Goal: Task Accomplishment & Management: Complete application form

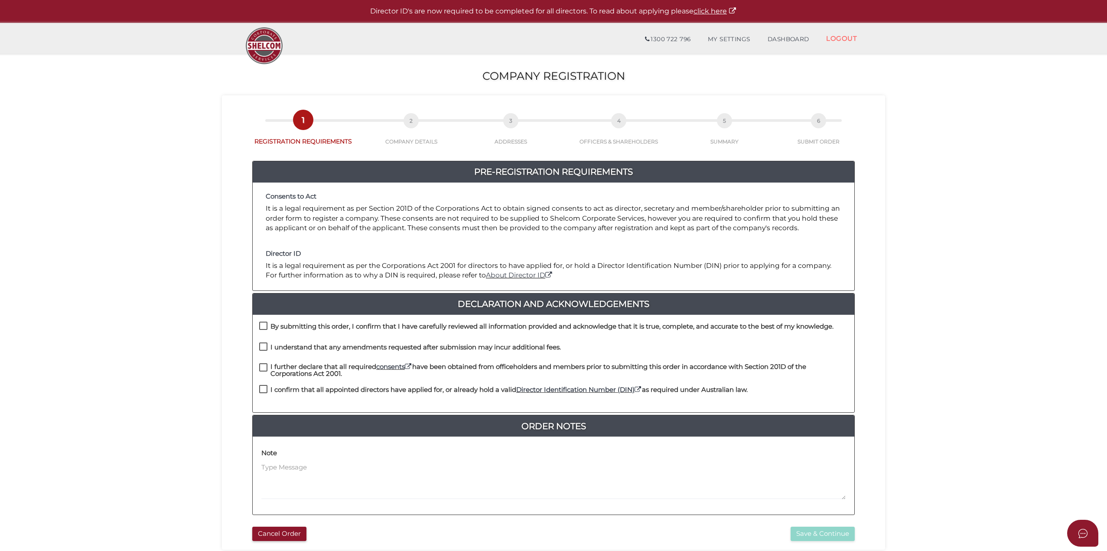
drag, startPoint x: 263, startPoint y: 322, endPoint x: 263, endPoint y: 341, distance: 19.9
click at [263, 323] on label "By submitting this order, I confirm that I have carefully reviewed all informat…" at bounding box center [546, 328] width 574 height 11
checkbox input "true"
drag, startPoint x: 263, startPoint y: 345, endPoint x: 263, endPoint y: 350, distance: 4.8
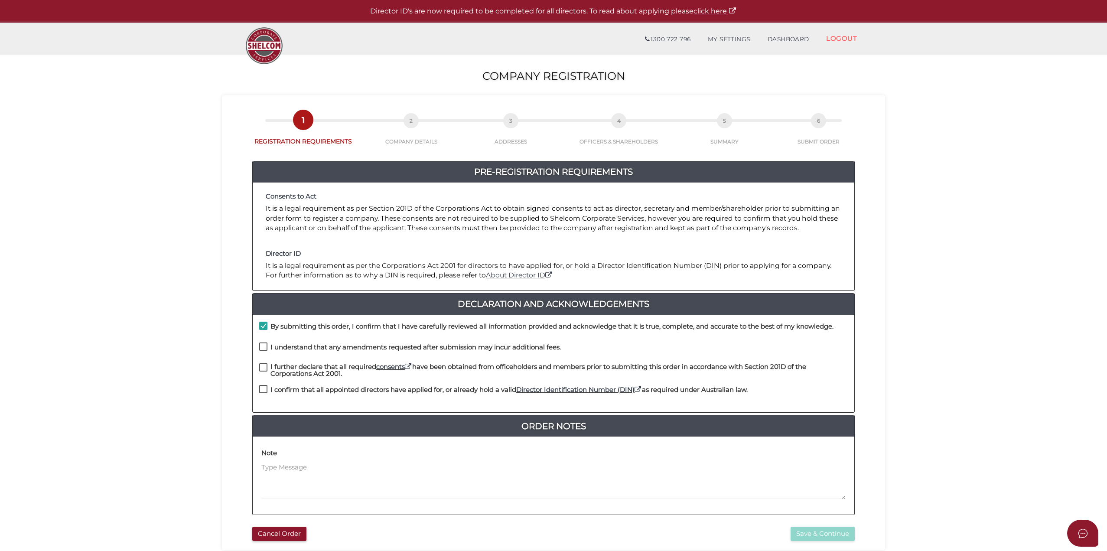
click at [263, 346] on label "I understand that any amendments requested after submission may incur additiona…" at bounding box center [410, 349] width 302 height 11
checkbox input "true"
click at [262, 365] on label "I further declare that all required consents have been obtained from officehold…" at bounding box center [553, 368] width 588 height 11
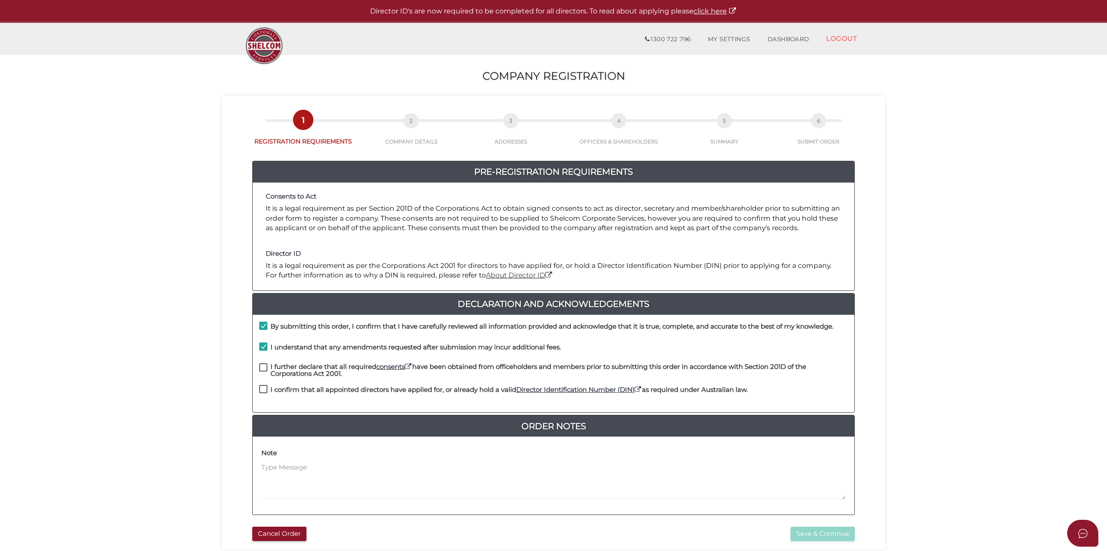
checkbox input "true"
click at [264, 391] on label "I confirm that all appointed directors have applied for, or already hold a vali…" at bounding box center [503, 391] width 488 height 11
checkbox input "true"
click at [805, 536] on button "Save & Continue" at bounding box center [822, 533] width 64 height 14
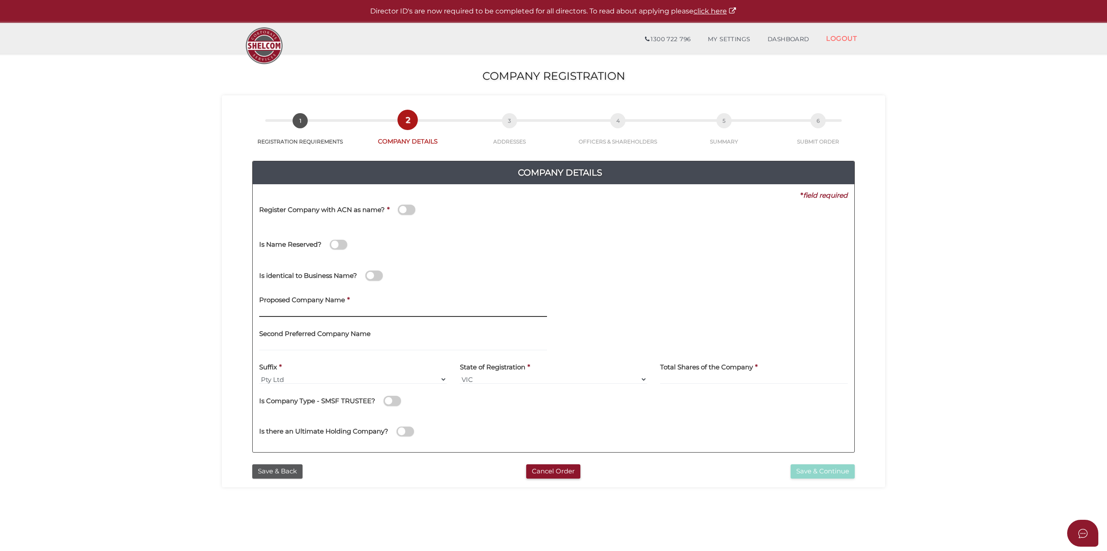
click at [318, 311] on input "text" at bounding box center [403, 312] width 288 height 10
drag, startPoint x: 376, startPoint y: 308, endPoint x: 246, endPoint y: 304, distance: 130.0
click at [246, 304] on div "Company Details 0f6e52f5f2eca68b2693963826271084 45f1191c991e06436379d2858d73f4…" at bounding box center [553, 303] width 650 height 314
type input "w"
type input "White Label Nutrition"
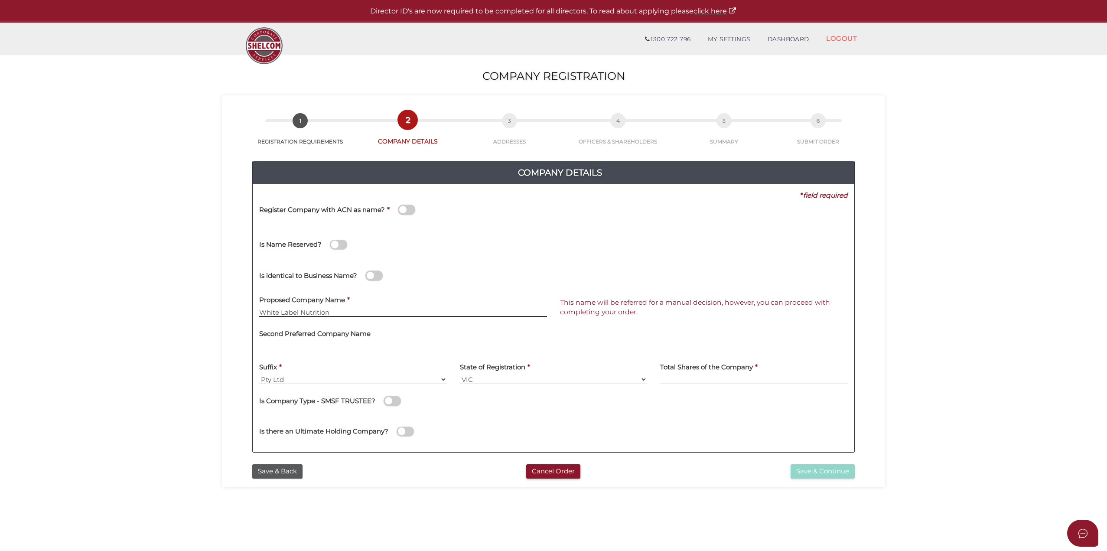
click at [244, 314] on div "Company Details 0f6e52f5f2eca68b2693963826271084 45f1191c991e06436379d2858d73f4…" at bounding box center [553, 303] width 650 height 314
drag, startPoint x: 347, startPoint y: 315, endPoint x: 256, endPoint y: 314, distance: 91.0
click at [256, 314] on div "Proposed Company Name * White Label Nutrition" at bounding box center [403, 307] width 301 height 34
click at [722, 377] on input at bounding box center [754, 379] width 188 height 10
type input "10"
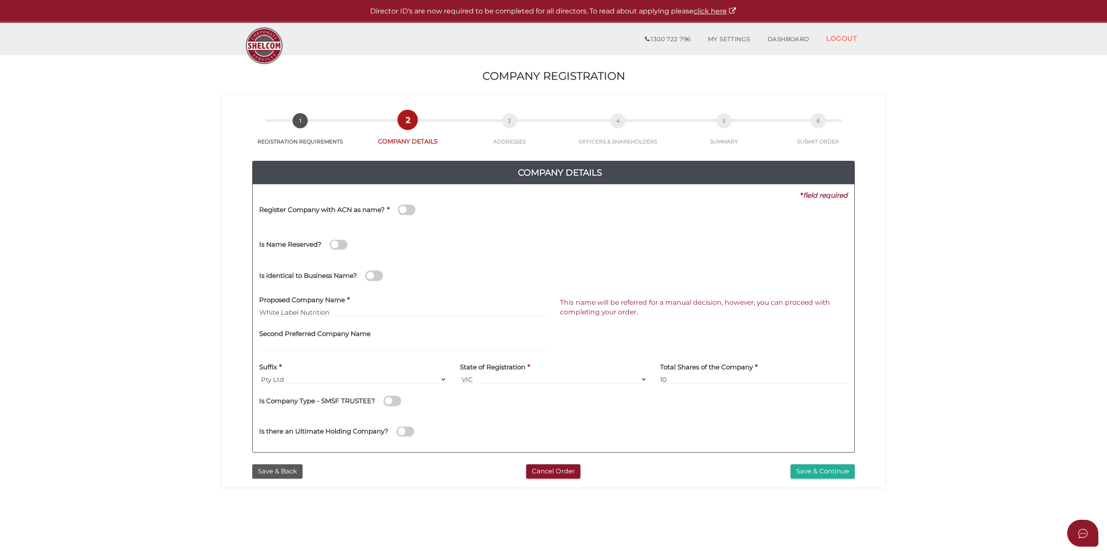
click at [808, 471] on button "Save & Continue" at bounding box center [822, 471] width 64 height 14
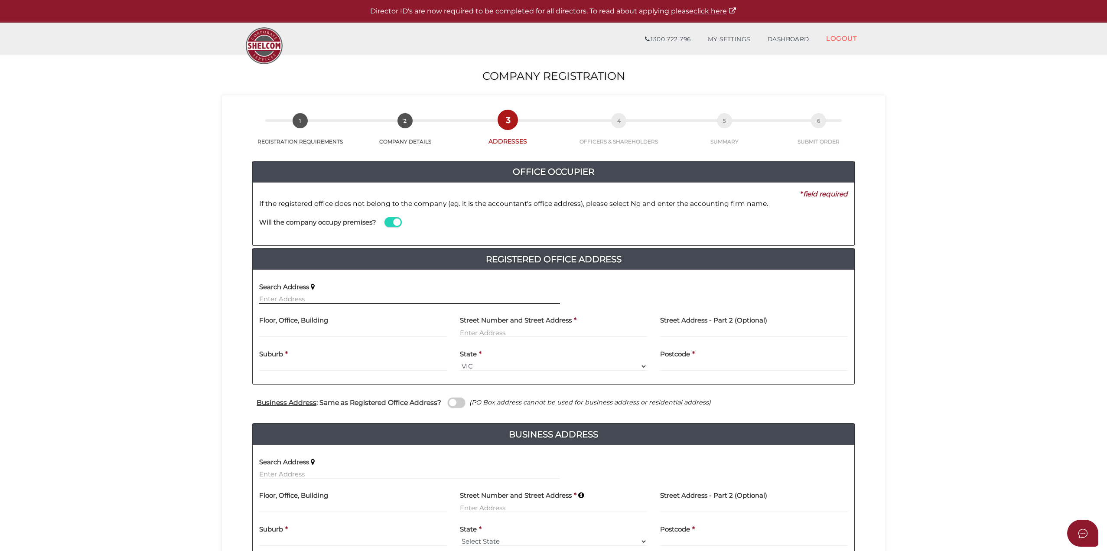
click at [365, 297] on input "text" at bounding box center [409, 299] width 301 height 10
click at [397, 226] on span at bounding box center [392, 222] width 17 height 10
click at [0, 0] on input "checkbox" at bounding box center [0, 0] width 0 height 0
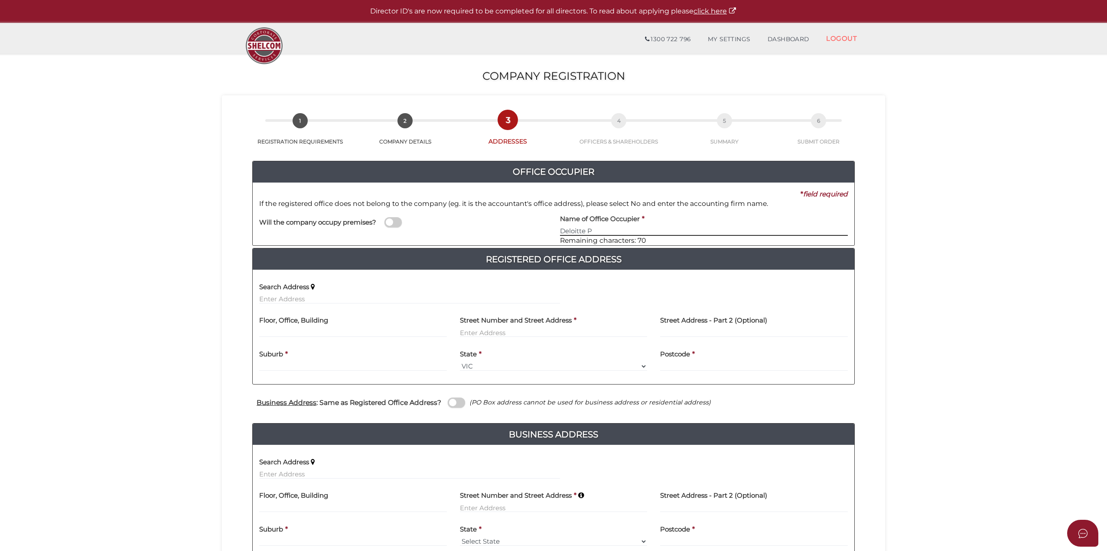
click at [601, 227] on input "Deloitte P" at bounding box center [704, 231] width 288 height 10
type input "Deloitte Private Pty Ltd"
click at [310, 329] on input "text" at bounding box center [353, 333] width 188 height 10
type input "L"
click at [377, 300] on input "text" at bounding box center [409, 299] width 301 height 10
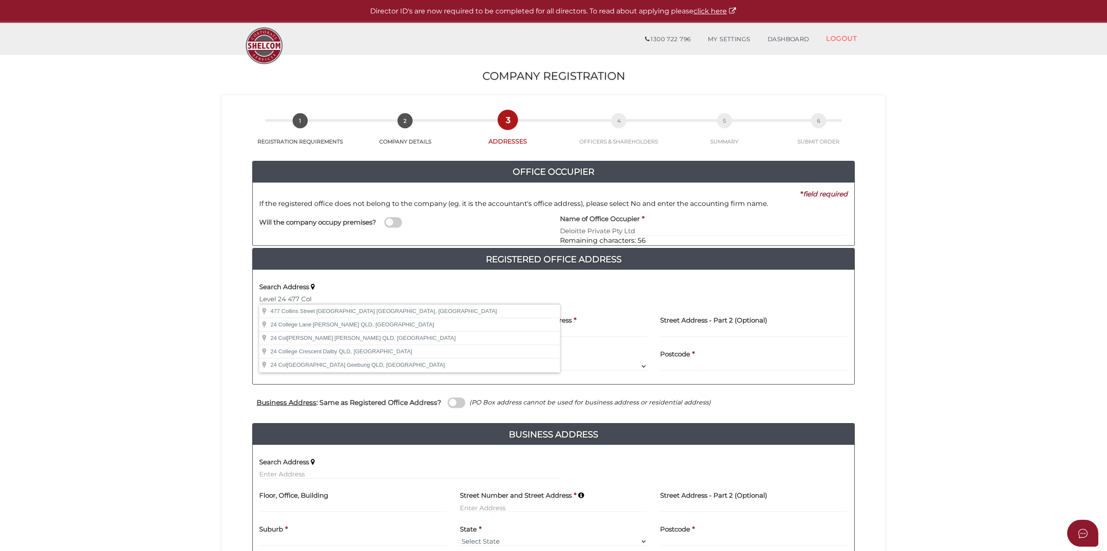
type input "477 Collins Street, Melbourne VIC, Australia"
type input "477 Collins Street"
type input "Melbourne"
select select "VIC"
type input "3000"
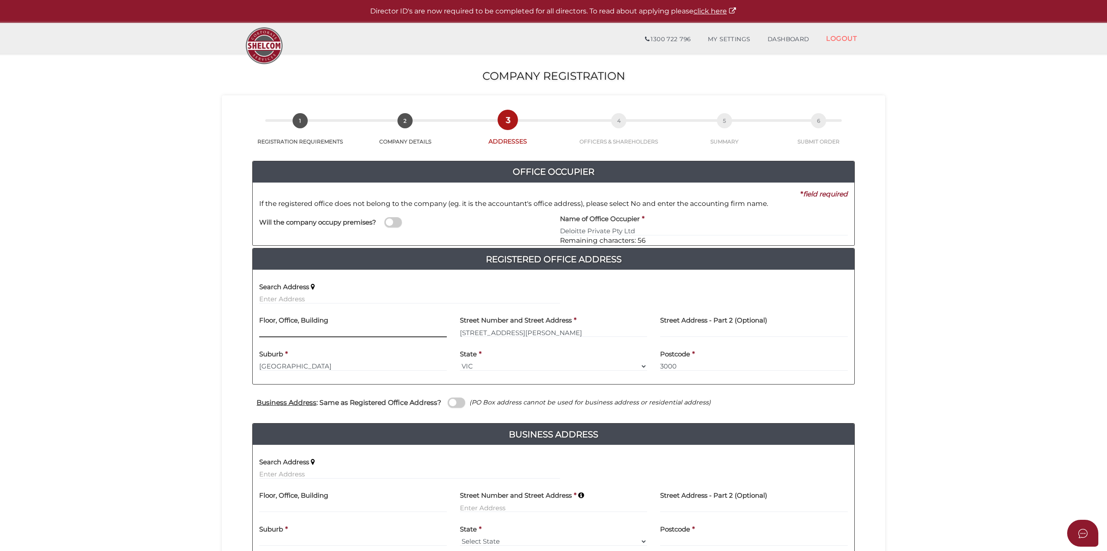
click at [309, 329] on input "text" at bounding box center [353, 333] width 188 height 10
type input "Level 24"
drag, startPoint x: 910, startPoint y: 289, endPoint x: 917, endPoint y: 296, distance: 10.1
click at [910, 289] on section "Company Registration 45f1191c991e06436379d2858d73f418 1 REGISTRATION REQUIREMEN…" at bounding box center [553, 341] width 1107 height 575
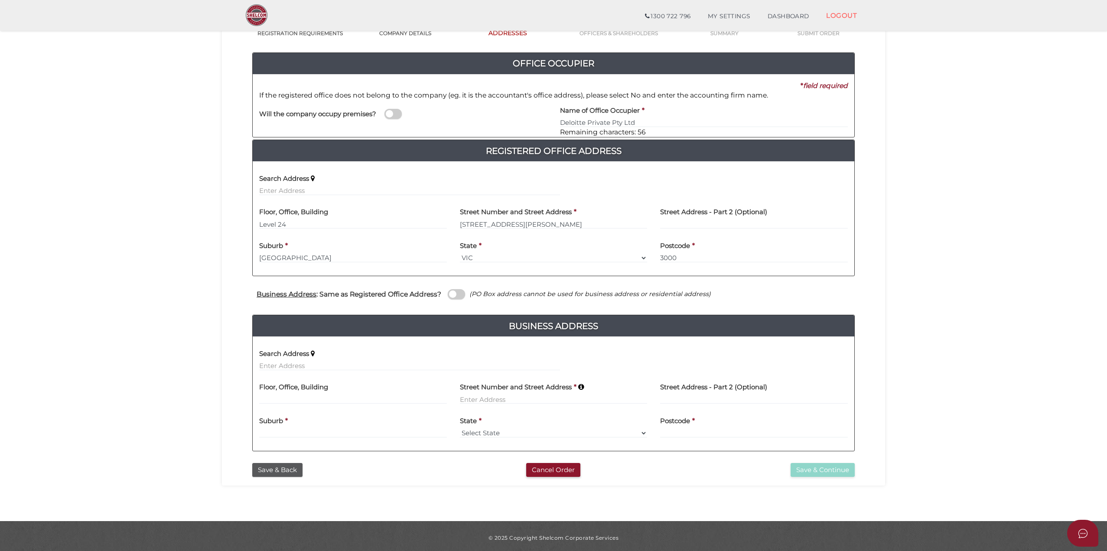
scroll to position [81, 0]
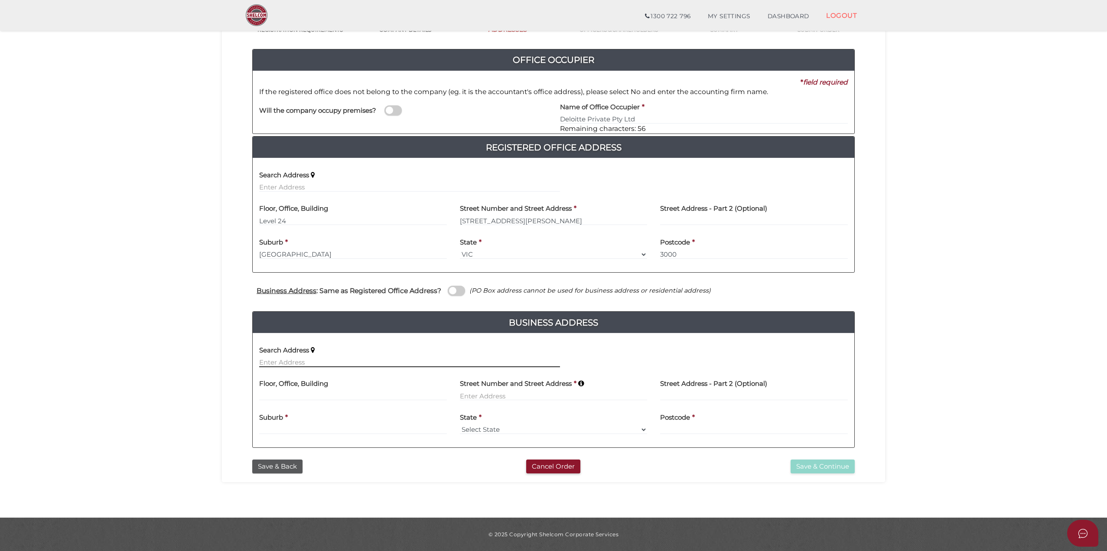
paste input "13 FIVEWAYS BOULEVARD, KEYSBOROUGH, VIC 3173"
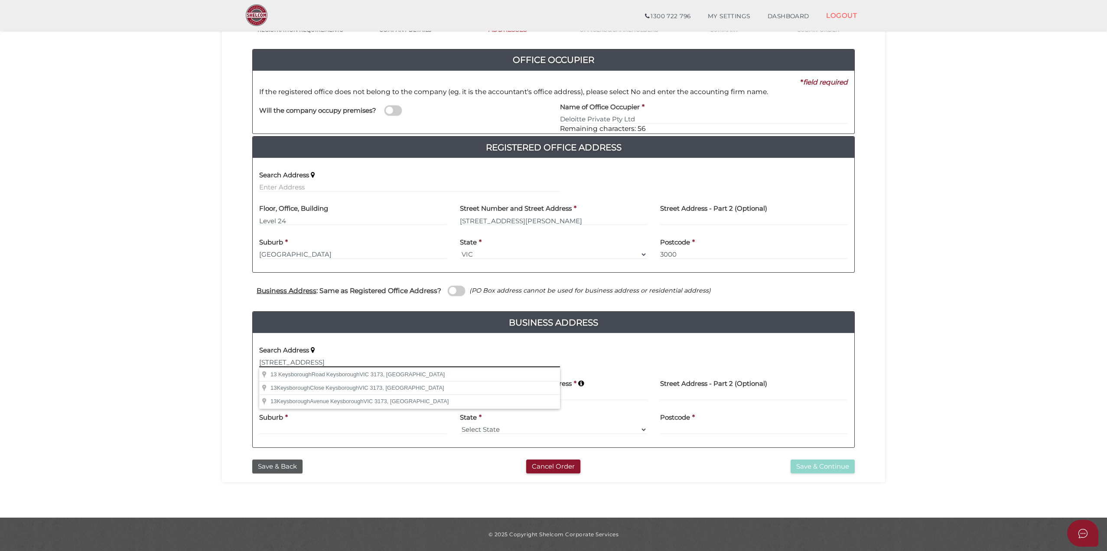
drag, startPoint x: 334, startPoint y: 359, endPoint x: 416, endPoint y: 361, distance: 81.5
click at [335, 359] on input "13 FIVEWAYS BOULEVARD, KEYSBOROUGH, VIC 3173" at bounding box center [409, 362] width 301 height 10
drag, startPoint x: 436, startPoint y: 360, endPoint x: 351, endPoint y: 361, distance: 85.8
click at [351, 361] on input "13 FIVEWAYS BOULEVARD, KEYSBOROUGH, VIC 3173" at bounding box center [409, 362] width 301 height 10
type input "13 FIVEWAYS BOULEVARD keysborough"
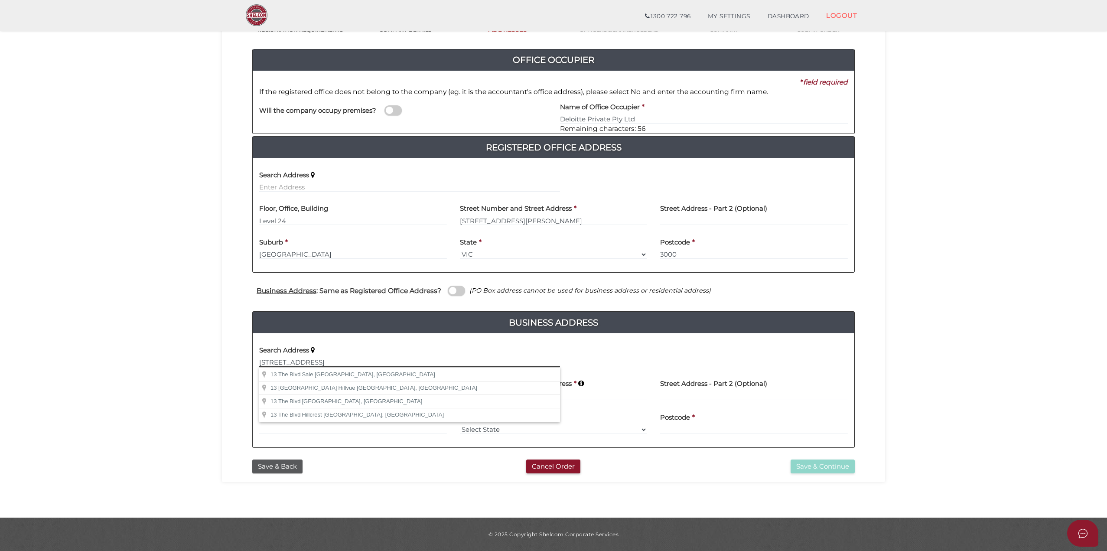
drag, startPoint x: 398, startPoint y: 366, endPoint x: 220, endPoint y: 364, distance: 178.1
click at [220, 364] on section "Company Registration 45f1191c991e06436379d2858d73f418 1 REGISTRATION REQUIREMEN…" at bounding box center [553, 229] width 1107 height 575
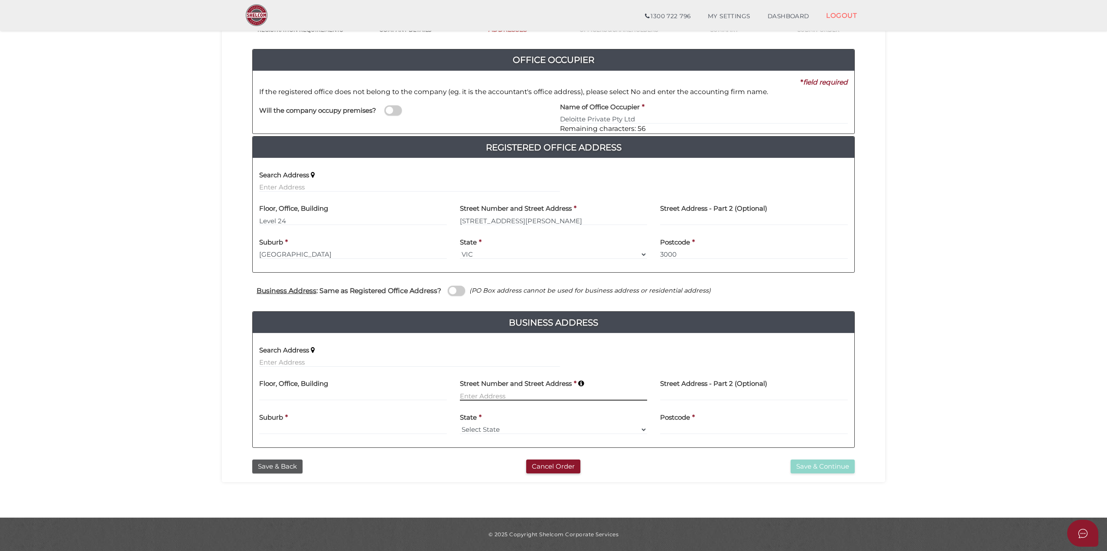
click at [483, 394] on input at bounding box center [554, 396] width 188 height 10
type input "13 Fiveways Boulevard"
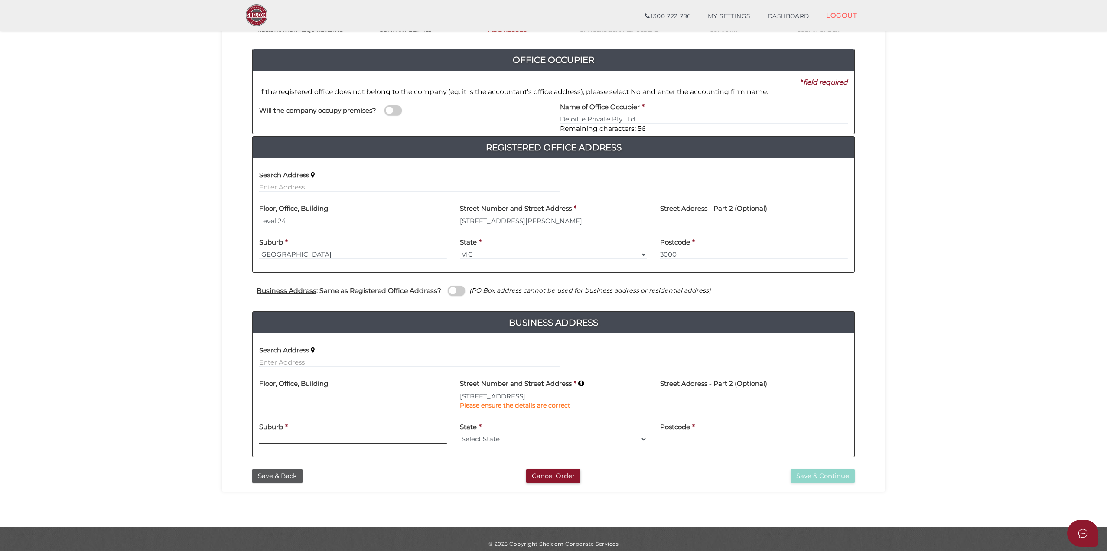
click at [355, 434] on input at bounding box center [353, 439] width 188 height 10
type input "Keysborough"
click at [495, 437] on select "Select State VIC ACT NSW NT QLD TAS WA SA" at bounding box center [554, 439] width 188 height 10
click at [460, 434] on select "Select State VIC ACT NSW NT QLD TAS WA SA" at bounding box center [554, 439] width 188 height 10
click at [486, 436] on select "Select State VIC ACT NSW NT QLD TAS WA SA" at bounding box center [554, 439] width 188 height 10
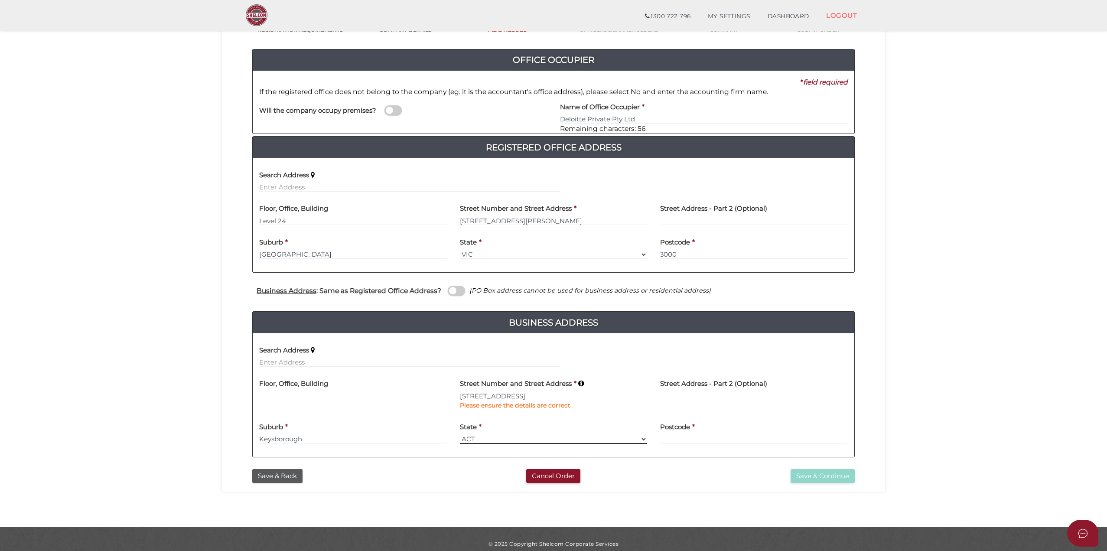
select select "VIC"
click at [460, 434] on select "Select State VIC ACT NSW NT QLD TAS WA SA" at bounding box center [554, 439] width 188 height 10
click at [688, 437] on input at bounding box center [754, 439] width 188 height 10
type input "3173"
click at [935, 383] on section "Company Registration 45f1191c991e06436379d2858d73f418 1 REGISTRATION REQUIREMEN…" at bounding box center [553, 234] width 1107 height 585
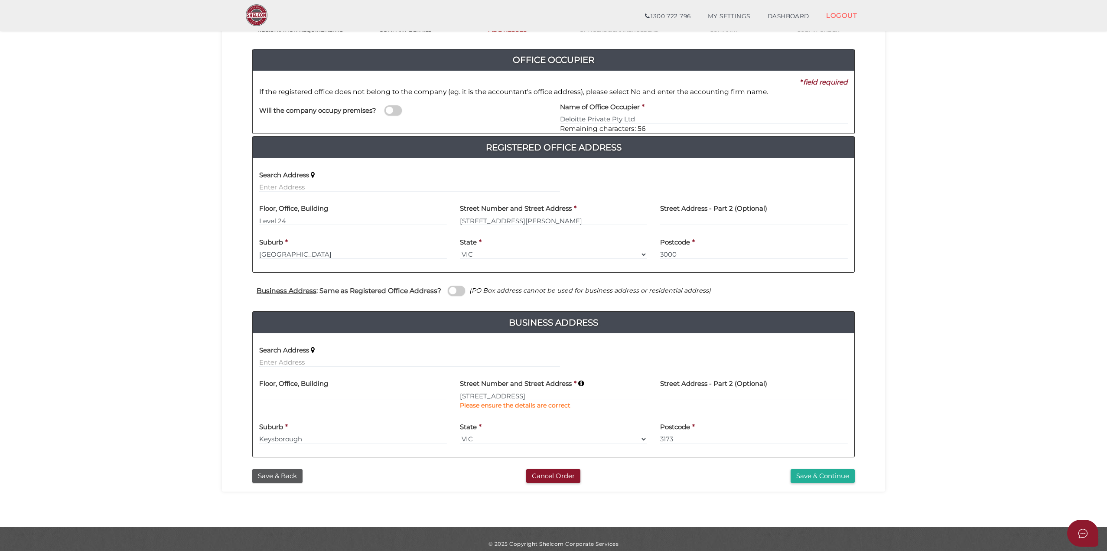
click at [814, 478] on button "Save & Continue" at bounding box center [822, 476] width 64 height 14
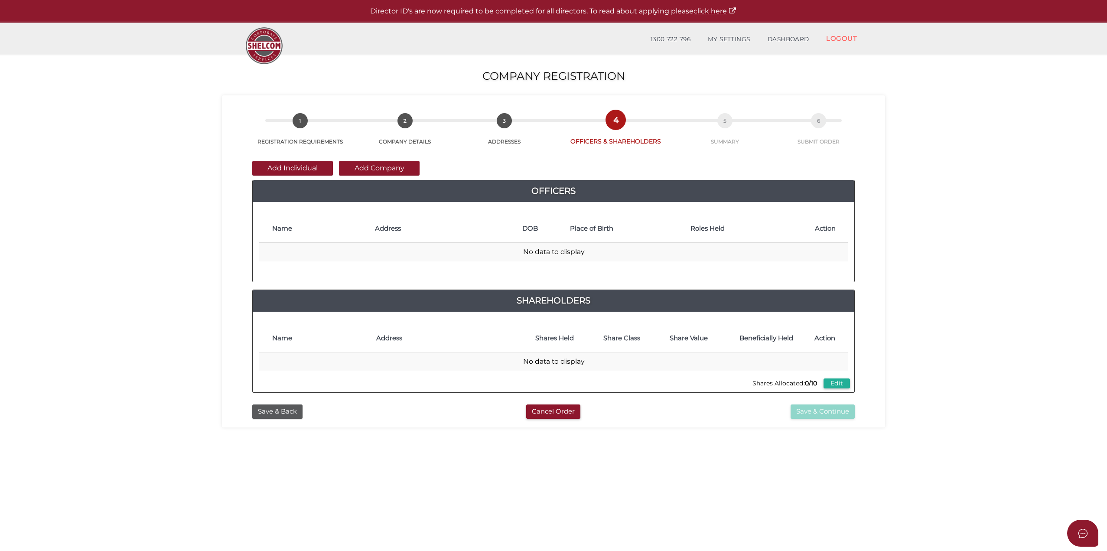
click at [314, 168] on button "Add Individual" at bounding box center [292, 168] width 81 height 15
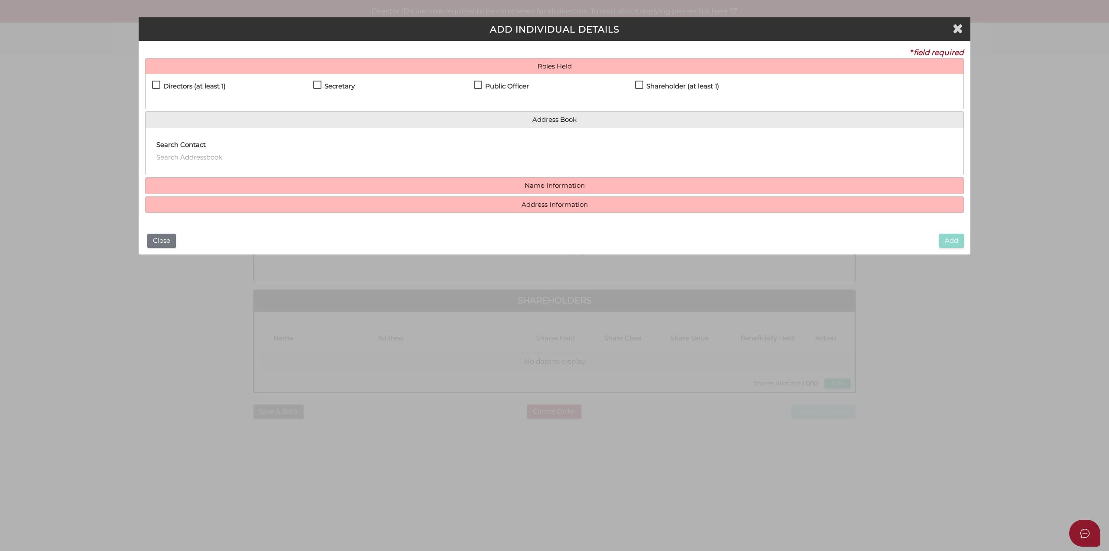
click at [159, 86] on label "Directors (at least 1)" at bounding box center [189, 88] width 74 height 11
checkbox input "true"
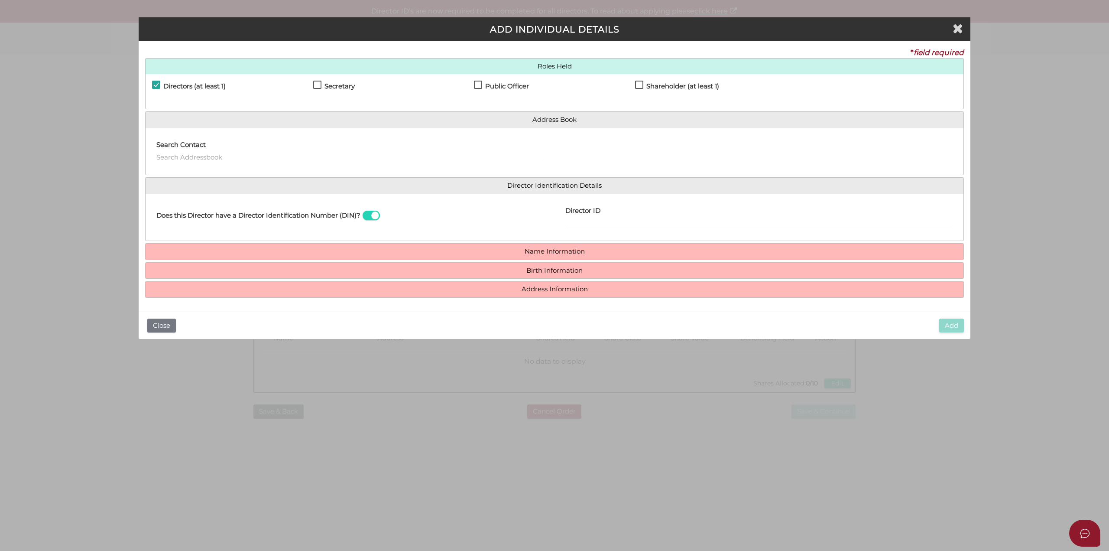
click at [300, 226] on div "Does this Director have a Director Identification Number (DIN)?" at bounding box center [350, 218] width 409 height 34
click at [640, 84] on label "Shareholder (at least 1)" at bounding box center [677, 88] width 84 height 11
checkbox input "true"
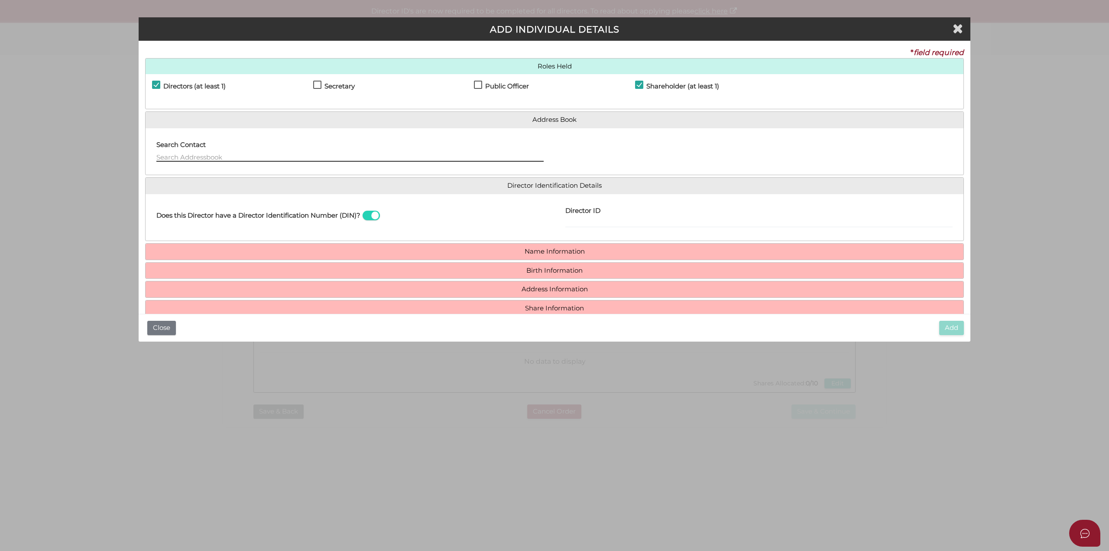
click at [193, 156] on input "text" at bounding box center [349, 157] width 387 height 10
click at [380, 153] on input "text" at bounding box center [349, 157] width 387 height 10
type input "mitchell geo"
drag, startPoint x: 232, startPoint y: 155, endPoint x: 146, endPoint y: 161, distance: 86.4
click at [146, 161] on div "Search Contact mitchell geo" at bounding box center [350, 152] width 409 height 34
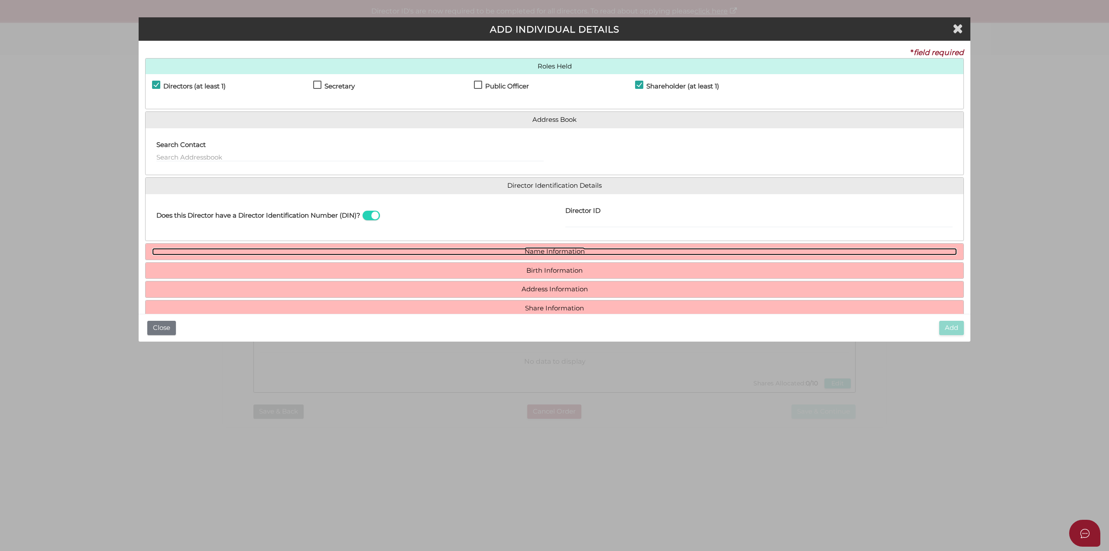
click at [492, 253] on link "Name Information" at bounding box center [554, 251] width 805 height 7
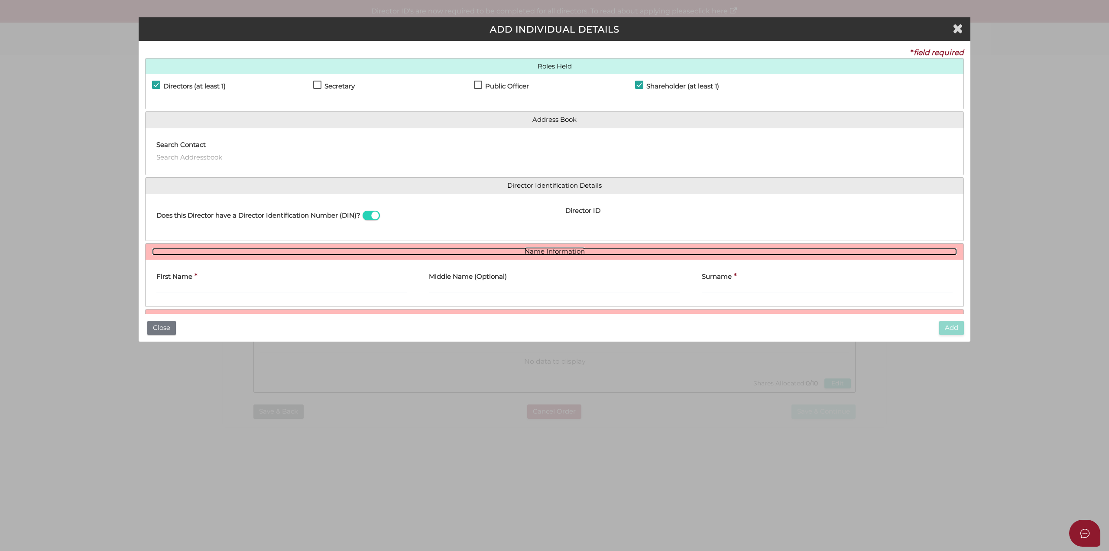
scroll to position [43, 0]
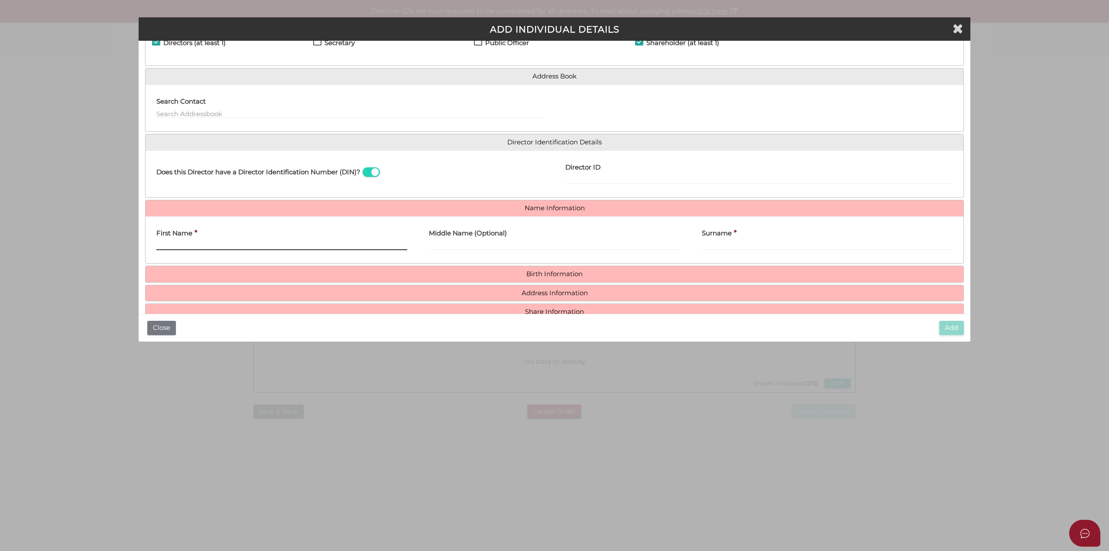
click at [216, 244] on input "First Name" at bounding box center [281, 245] width 251 height 10
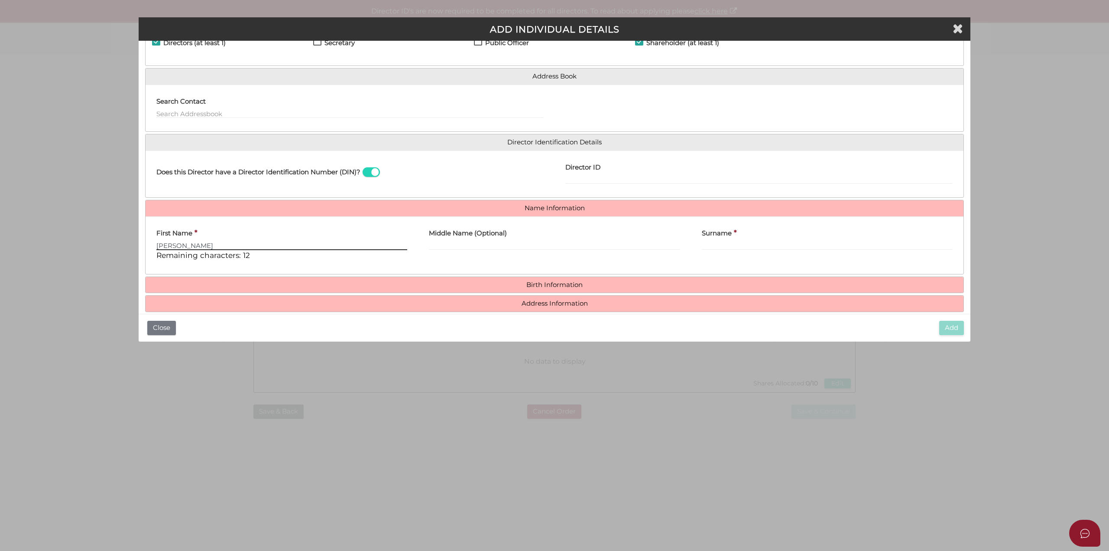
type input "MITCHELL"
click at [495, 244] on input "Middle Name (Optional)" at bounding box center [554, 245] width 251 height 10
type input "GEOFFREY"
click at [770, 245] on input "Surname" at bounding box center [827, 245] width 251 height 10
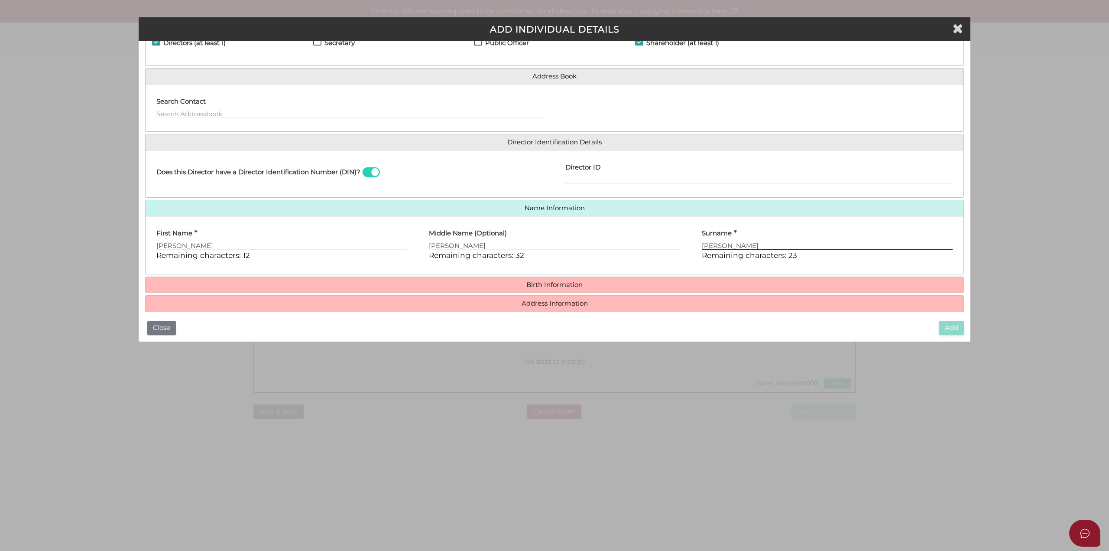
type input "HUMBERT"
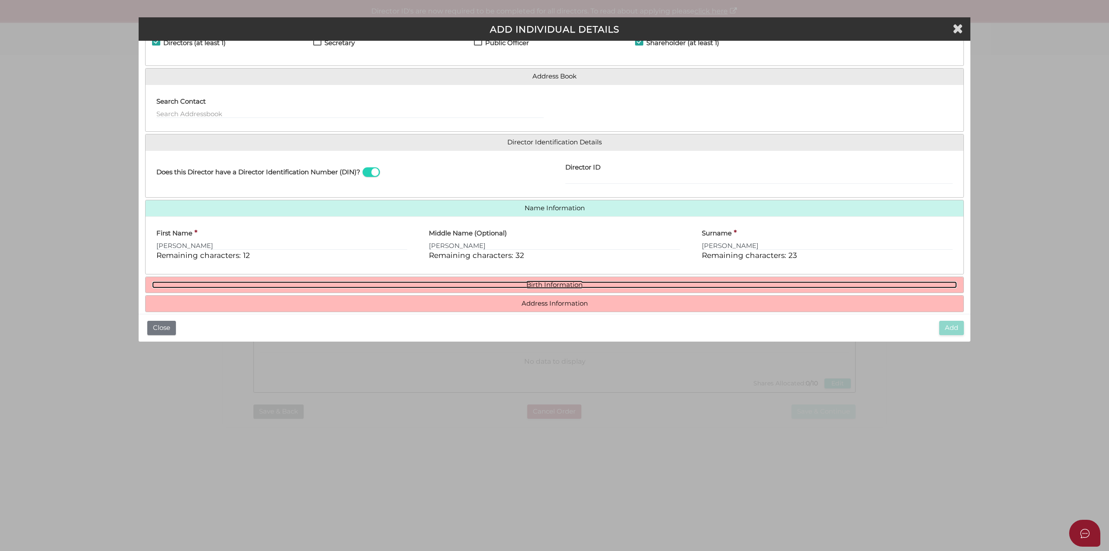
click at [565, 286] on link "Birth Information" at bounding box center [554, 284] width 805 height 7
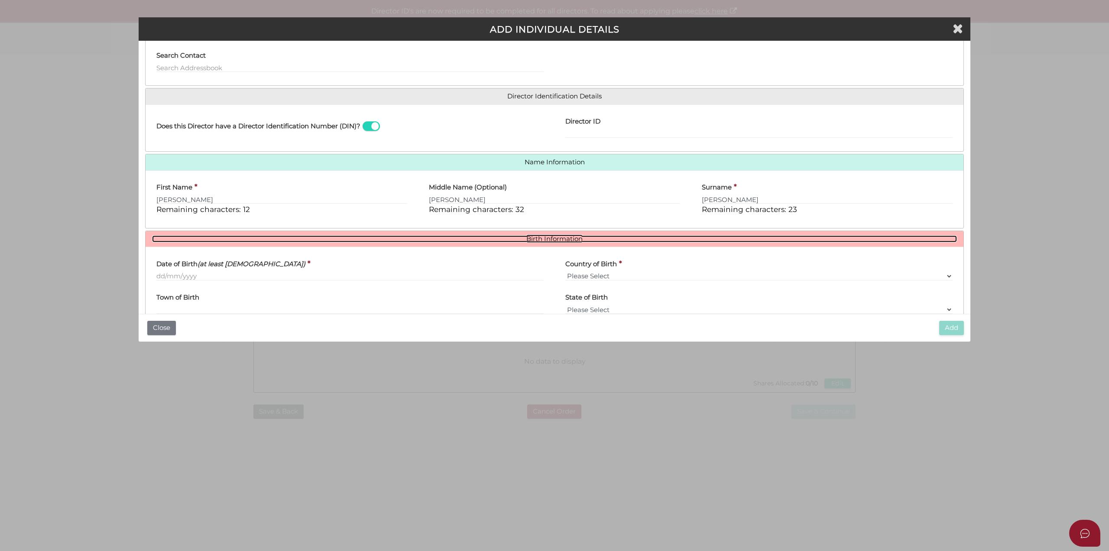
scroll to position [155, 0]
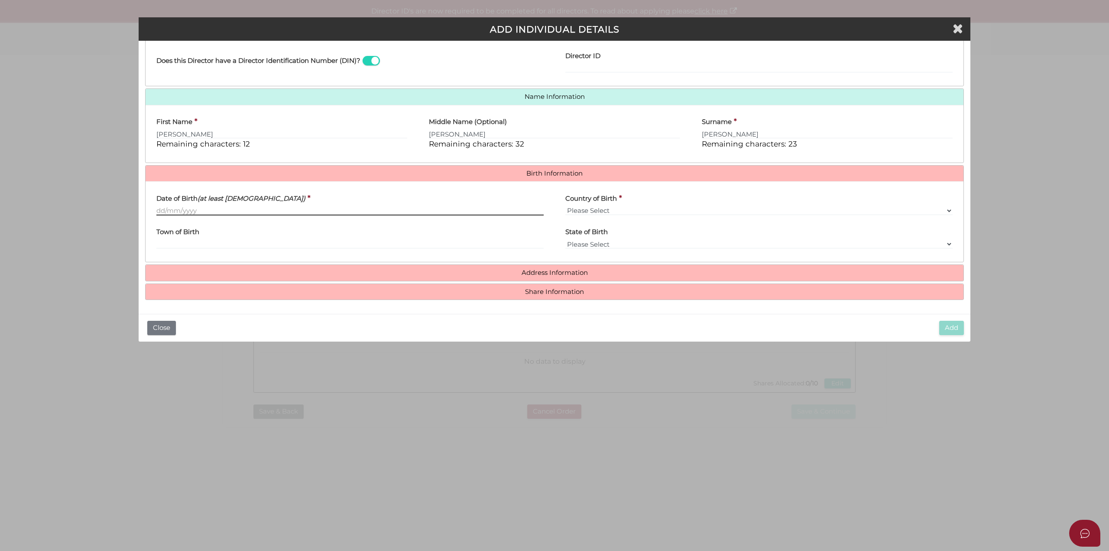
click at [166, 209] on input "Date of Birth (at least 18 years old)" at bounding box center [349, 211] width 387 height 10
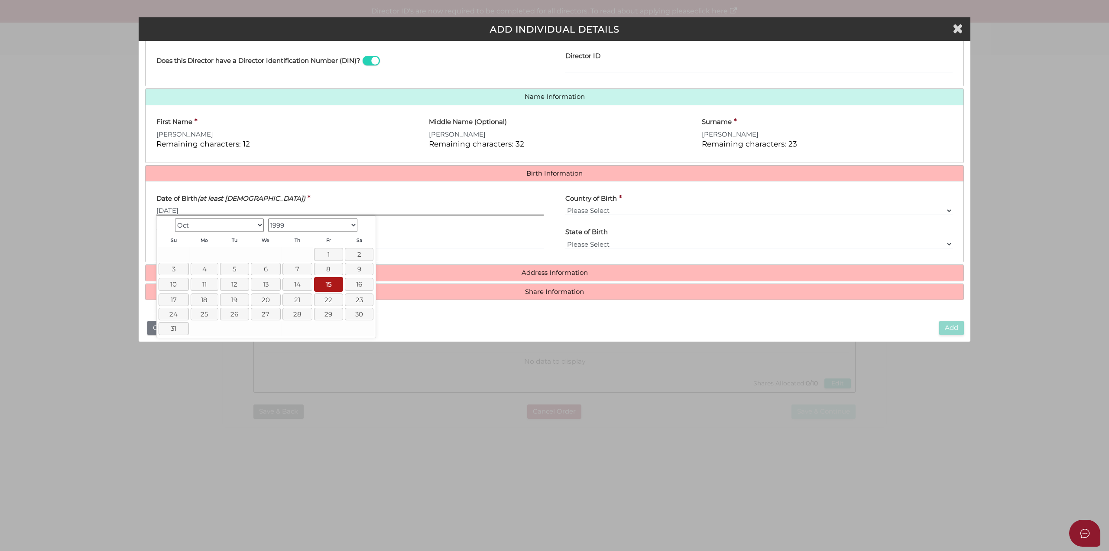
type input "[DATE]"
click at [621, 201] on b "*" at bounding box center [620, 197] width 3 height 9
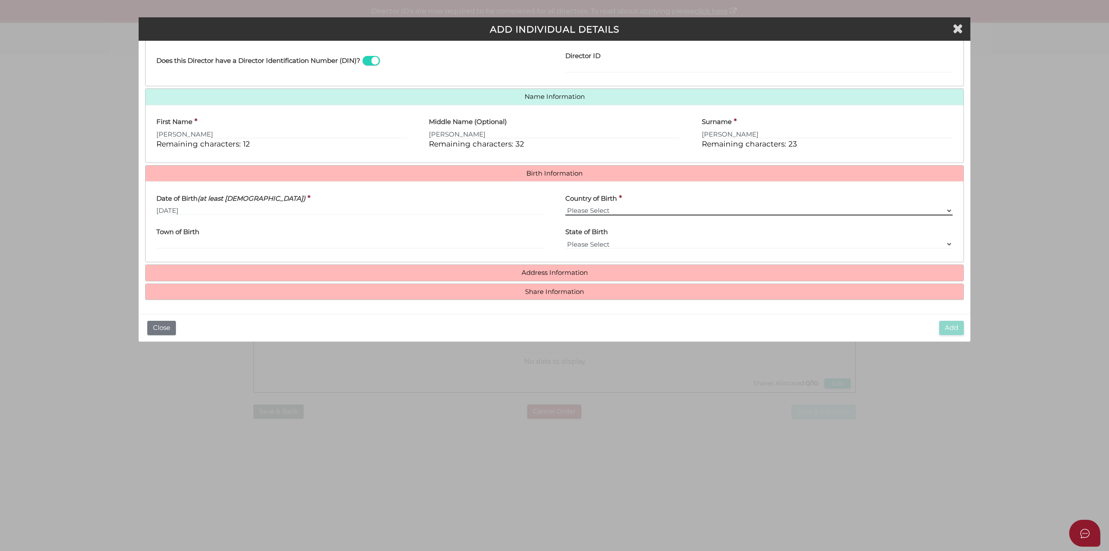
click at [606, 206] on select "Please Select v Australia Afghanistan Albania Algeria American Samoa Andorra An…" at bounding box center [758, 211] width 387 height 10
select select "[GEOGRAPHIC_DATA]"
click at [565, 206] on select "Please Select v Australia Afghanistan Albania Algeria American Samoa Andorra An…" at bounding box center [758, 211] width 387 height 10
click at [202, 244] on input "Town of Birth" at bounding box center [349, 244] width 387 height 10
type input "Saint Kilda East"
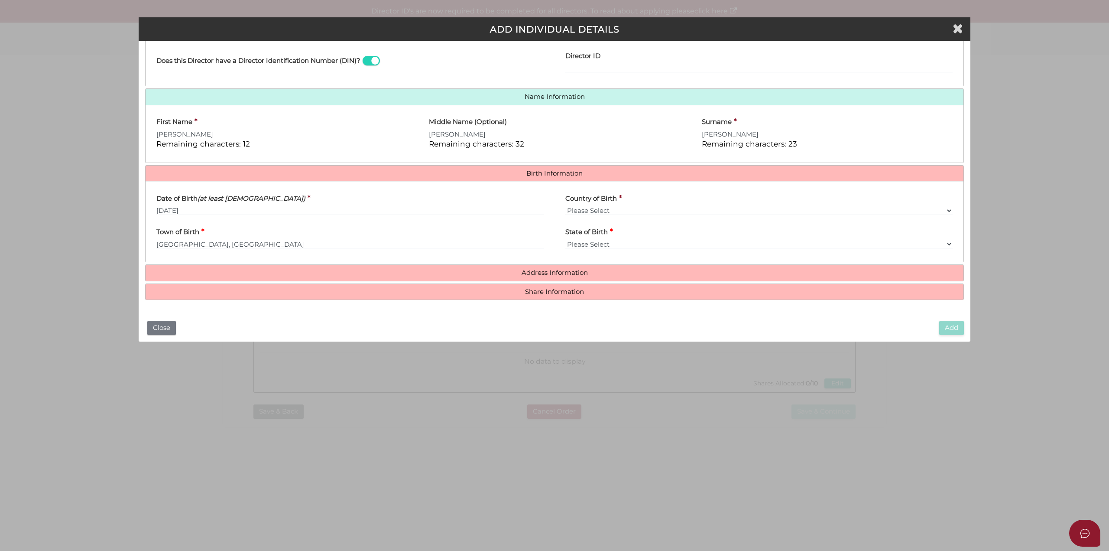
select select "VIC"
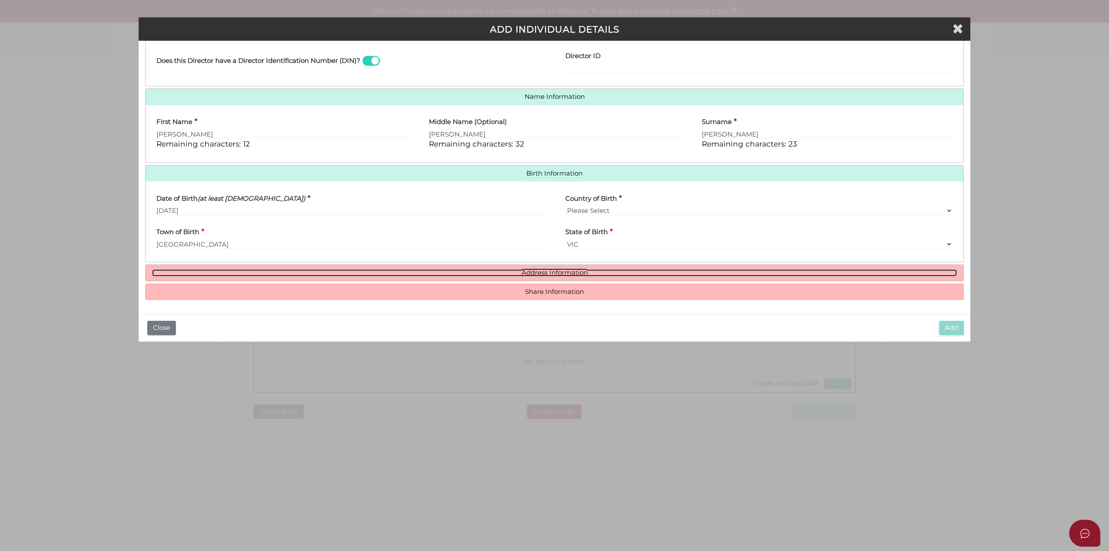
click at [517, 271] on link "Address Information" at bounding box center [554, 272] width 805 height 7
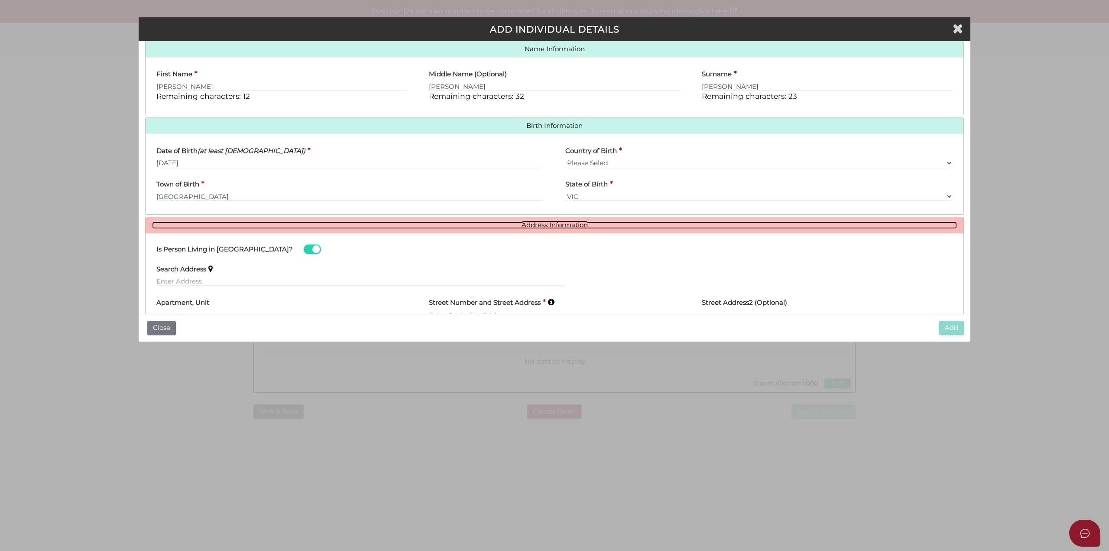
scroll to position [285, 0]
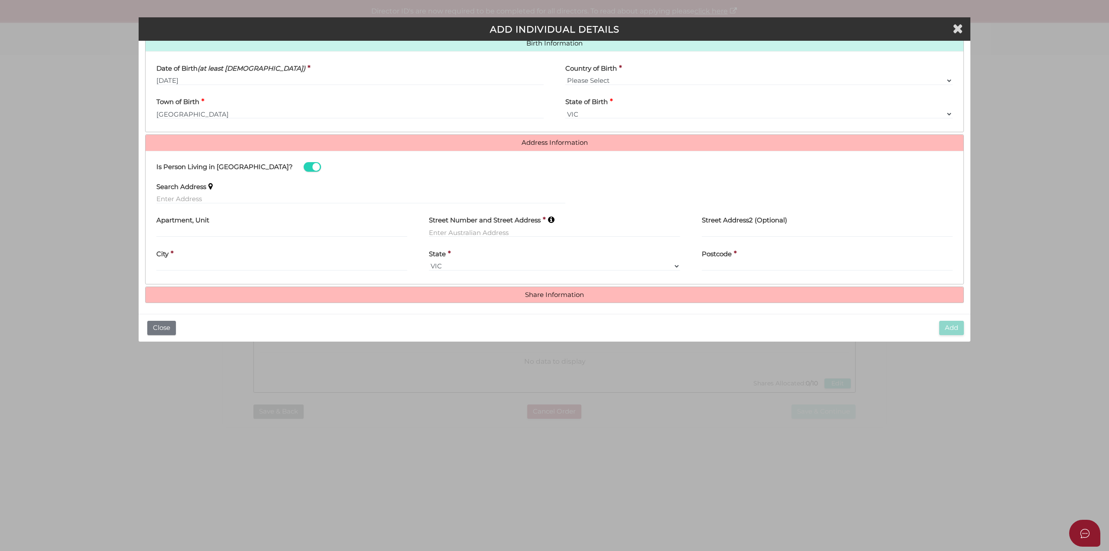
click at [235, 193] on div "Search Address" at bounding box center [360, 189] width 409 height 27
click at [232, 200] on input "text" at bounding box center [360, 199] width 409 height 10
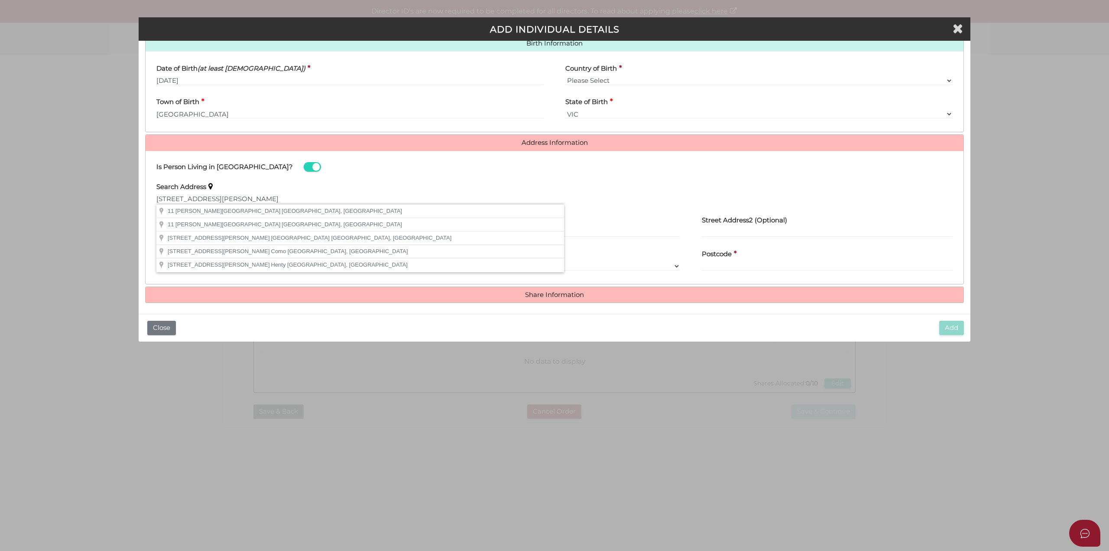
type input "11 Comer Street, Brighton East VIC, Australia"
type input "11 Comer Street"
type input "Brighton East"
select select "VIC"
type input "3187"
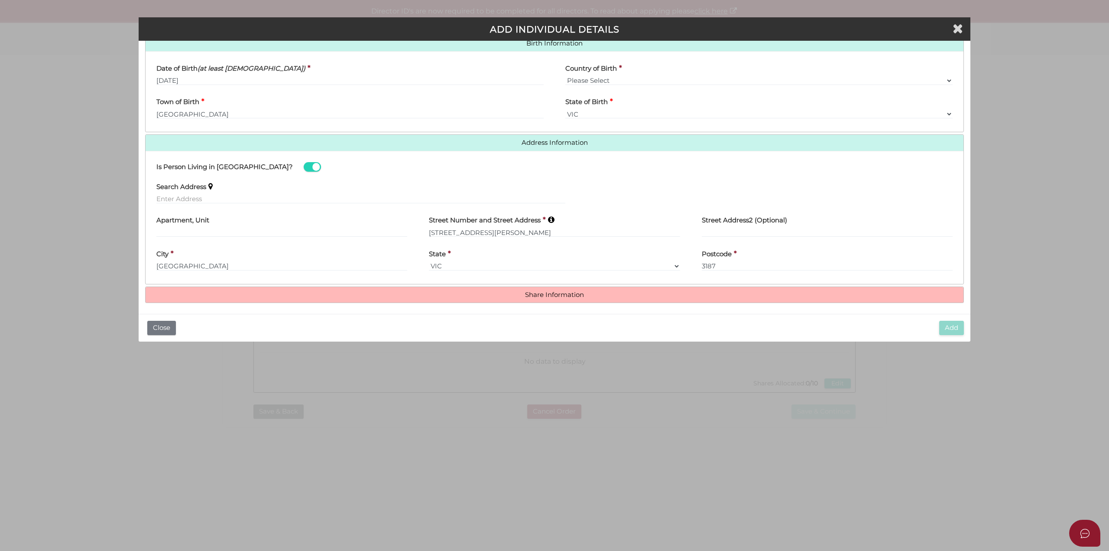
click at [546, 299] on h4 "Share Information" at bounding box center [555, 295] width 818 height 16
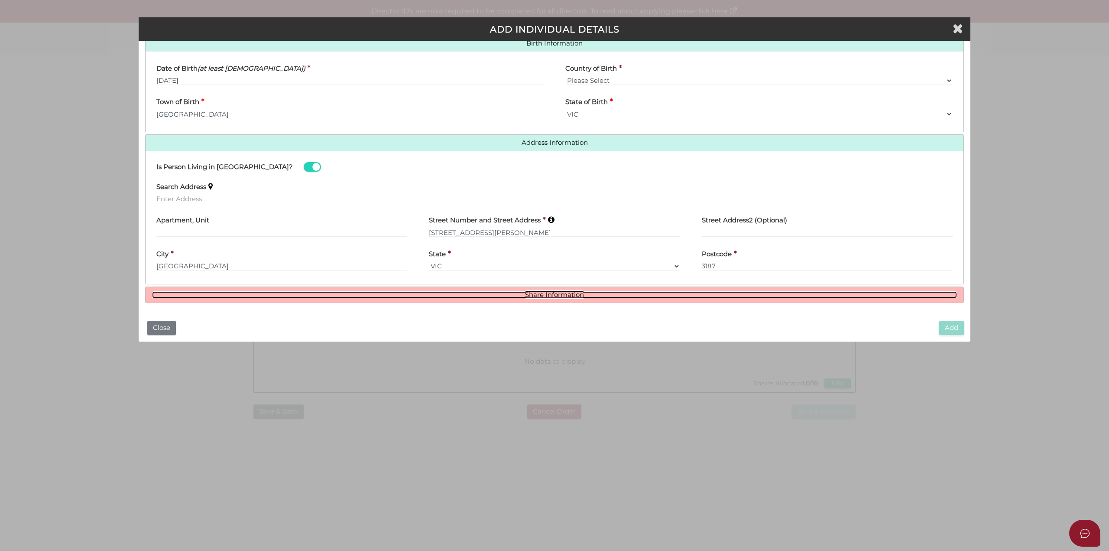
click at [548, 291] on link "Share Information" at bounding box center [554, 294] width 805 height 7
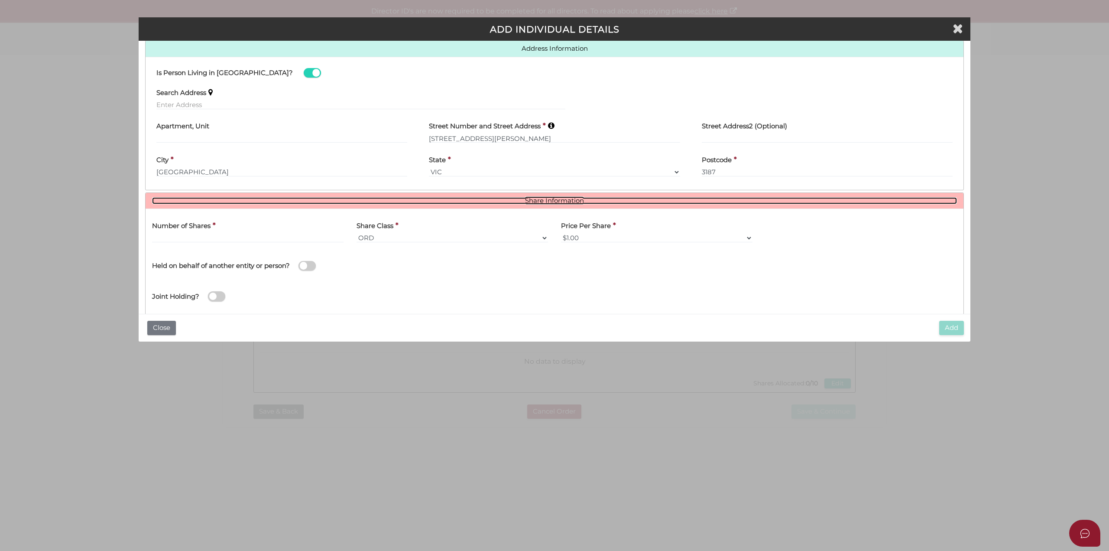
scroll to position [393, 0]
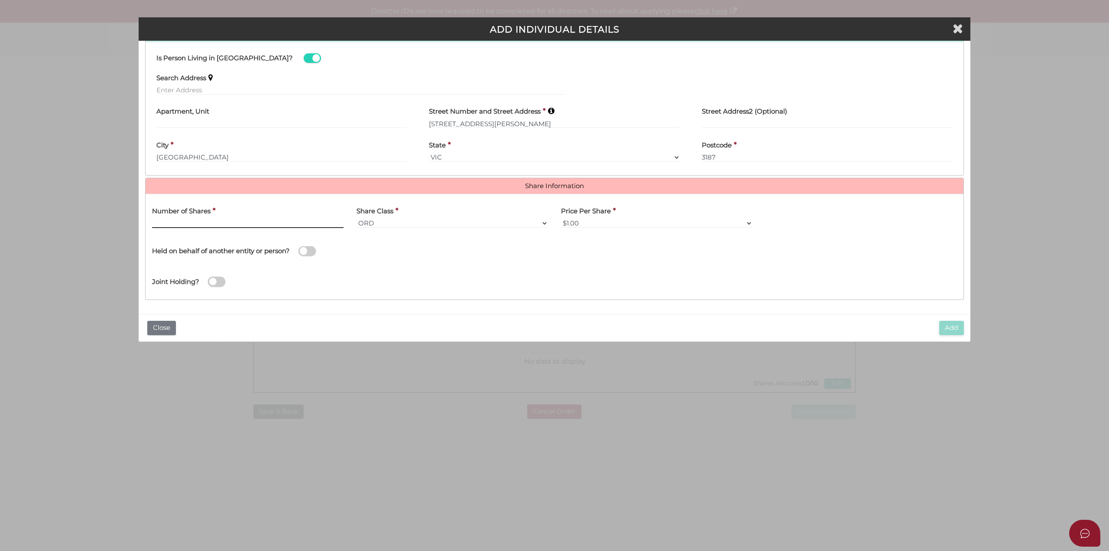
click at [272, 226] on input "text" at bounding box center [248, 223] width 192 height 10
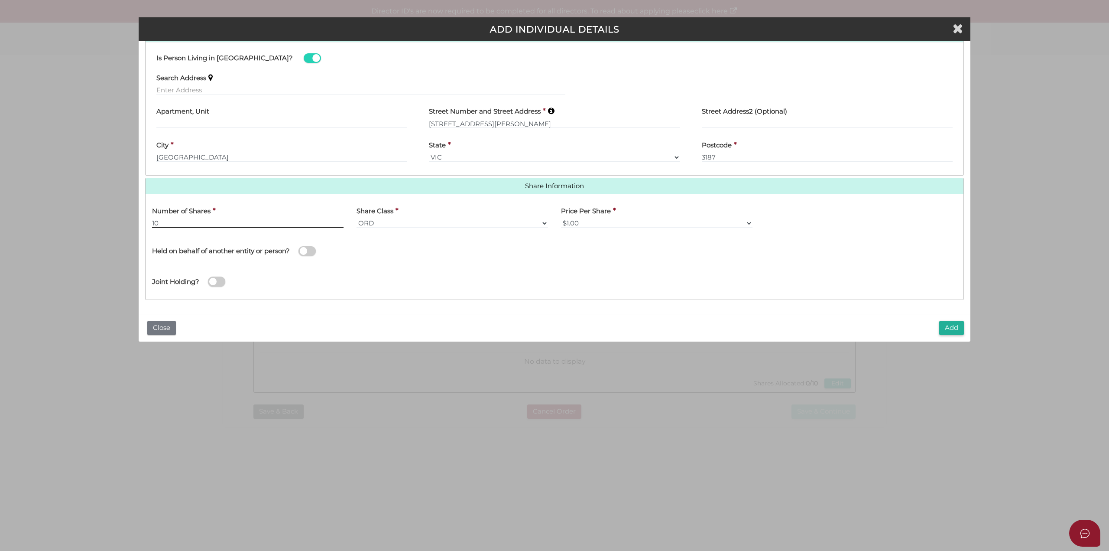
type input "10"
click at [954, 331] on button "Add" at bounding box center [951, 328] width 25 height 14
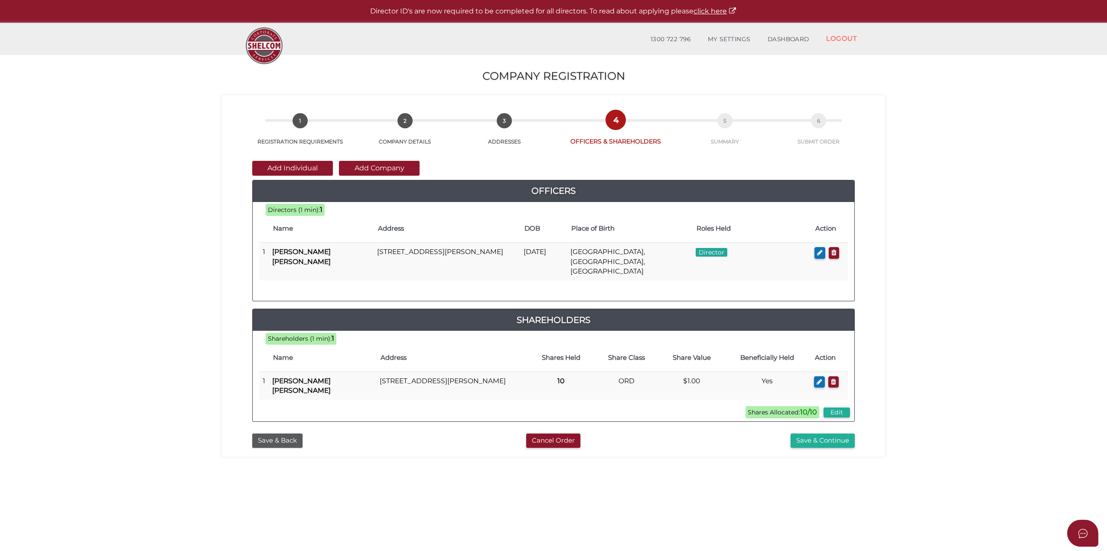
click at [818, 433] on button "Save & Continue" at bounding box center [822, 440] width 64 height 14
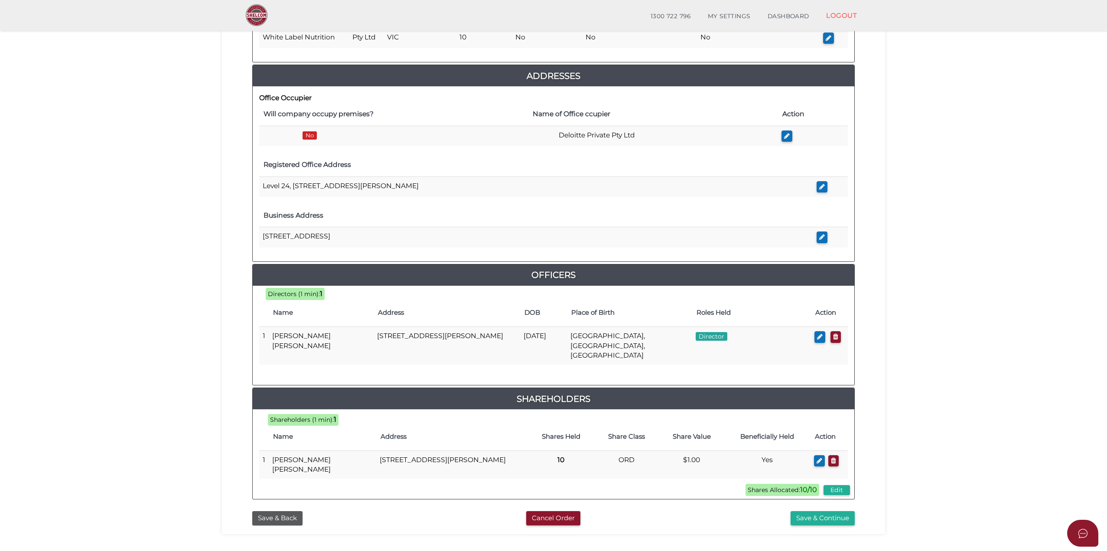
scroll to position [216, 0]
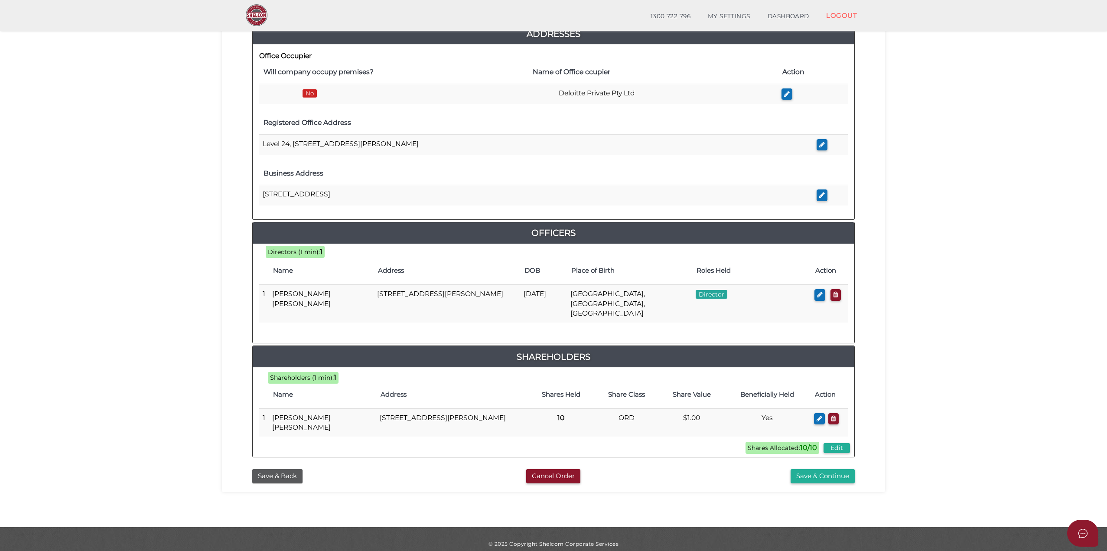
click at [803, 469] on button "Save & Continue" at bounding box center [822, 476] width 64 height 14
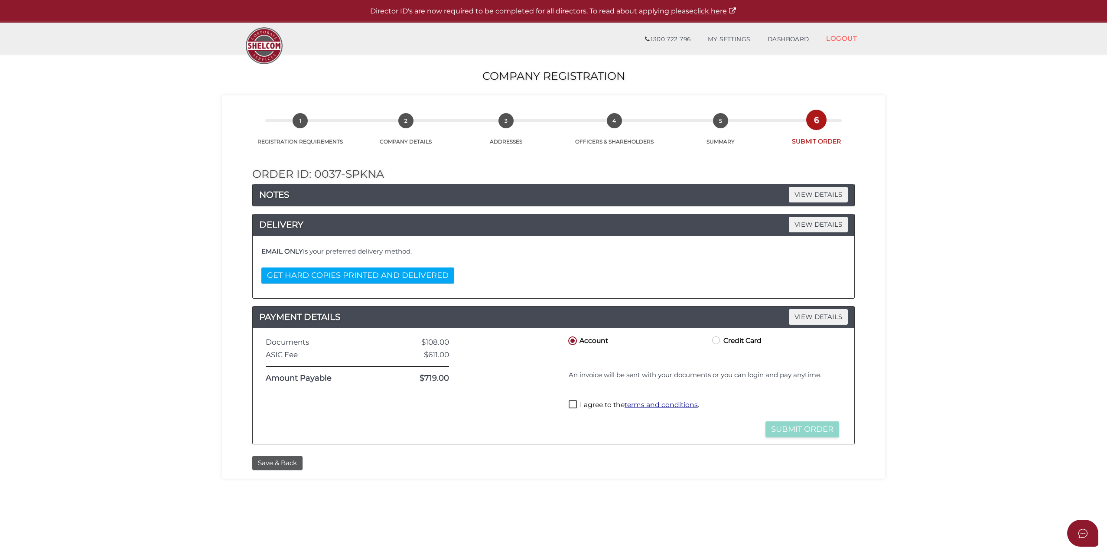
click at [573, 405] on label "I agree to the terms and conditions ." at bounding box center [633, 405] width 130 height 11
checkbox input "true"
click at [279, 463] on button "Save & Back" at bounding box center [277, 463] width 50 height 14
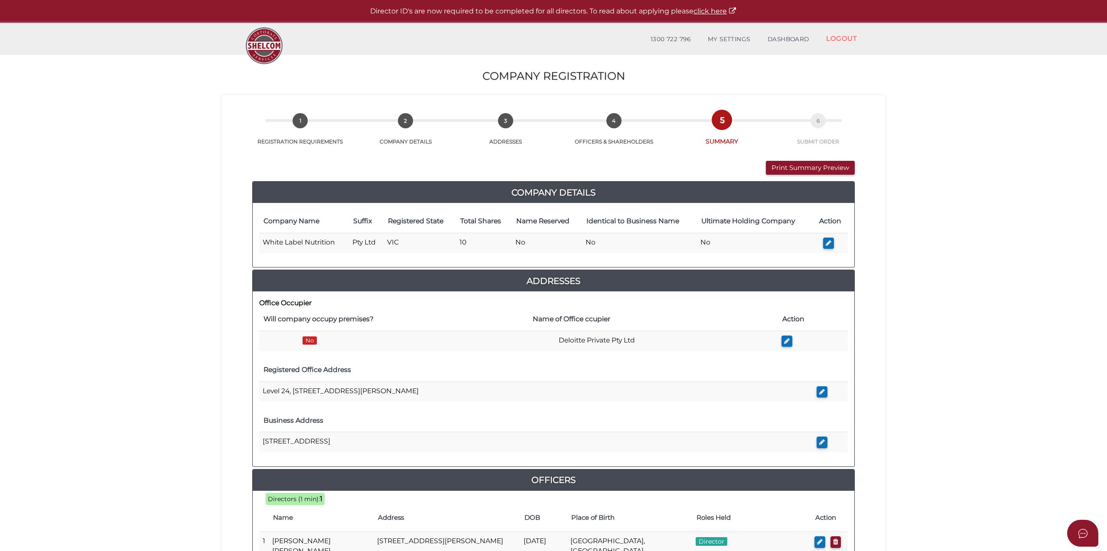
click at [802, 167] on button "Print Summary Preview" at bounding box center [810, 168] width 89 height 14
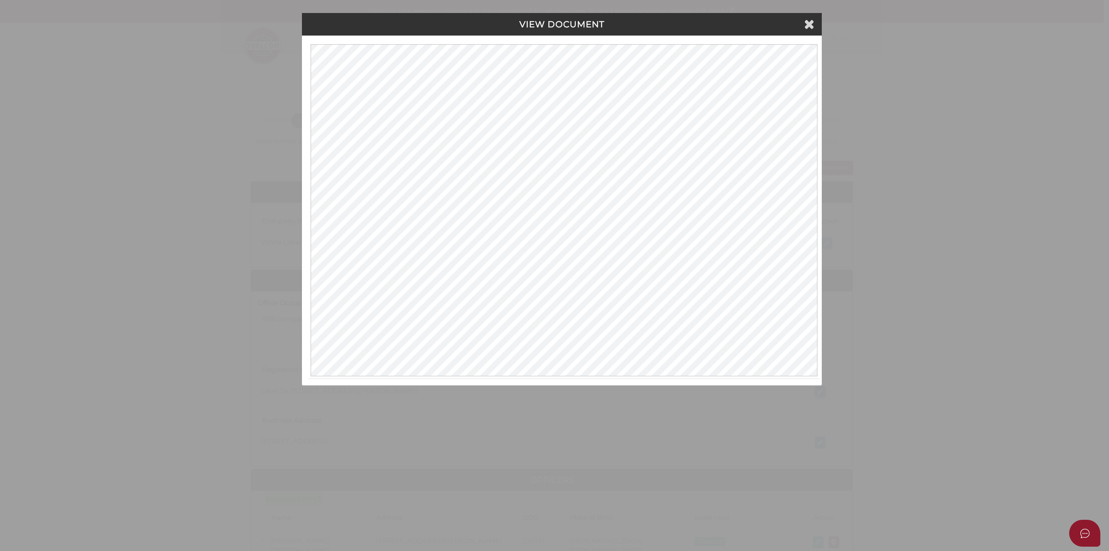
click at [809, 23] on icon at bounding box center [809, 23] width 10 height 13
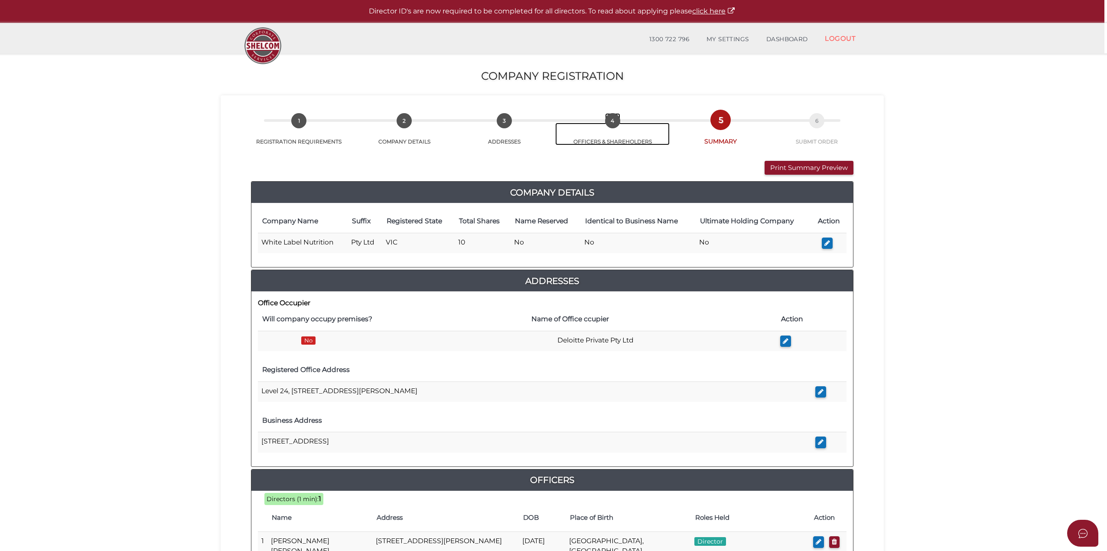
click at [617, 121] on span "4" at bounding box center [612, 120] width 15 height 15
click at [616, 121] on span "4" at bounding box center [612, 120] width 15 height 15
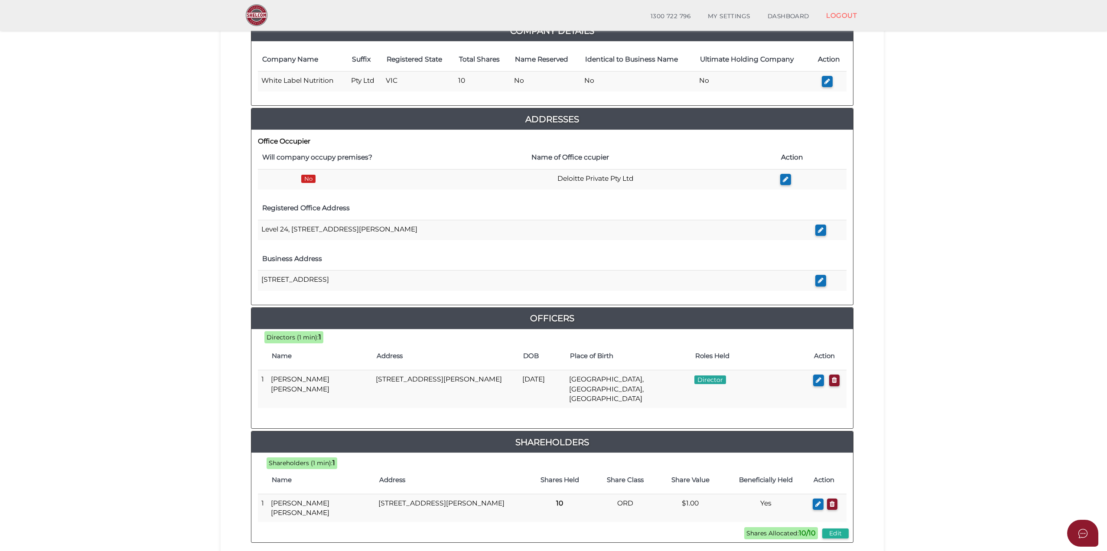
scroll to position [216, 0]
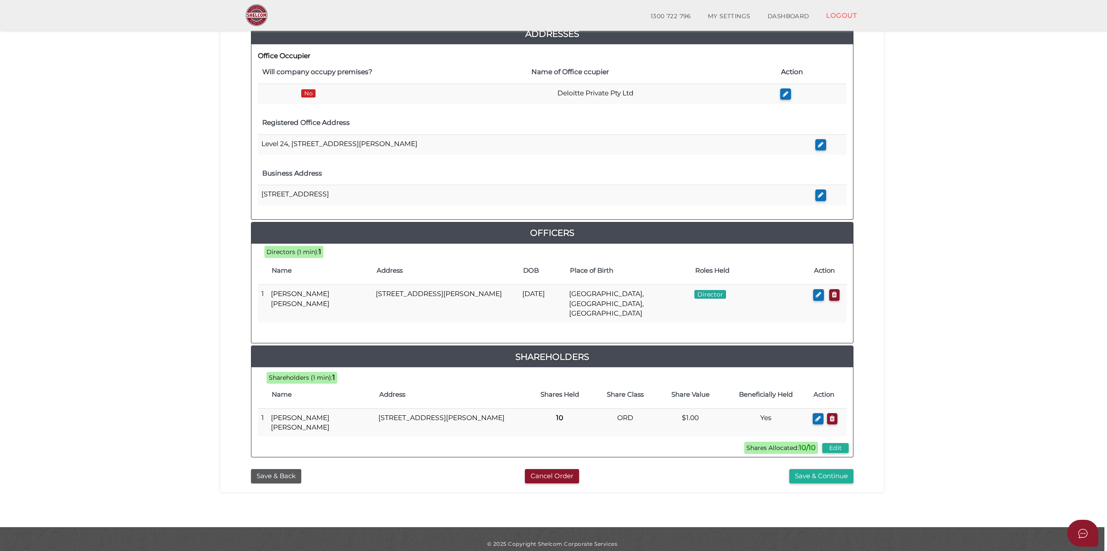
click at [284, 469] on button "Save & Back" at bounding box center [276, 476] width 50 height 14
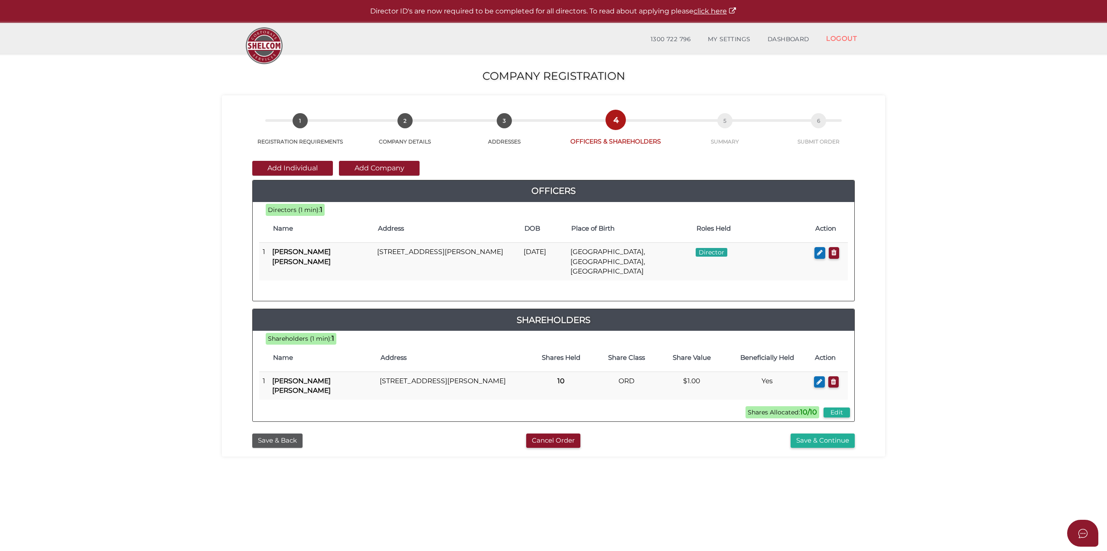
click at [819, 378] on icon "button" at bounding box center [819, 381] width 6 height 6
checkbox input "true"
type input "0"
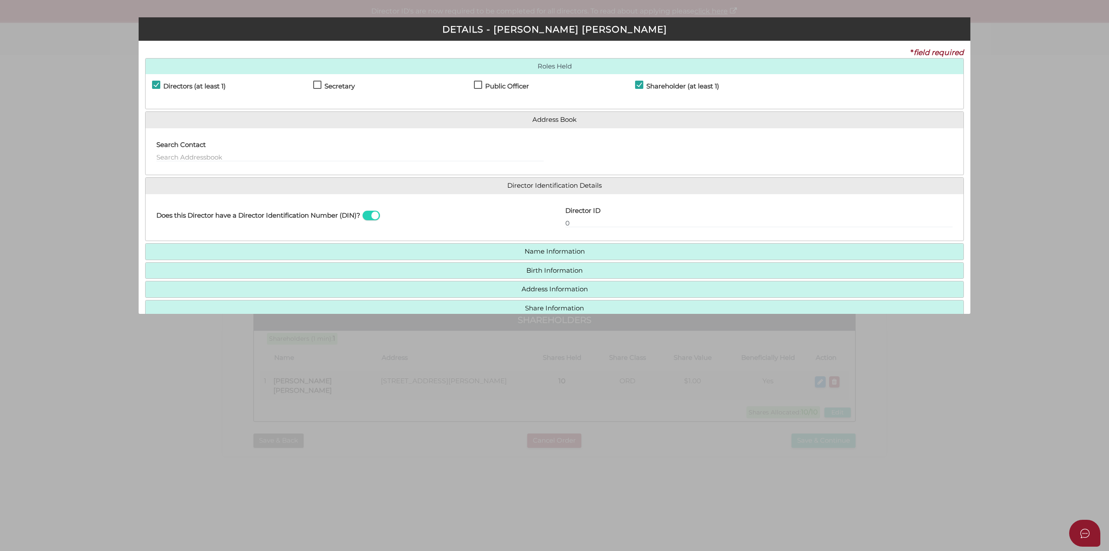
click at [638, 83] on label "Shareholder (at least 1)" at bounding box center [677, 88] width 84 height 11
checkbox input "false"
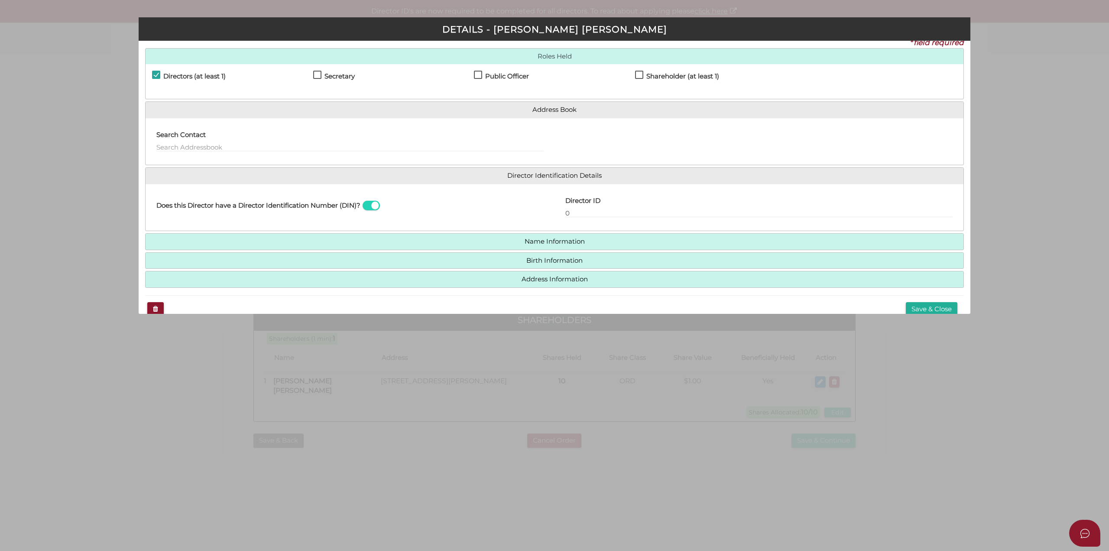
scroll to position [25, 0]
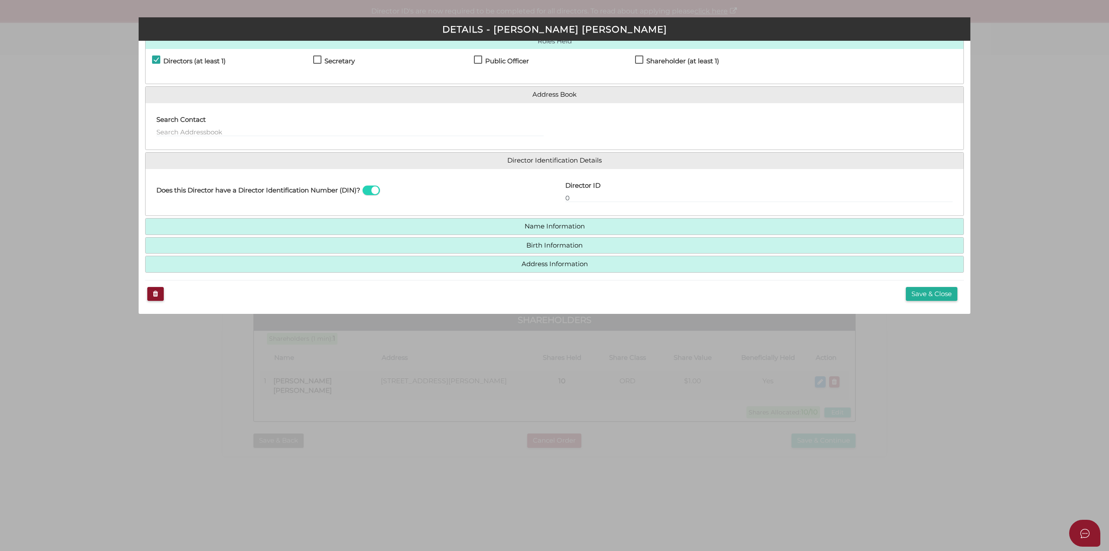
click at [926, 296] on button "Save & Close" at bounding box center [932, 294] width 52 height 14
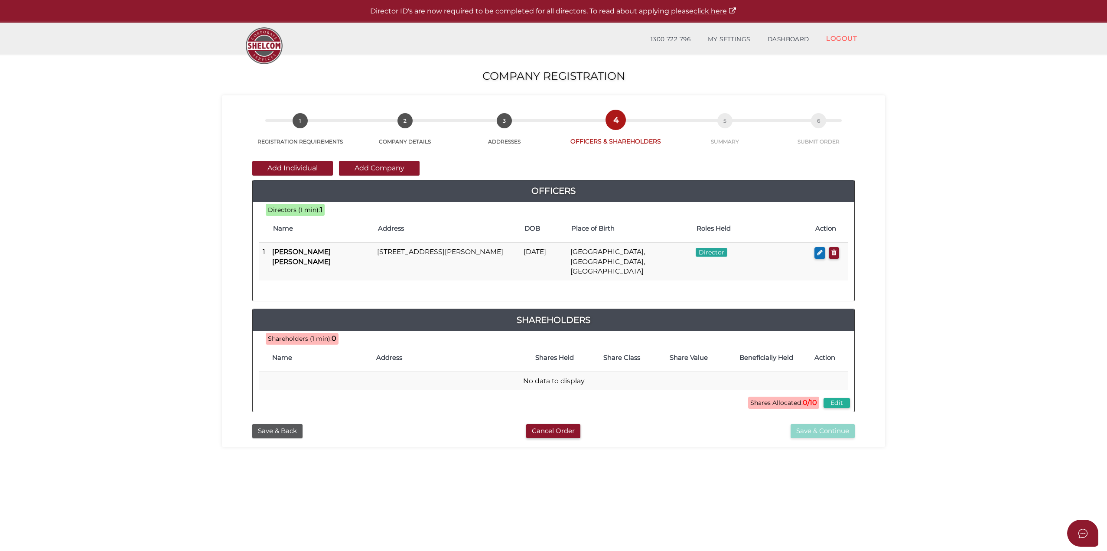
click at [838, 398] on button "Edit" at bounding box center [836, 403] width 26 height 10
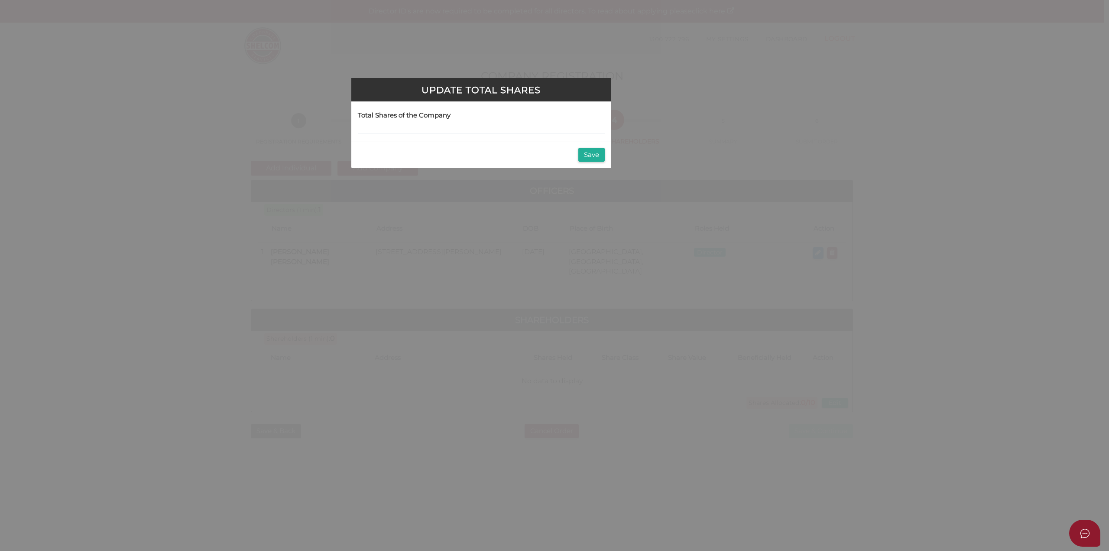
click at [584, 153] on button "Save" at bounding box center [591, 155] width 26 height 14
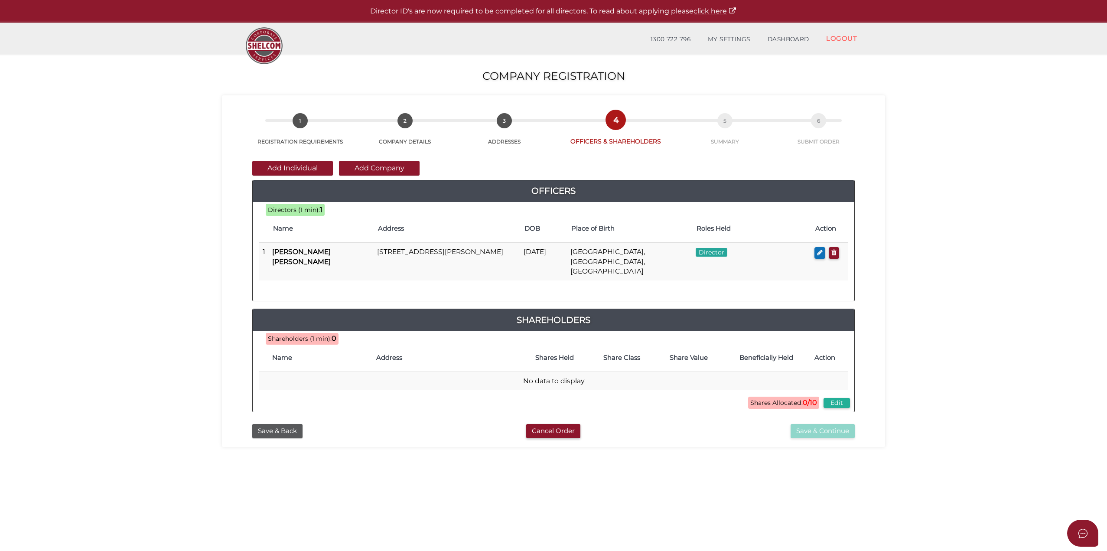
click at [362, 167] on button "Add Company" at bounding box center [379, 168] width 81 height 15
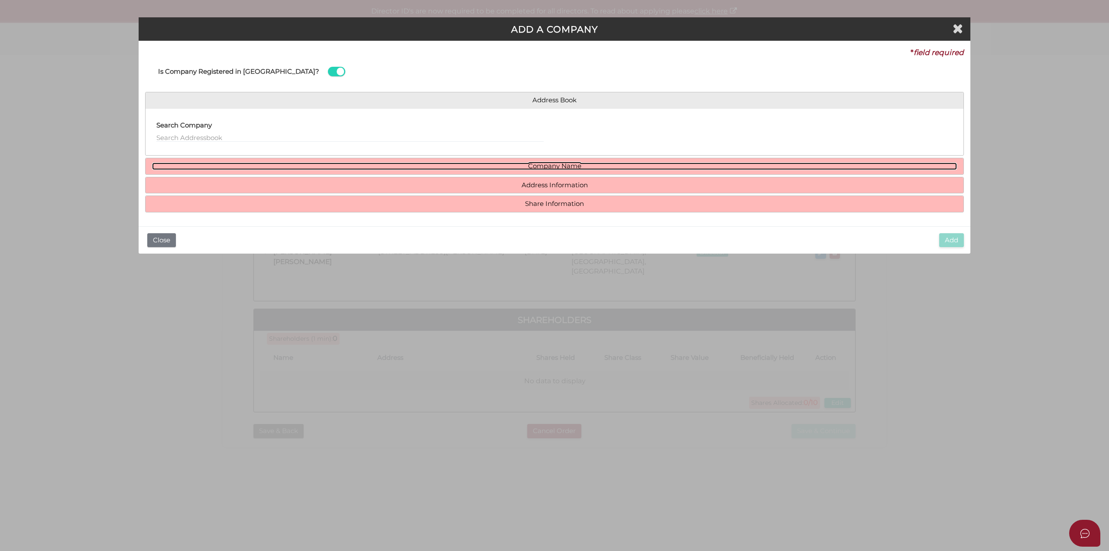
click at [528, 162] on link "Company Name" at bounding box center [554, 165] width 805 height 7
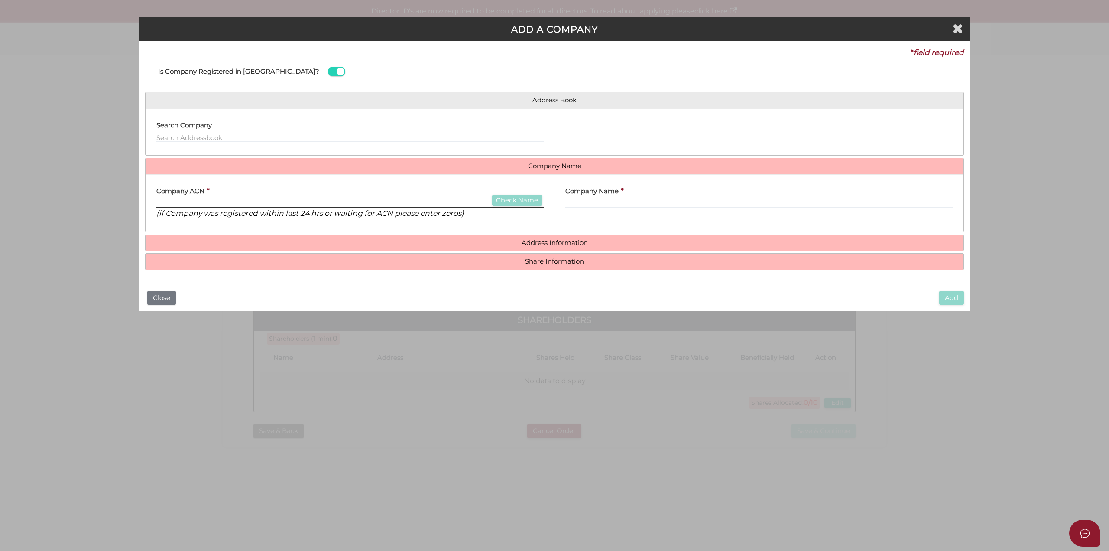
click at [259, 199] on input "text" at bounding box center [349, 203] width 387 height 10
paste input "672445537"
type input "672445537"
click at [505, 196] on button "Check Name" at bounding box center [517, 201] width 50 height 12
type input "MGH PTY LTD"
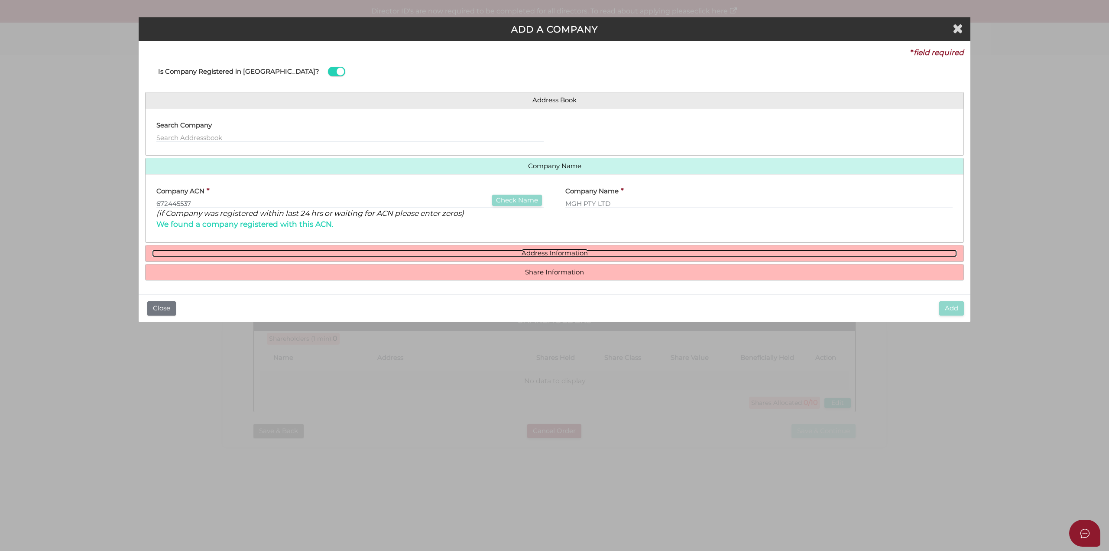
click at [565, 255] on link "Address Information" at bounding box center [554, 253] width 805 height 7
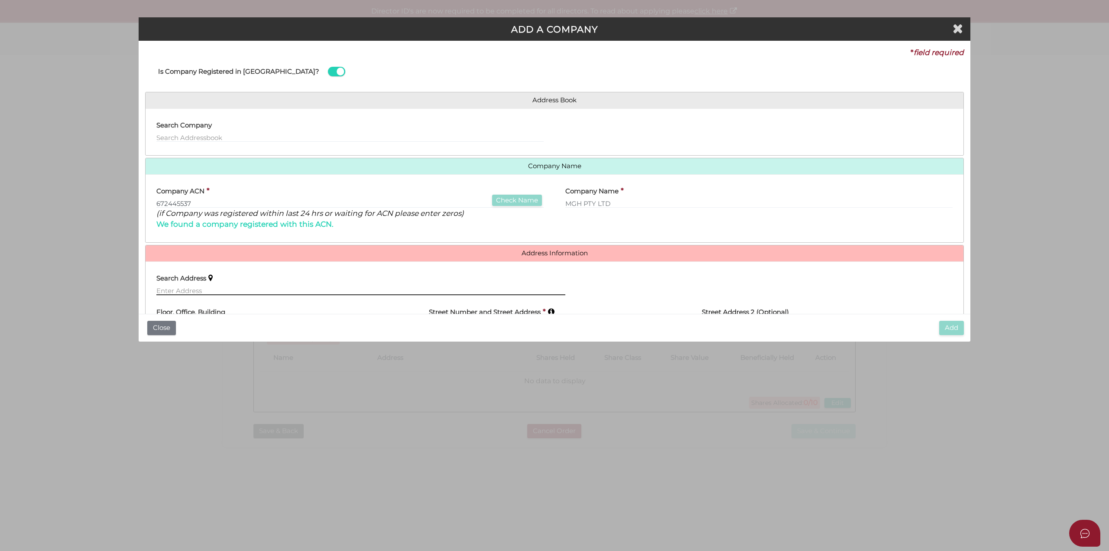
click at [228, 289] on input "text" at bounding box center [360, 291] width 409 height 10
paste input "13 FIVEWAYS BOULEVARD, KEYSBOROUGH, VIC 3173"
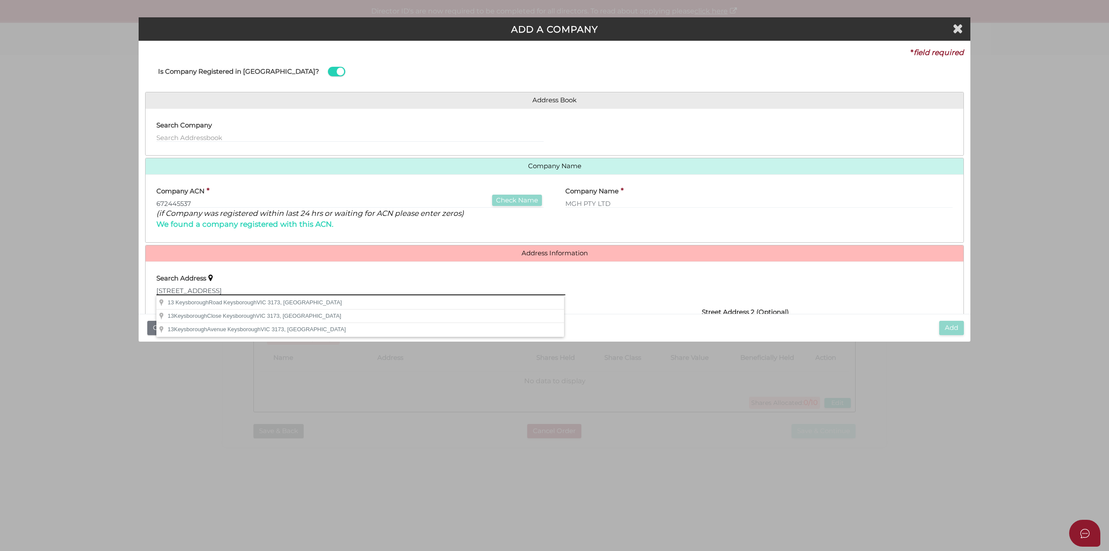
type input "13 FIVEWAYS BOULEVARD, KEYSBOROUGH, VIC 3173"
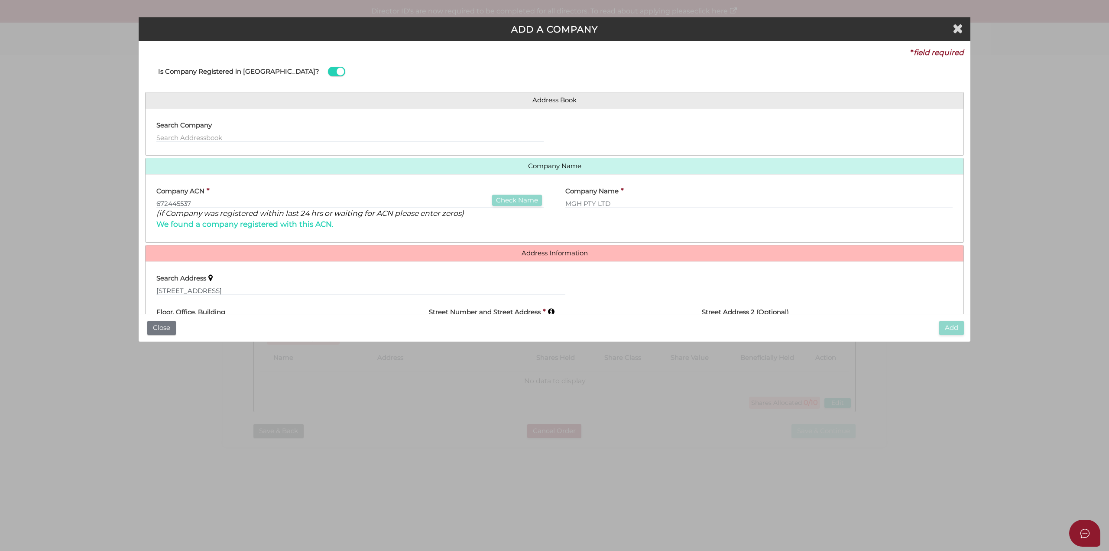
click at [257, 284] on div "Search Address 13 FIVEWAYS BOULEVARD, KEYSBOROUGH, VIC 3173" at bounding box center [360, 281] width 409 height 27
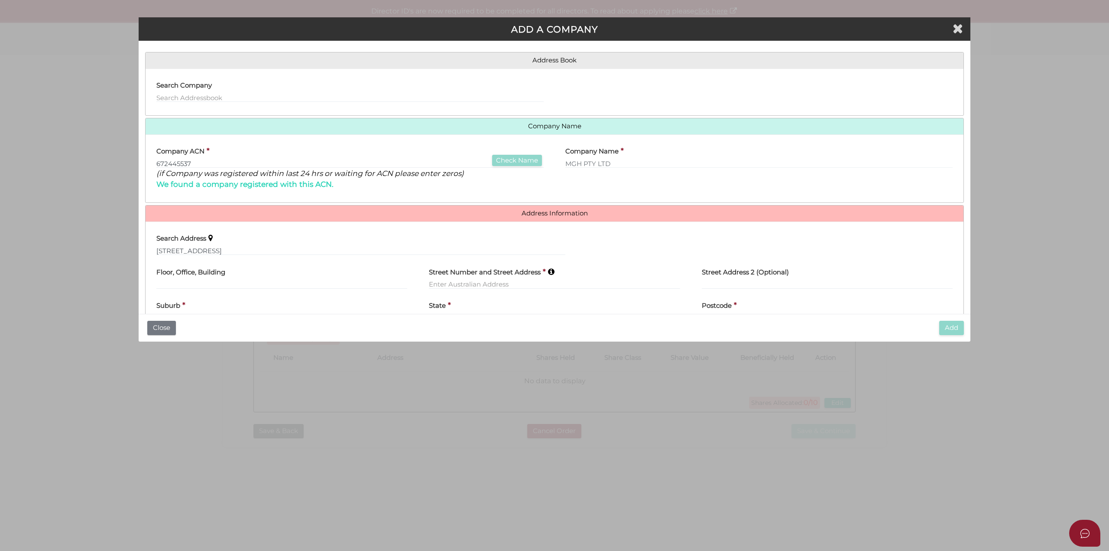
scroll to position [87, 0]
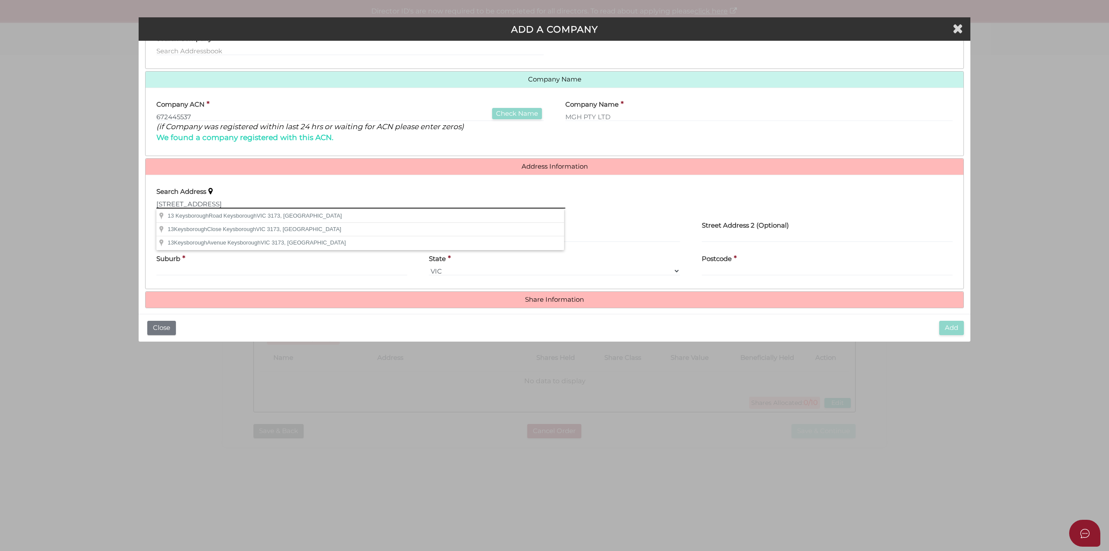
drag, startPoint x: 332, startPoint y: 199, endPoint x: 147, endPoint y: 208, distance: 185.2
click at [147, 208] on div "Search Address 13 FIVEWAYS BOULEVARD, KEYSBOROUGH, VIC 3173" at bounding box center [361, 199] width 431 height 34
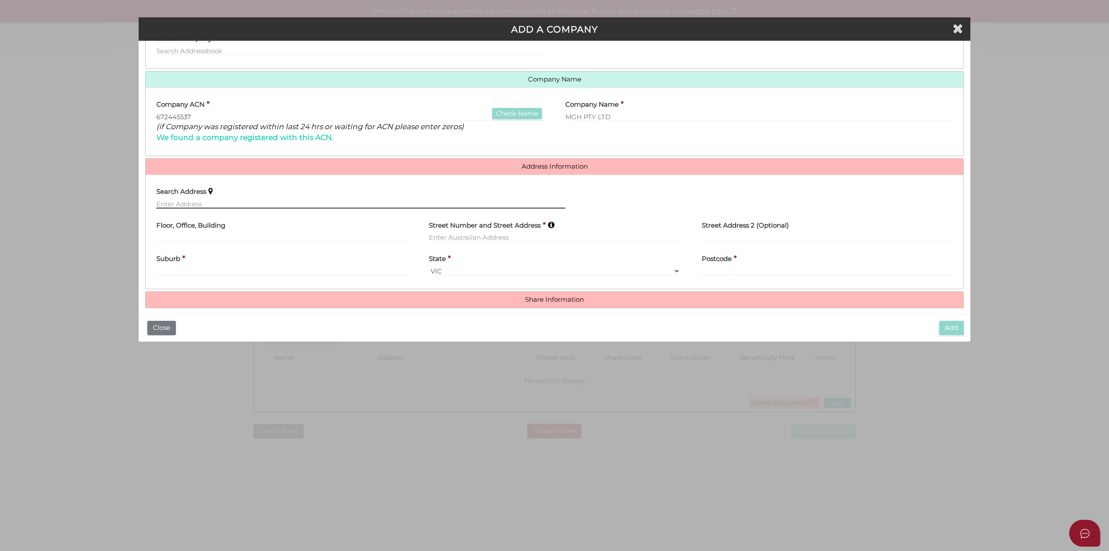
click at [220, 202] on input "text" at bounding box center [360, 204] width 409 height 10
paste input "13 FIVEWAYS BOULEVARD, KEYSBOROUGH, VIC 3173"
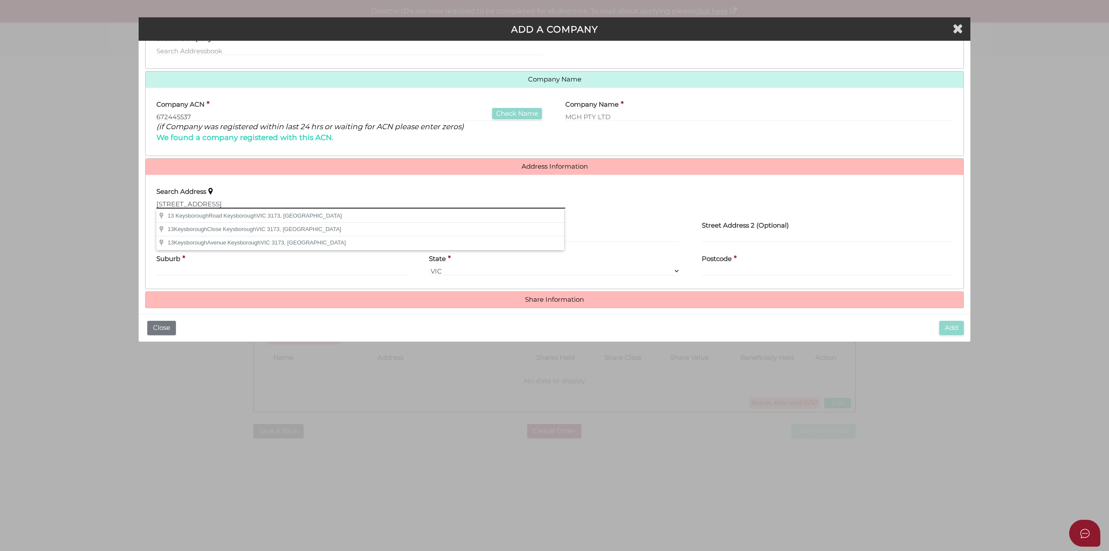
click at [241, 201] on input "13 FIVEWAYS BOULEVARD, KEYSBOROUGH, VIC 3173" at bounding box center [360, 204] width 409 height 10
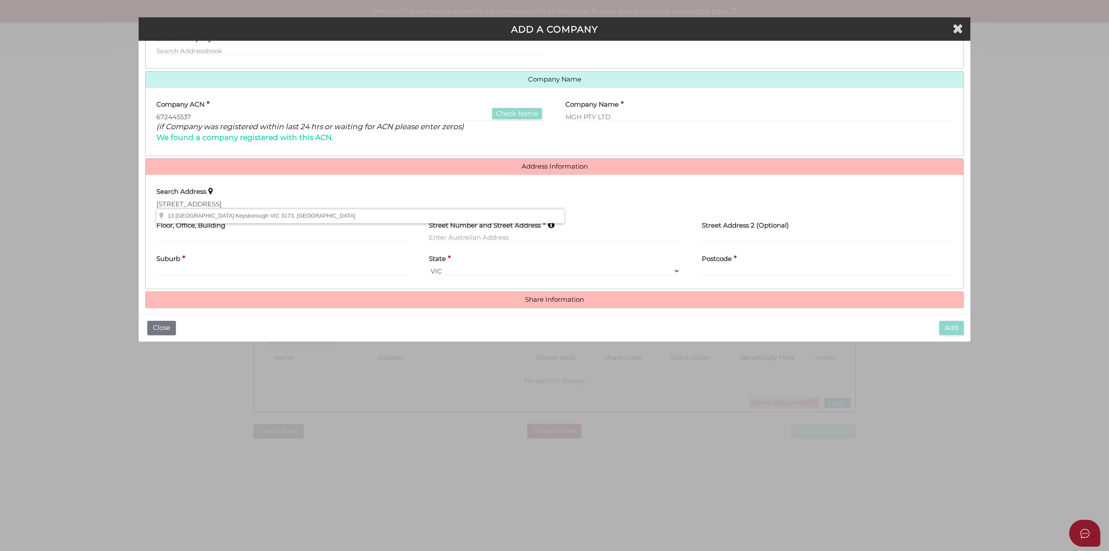
type input "13 Fiveways Boulevarde, Keysborough VIC 3173, Australia"
type input "[STREET_ADDRESS]"
type input "Keysborough"
select select "VIC"
type input "3173"
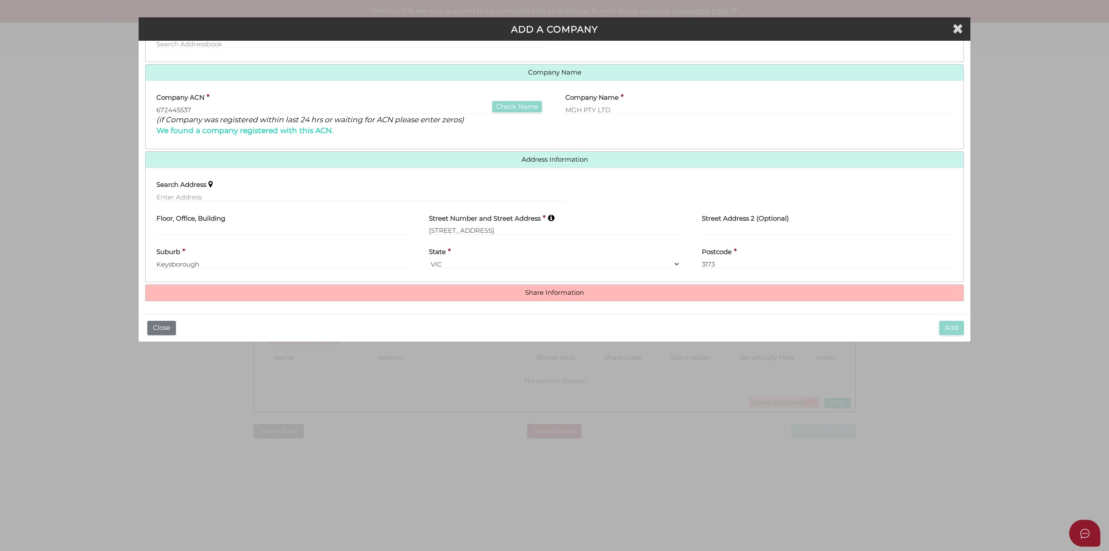
scroll to position [95, 0]
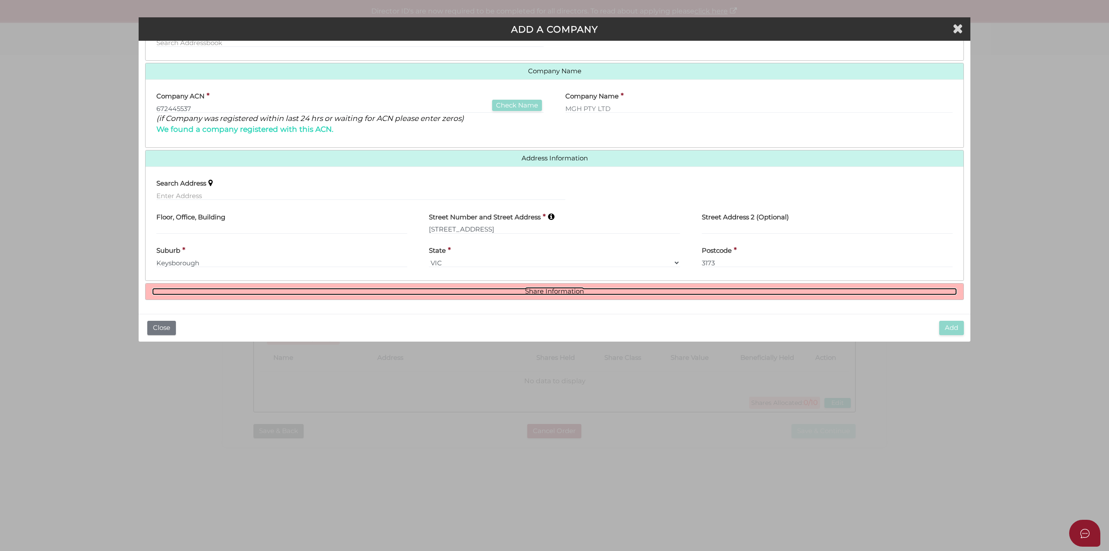
click at [533, 290] on link "Share Information" at bounding box center [554, 291] width 805 height 7
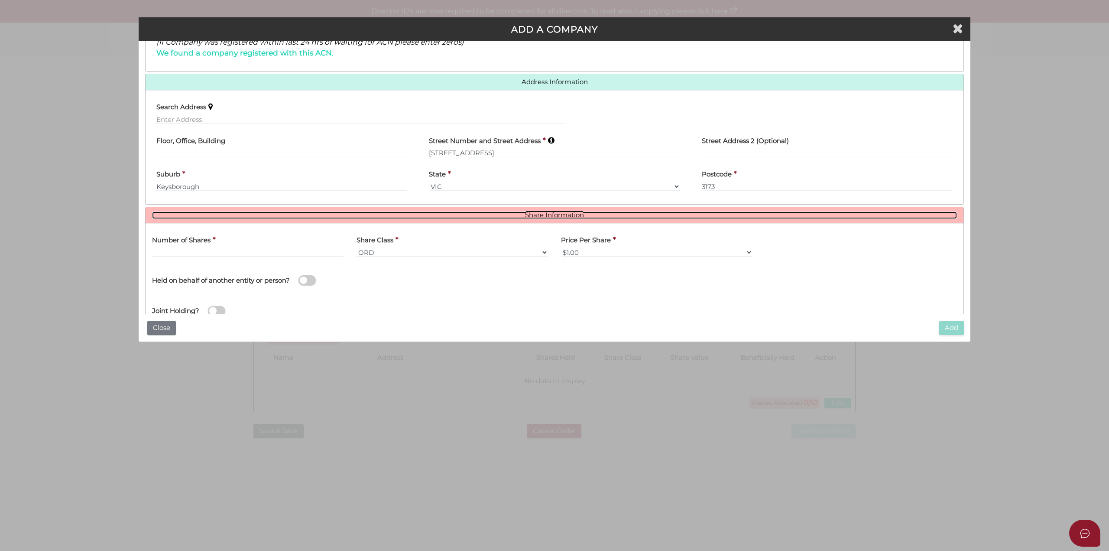
scroll to position [201, 0]
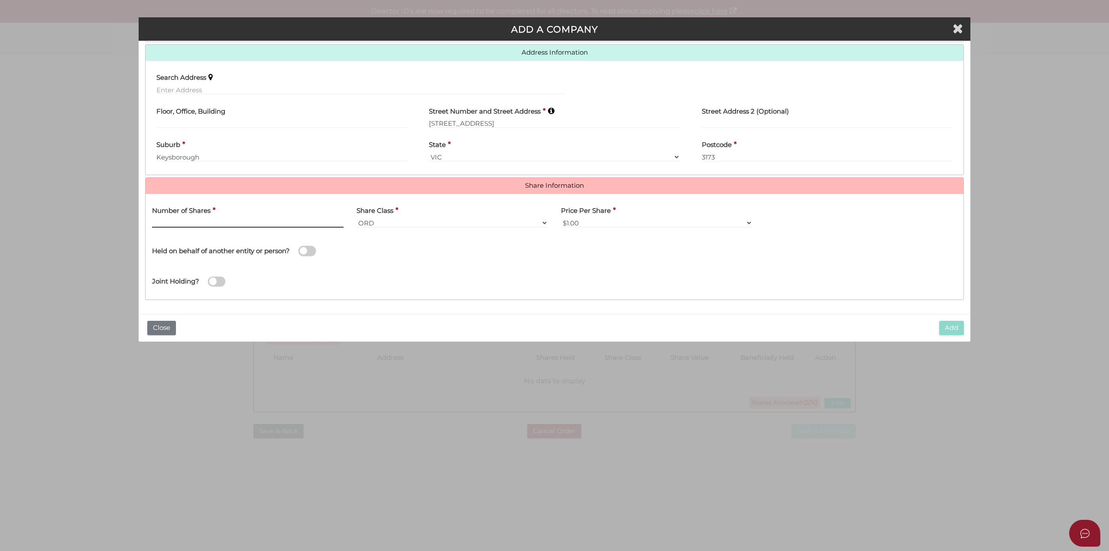
click at [239, 219] on input "text" at bounding box center [248, 223] width 192 height 10
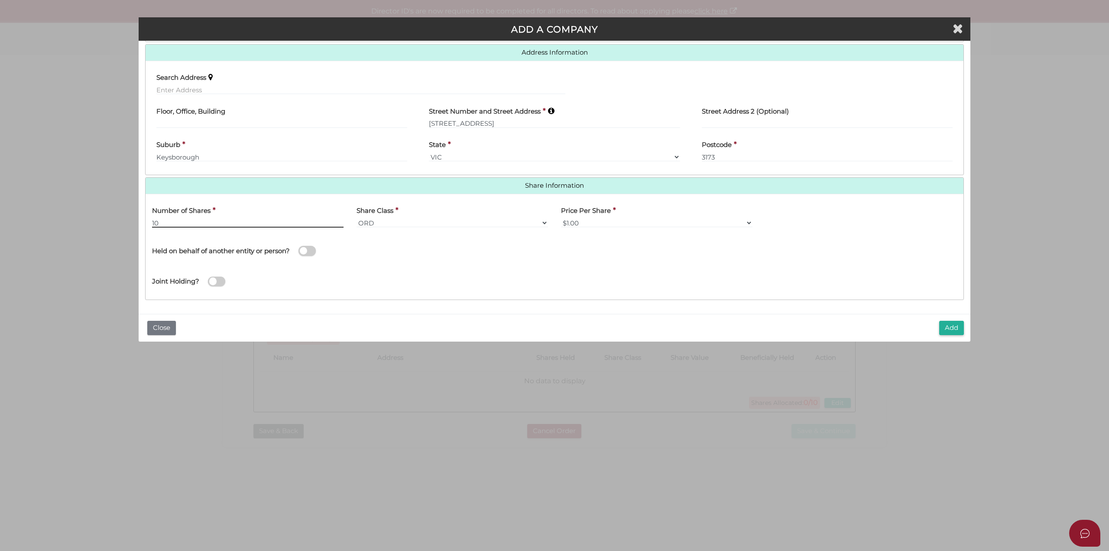
type input "10"
click at [944, 329] on button "Add" at bounding box center [951, 328] width 25 height 14
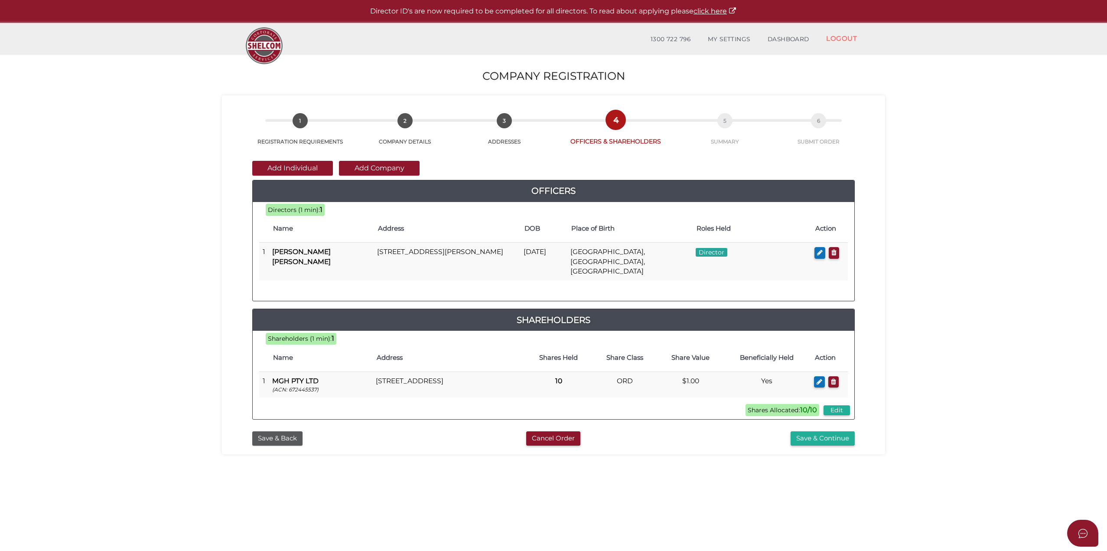
click at [512, 117] on div "45f1191c991e06436379d2858d73f418 1 REGISTRATION REQUIREMENTS 2 COMPANY DETAILS …" at bounding box center [553, 123] width 650 height 46
click at [508, 121] on span "3" at bounding box center [504, 120] width 15 height 15
click at [294, 431] on button "Save & Back" at bounding box center [277, 438] width 50 height 14
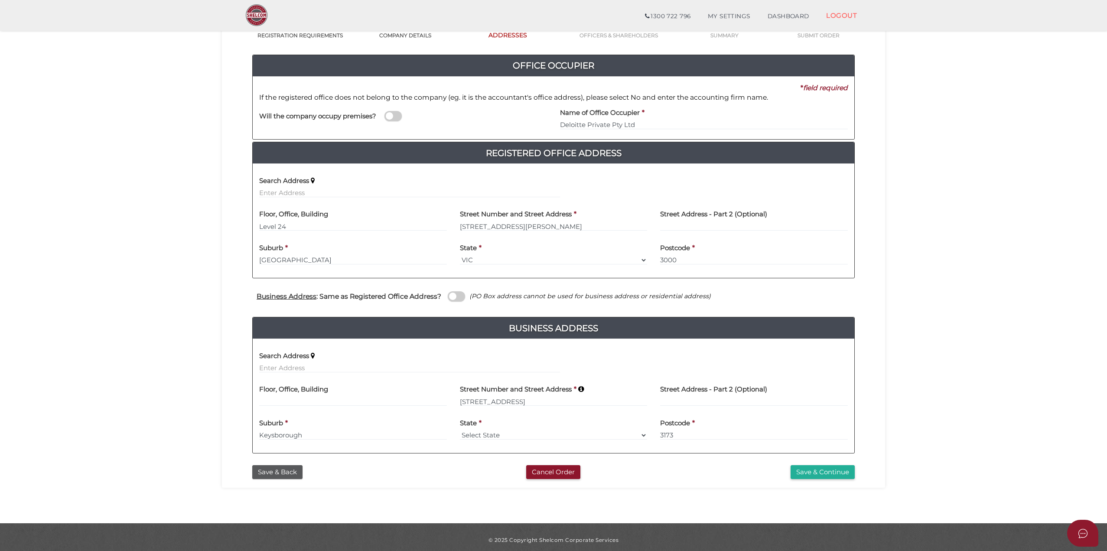
scroll to position [81, 0]
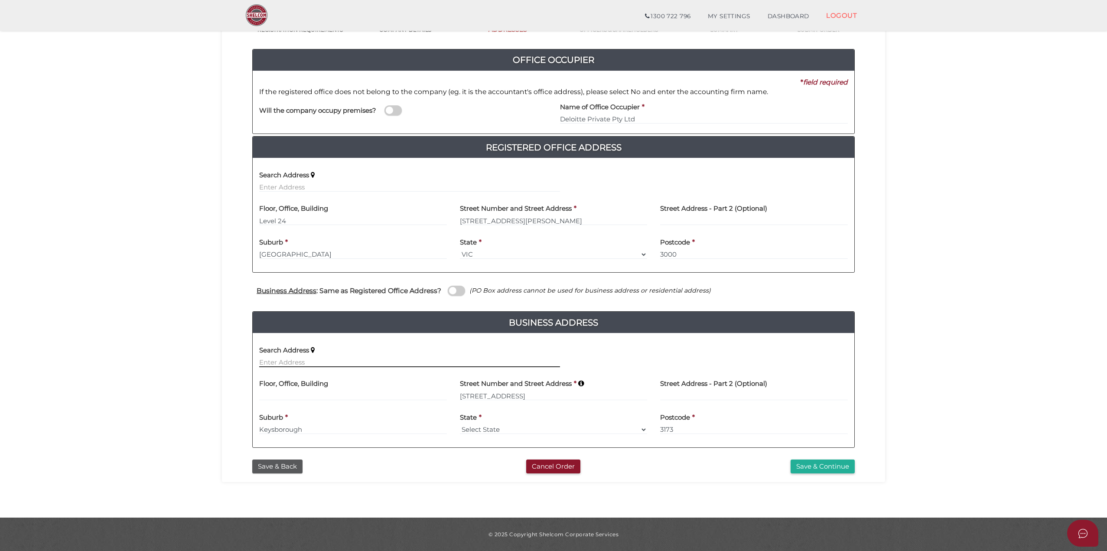
click at [344, 358] on input "text" at bounding box center [409, 362] width 301 height 10
paste input "[STREET_ADDRESS]"
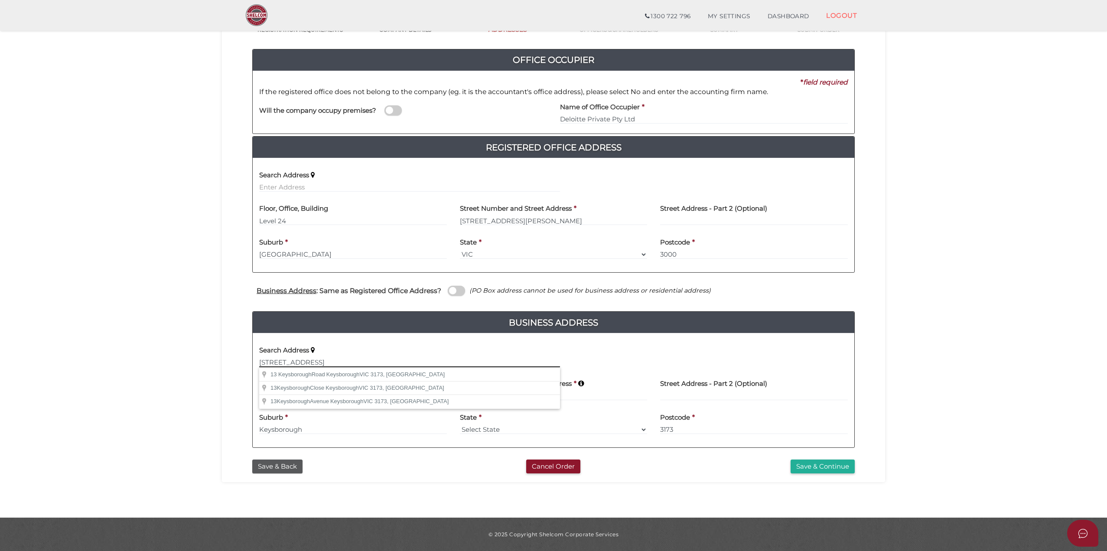
click at [344, 358] on input "[STREET_ADDRESS]" at bounding box center [409, 362] width 301 height 10
type input "[STREET_ADDRESS]"
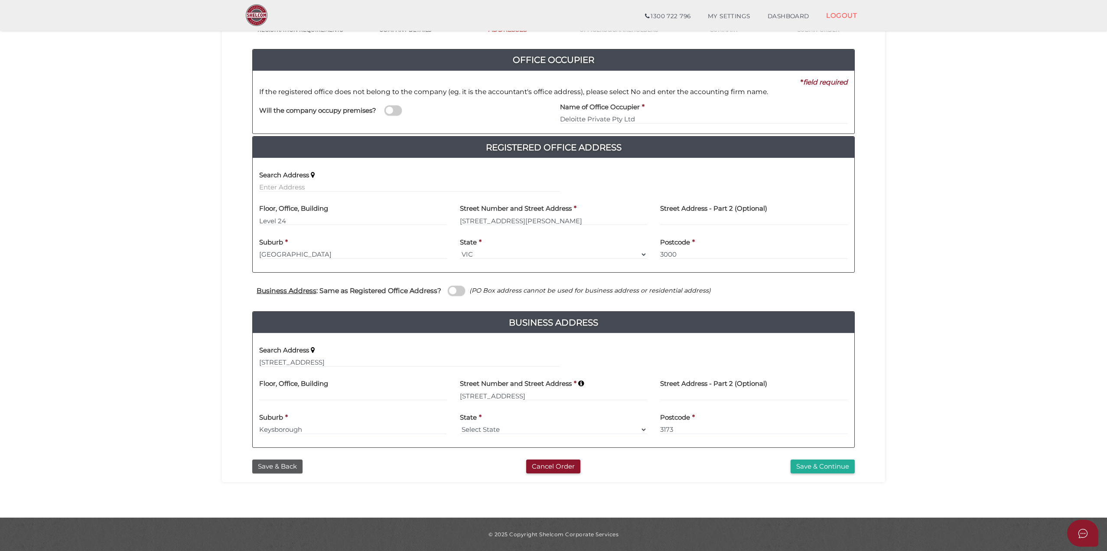
type input "[STREET_ADDRESS]"
type input "Keysborough"
select select "VIC"
type input "3173"
click at [816, 464] on button "Save & Continue" at bounding box center [822, 466] width 64 height 14
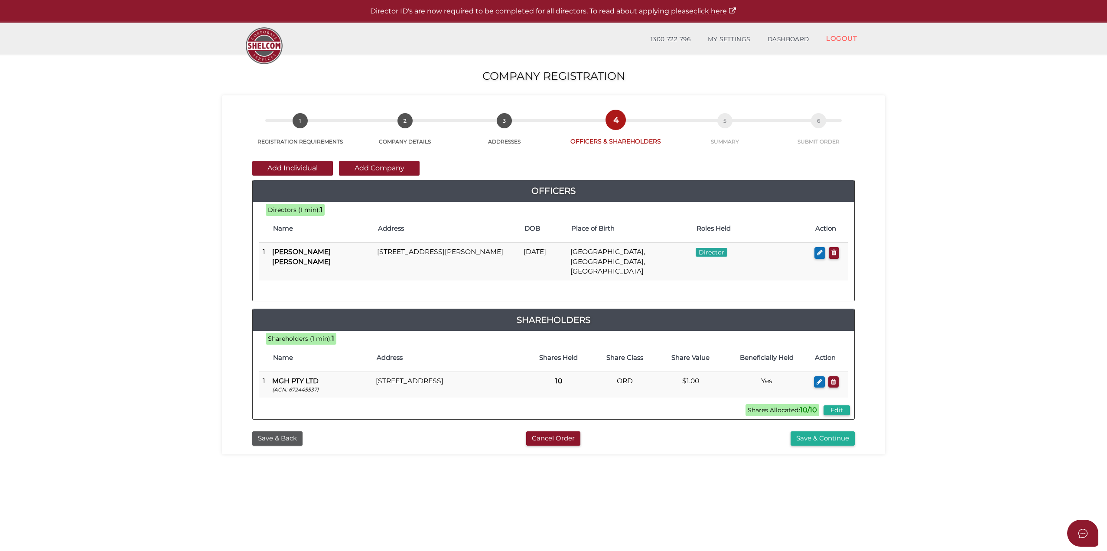
click at [819, 433] on button "Save & Continue" at bounding box center [822, 438] width 64 height 14
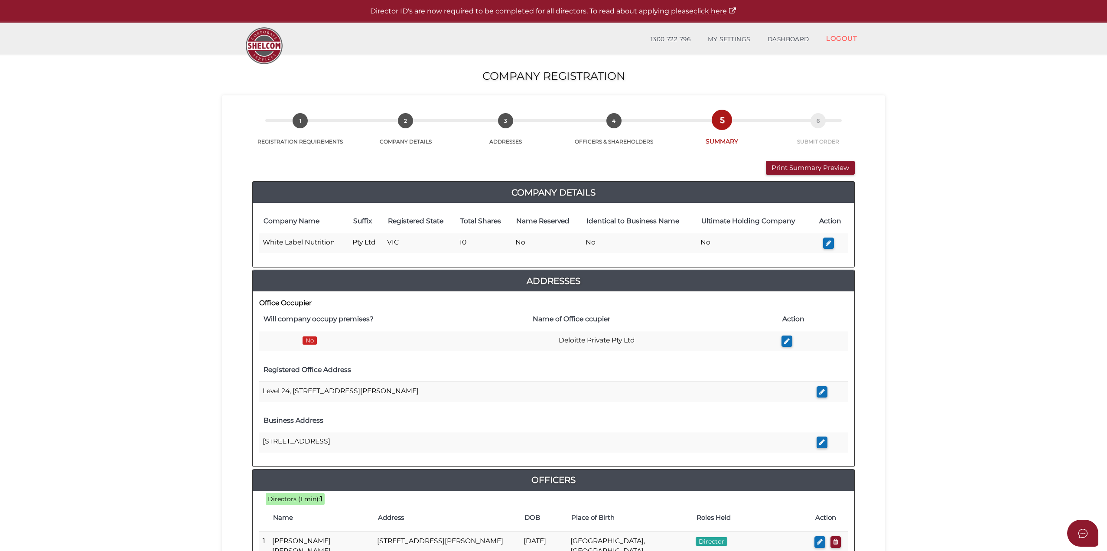
click at [797, 169] on button "Print Summary Preview" at bounding box center [810, 168] width 89 height 14
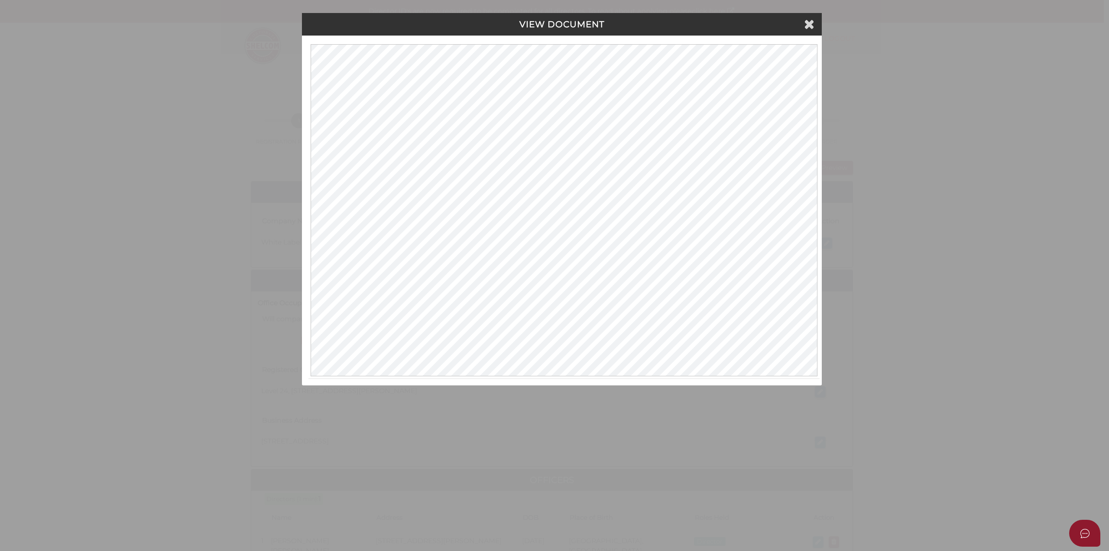
click at [811, 23] on icon at bounding box center [809, 23] width 10 height 13
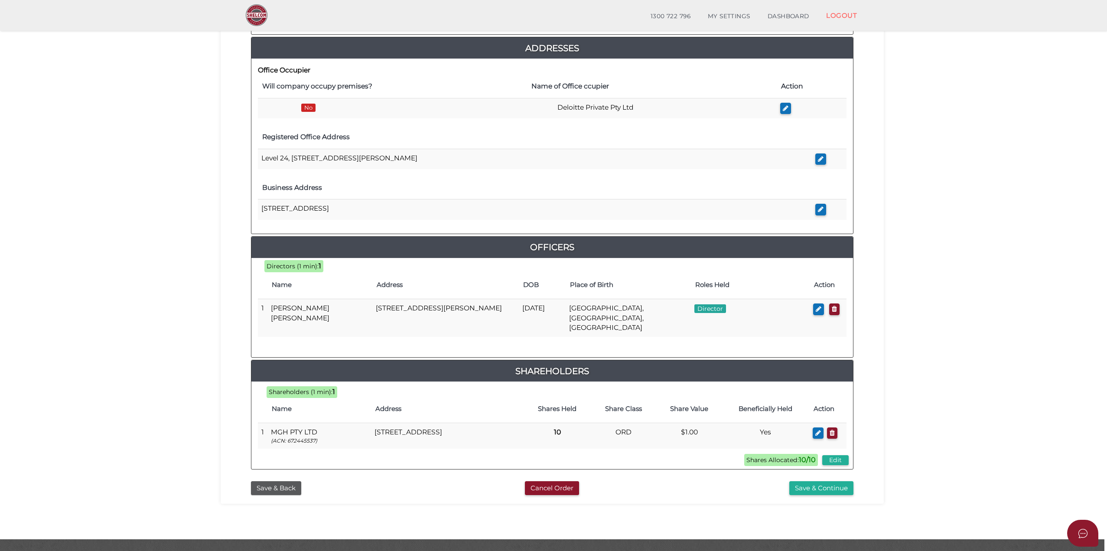
scroll to position [216, 0]
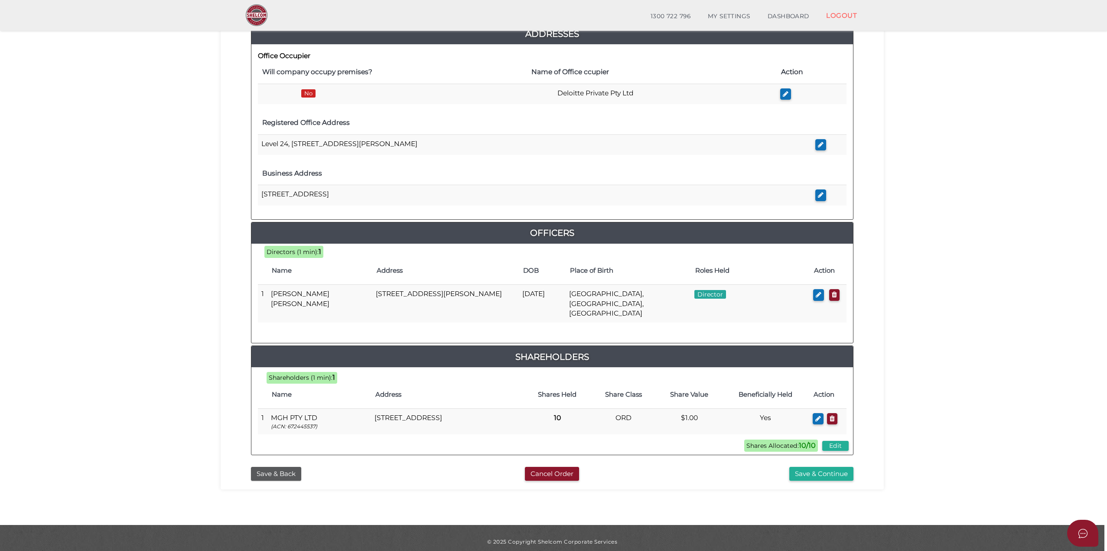
click at [285, 469] on button "Save & Back" at bounding box center [276, 474] width 50 height 14
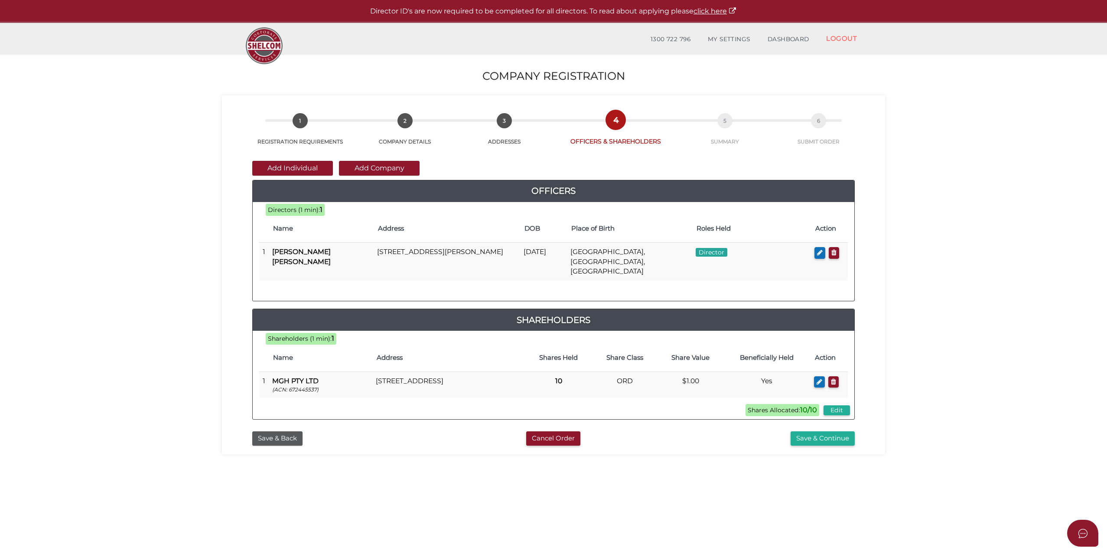
click at [819, 250] on icon "button" at bounding box center [820, 252] width 6 height 6
checkbox input "true"
type input "0"
type input "[DATE]"
select select "[GEOGRAPHIC_DATA]"
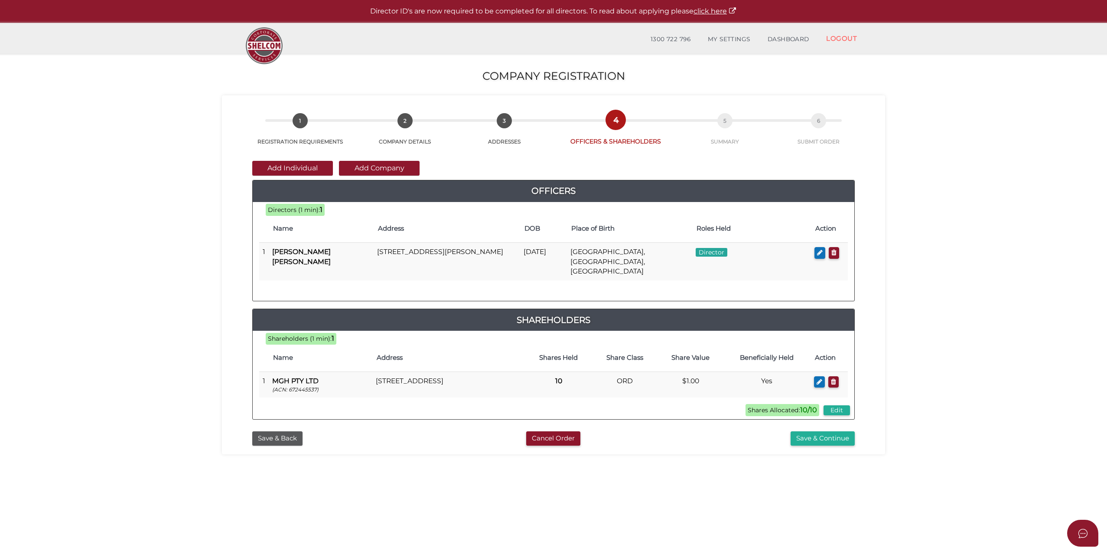
type input "[GEOGRAPHIC_DATA]"
select select "VIC"
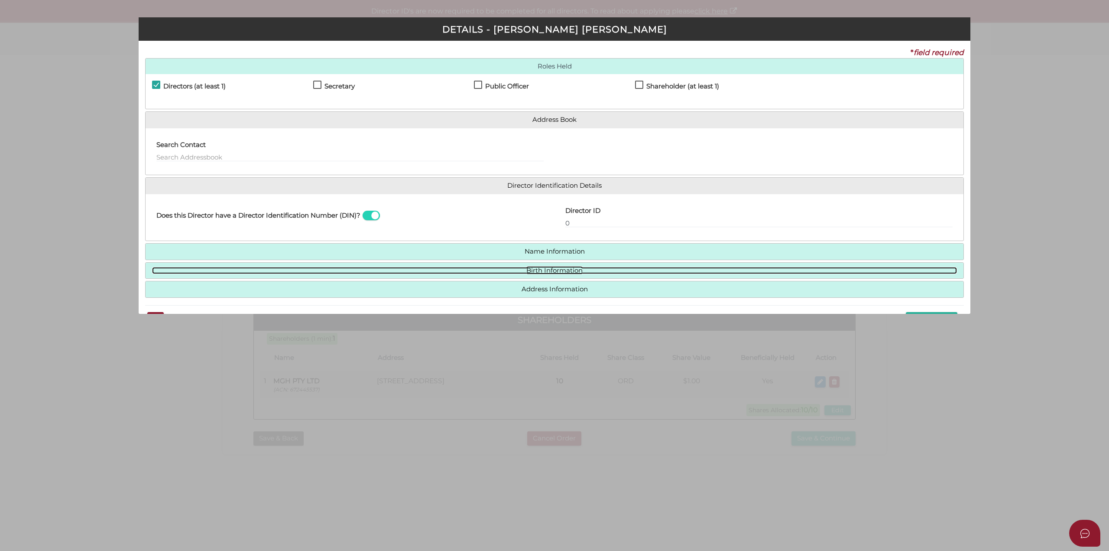
click at [549, 271] on link "Birth Information" at bounding box center [554, 270] width 805 height 7
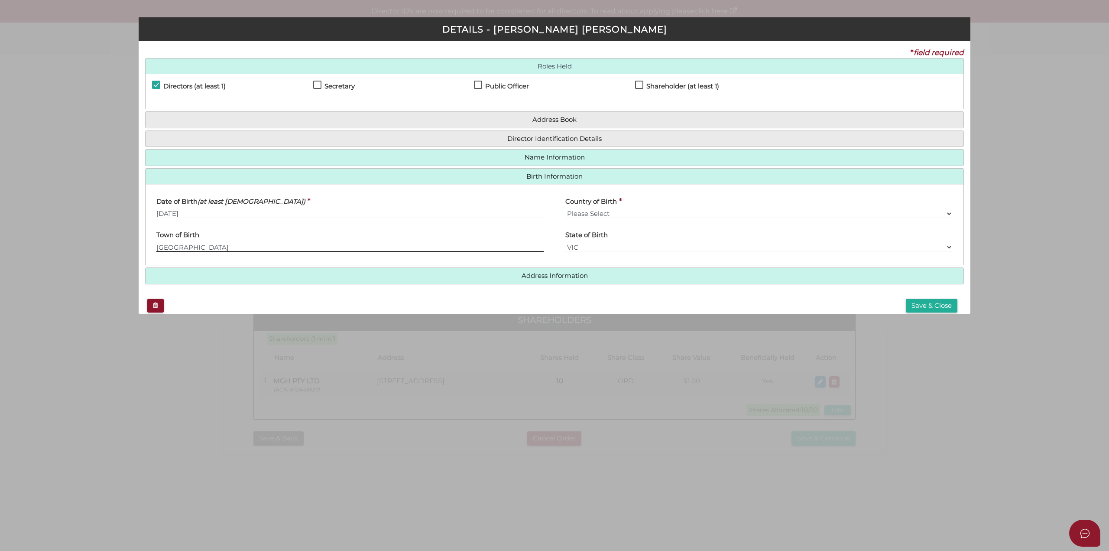
click at [172, 248] on input "Saint Kilda East" at bounding box center [349, 247] width 387 height 10
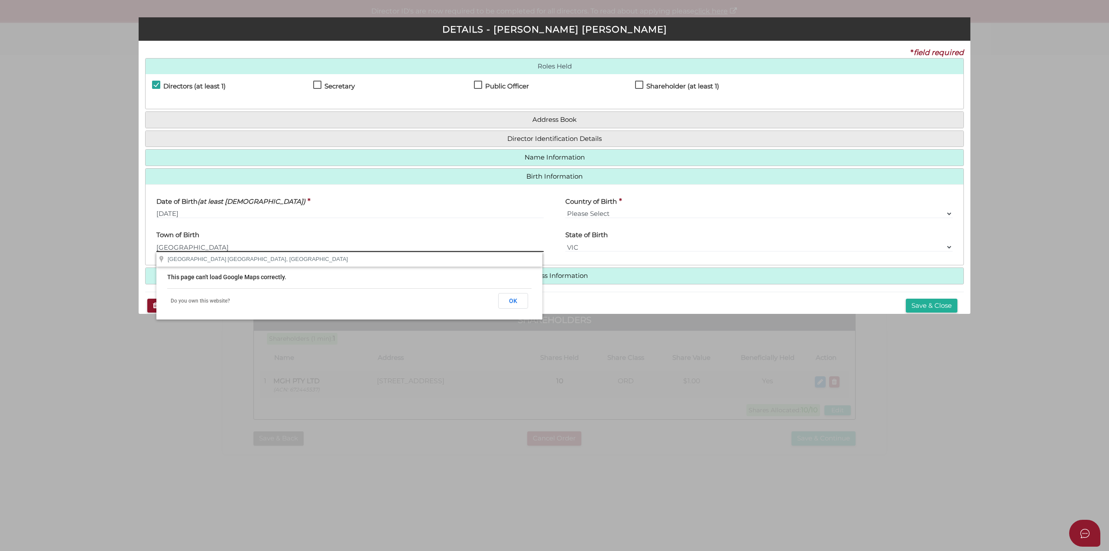
type input "St Kilda East"
click at [843, 299] on div "Save & Close" at bounding box center [554, 306] width 819 height 28
click at [511, 300] on button "OK" at bounding box center [513, 301] width 30 height 16
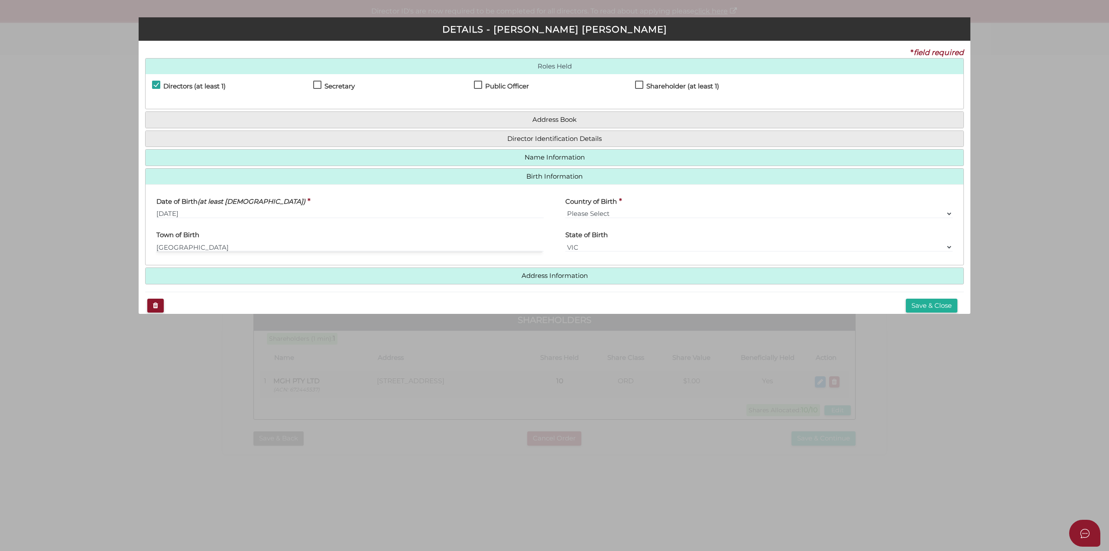
click at [932, 307] on button "Save & Close" at bounding box center [932, 306] width 52 height 14
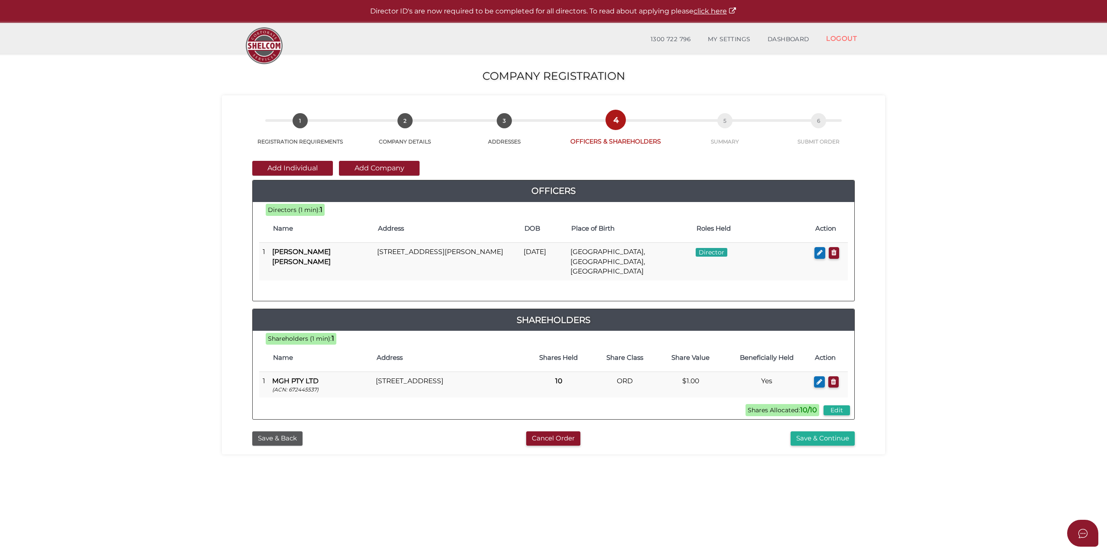
click at [818, 431] on button "Save & Continue" at bounding box center [822, 438] width 64 height 14
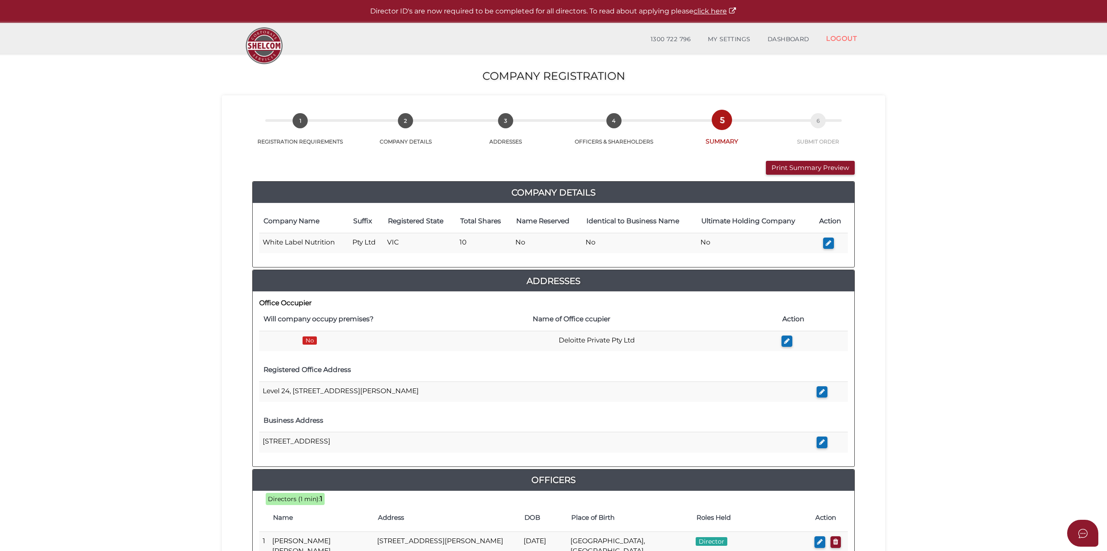
click at [788, 169] on button "Print Summary Preview" at bounding box center [810, 168] width 89 height 14
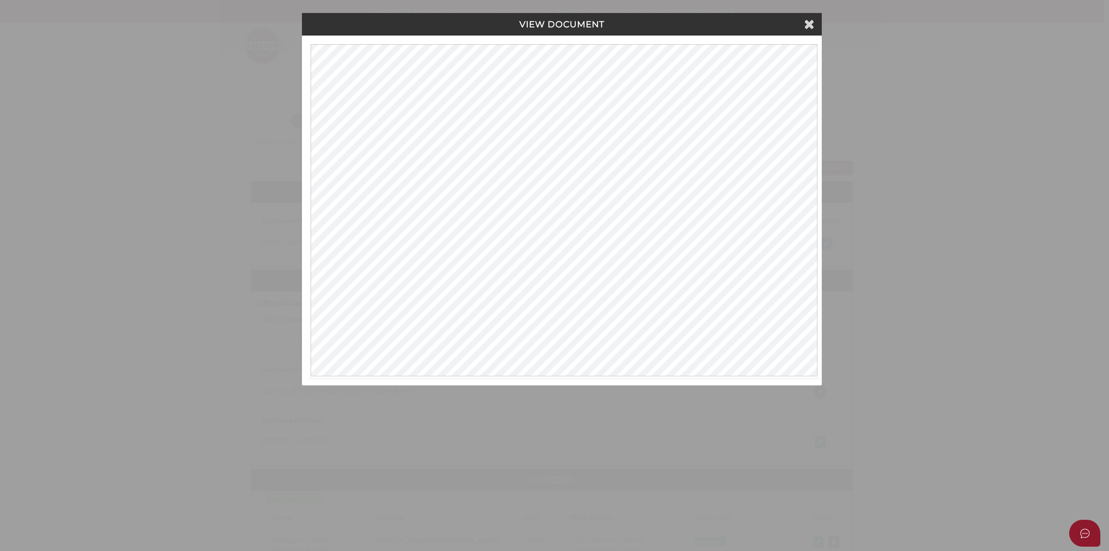
click at [810, 29] on icon at bounding box center [809, 23] width 10 height 13
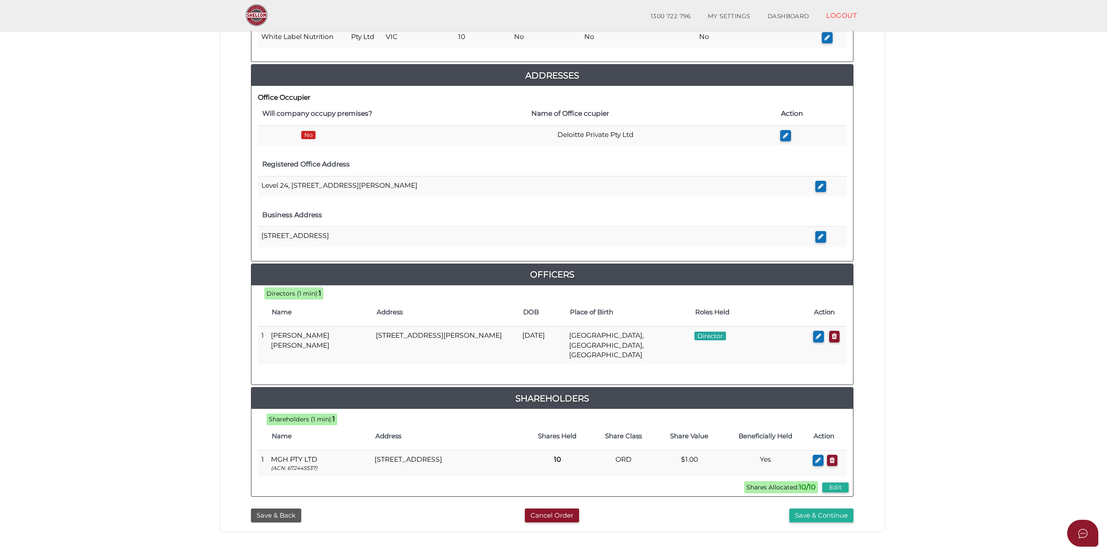
scroll to position [216, 0]
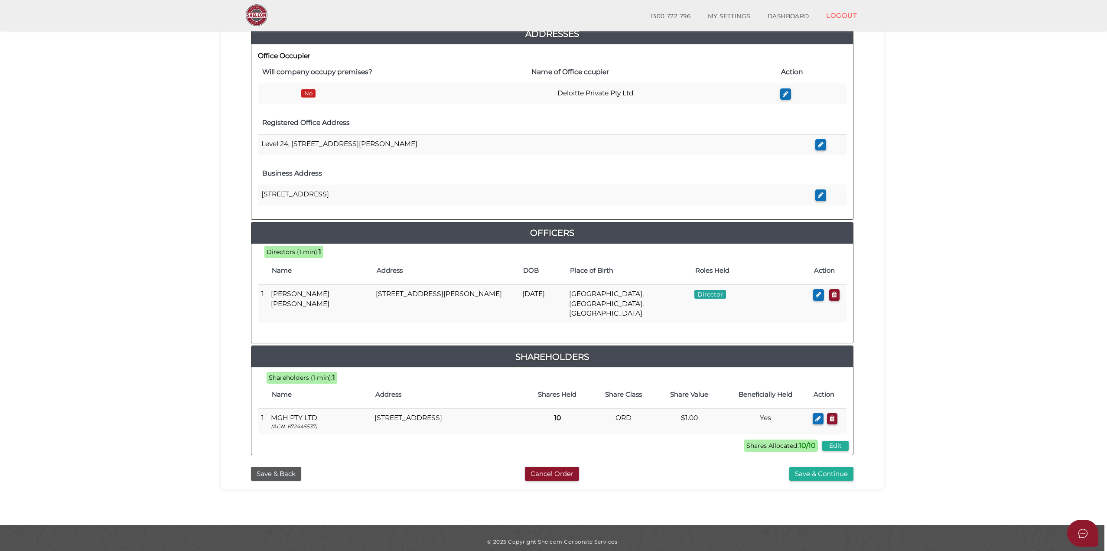
click at [276, 468] on button "Save & Back" at bounding box center [276, 474] width 50 height 14
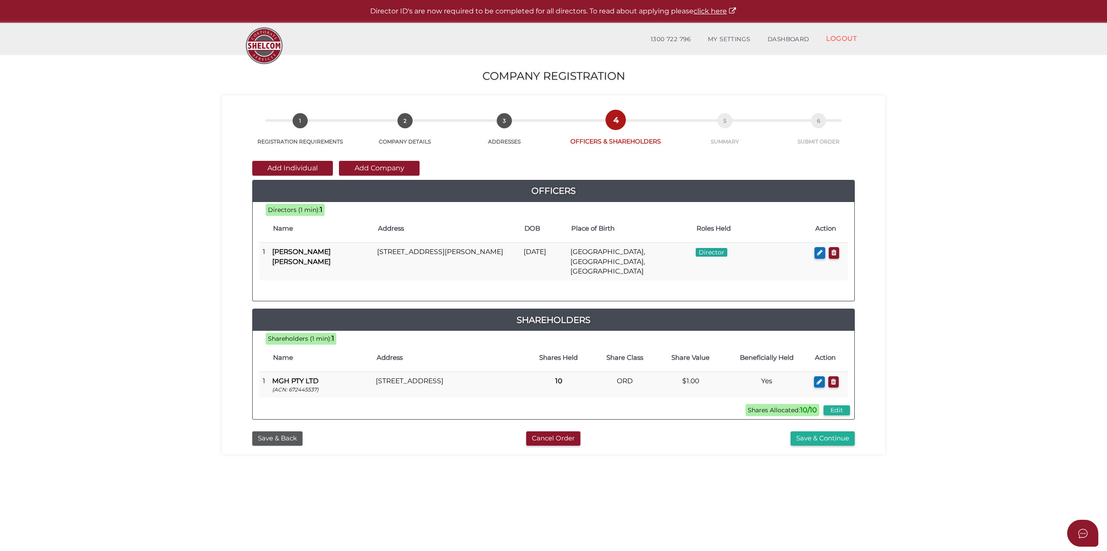
click at [818, 378] on icon "button" at bounding box center [819, 381] width 6 height 6
type input "MGH PTY LTD"
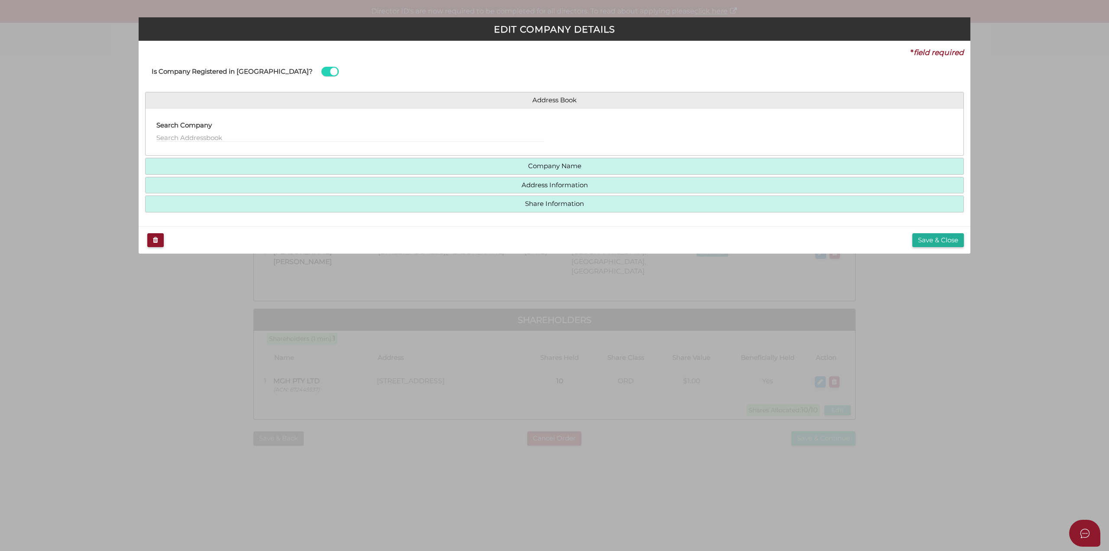
click at [549, 159] on h4 "Company Name" at bounding box center [555, 166] width 818 height 16
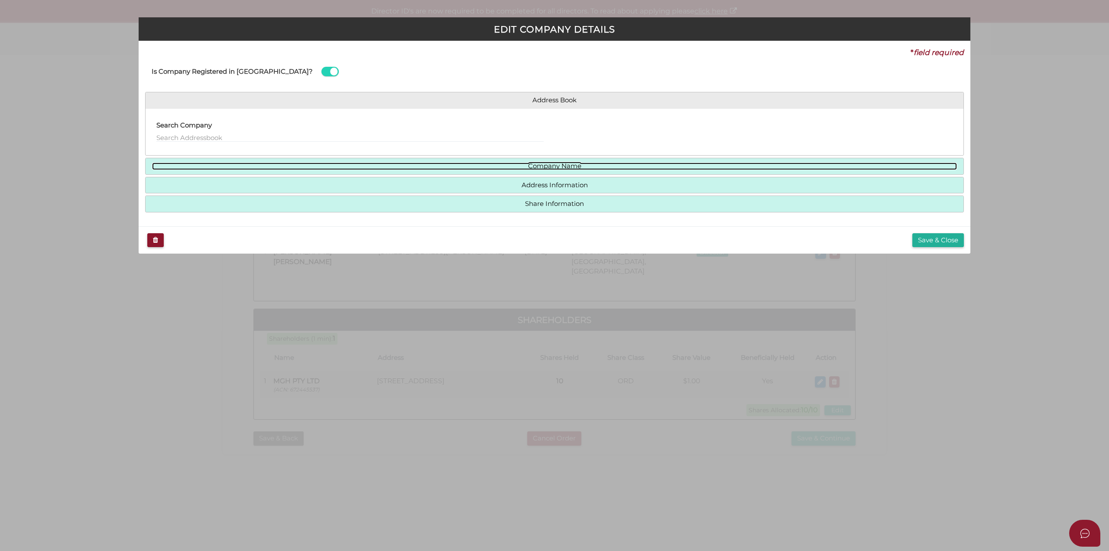
click at [547, 169] on link "Company Name" at bounding box center [554, 165] width 805 height 7
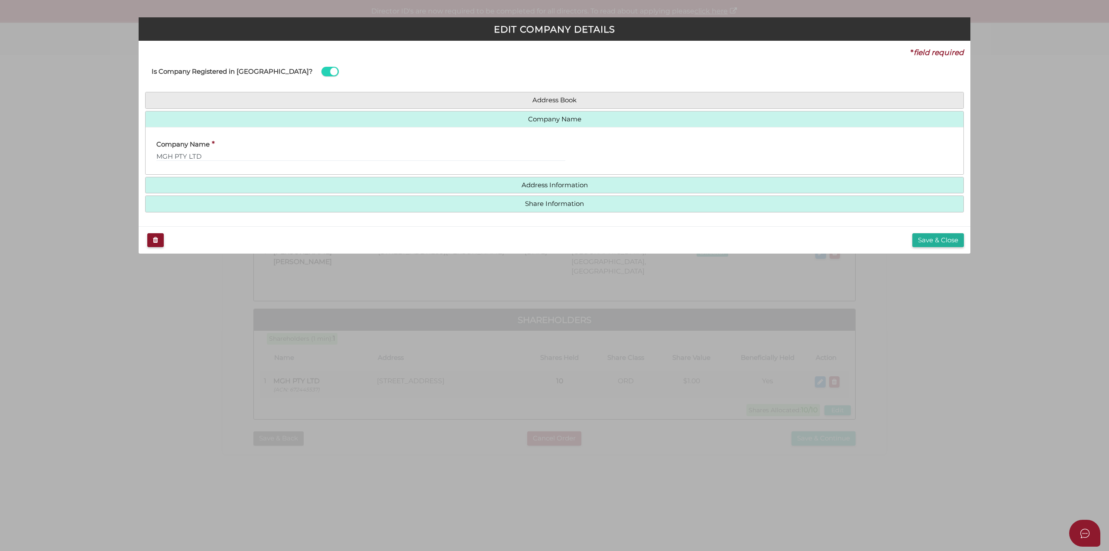
click at [552, 190] on h4 "Address Information" at bounding box center [555, 185] width 818 height 16
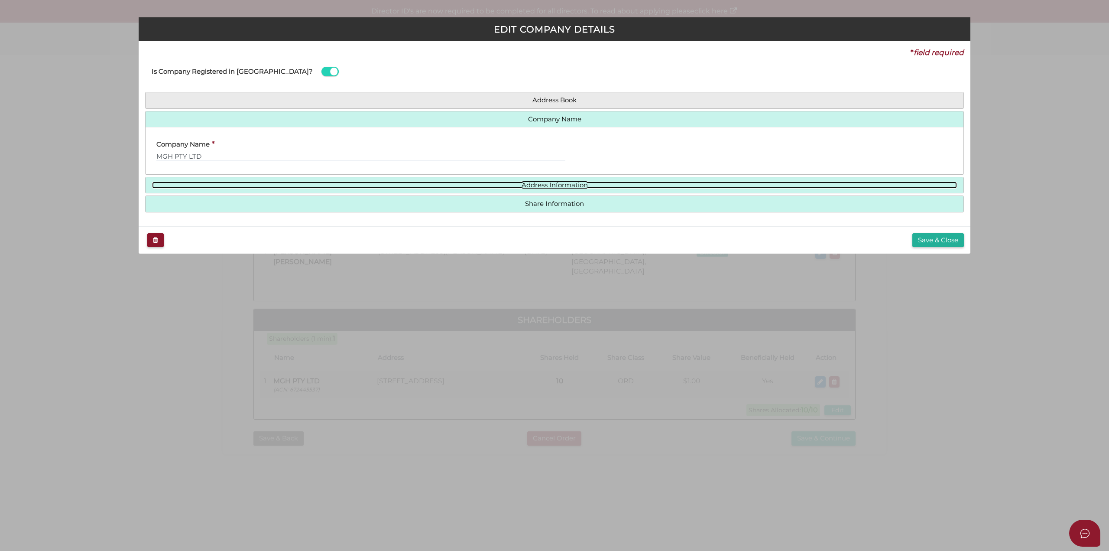
click at [554, 188] on link "Address Information" at bounding box center [554, 185] width 805 height 7
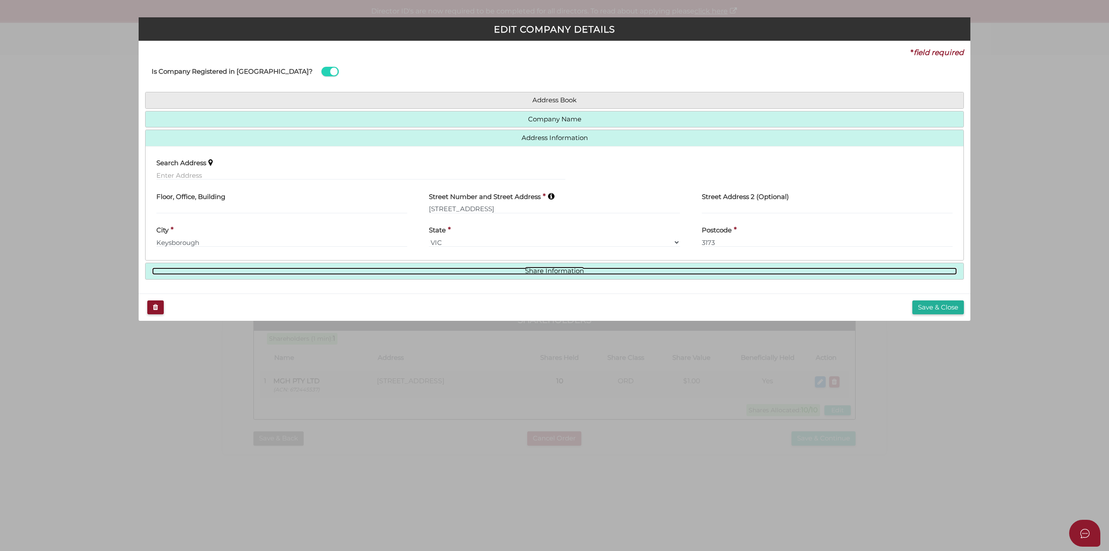
click at [563, 269] on link "Share Information" at bounding box center [554, 270] width 805 height 7
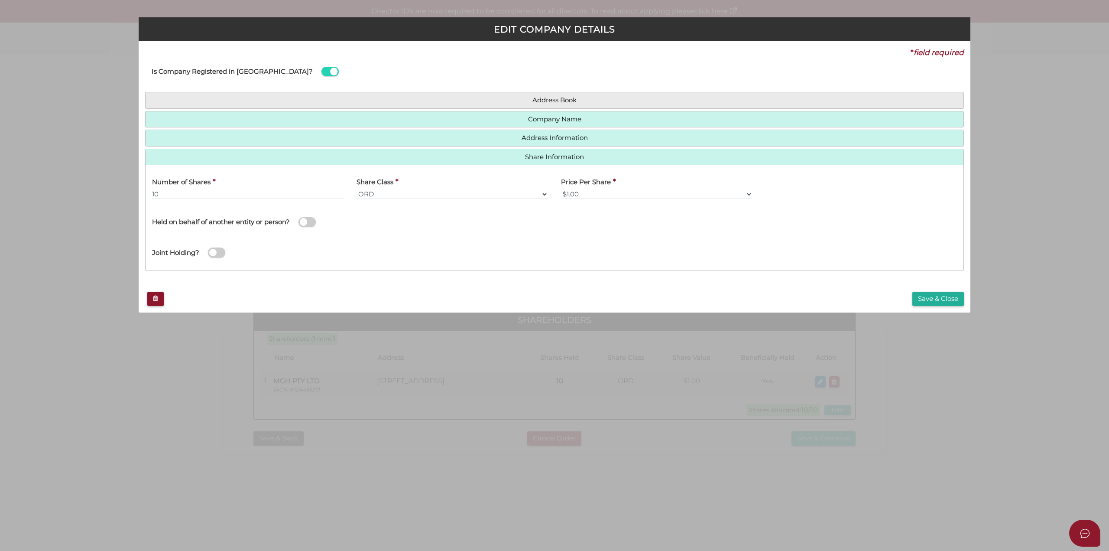
click at [310, 223] on span at bounding box center [307, 222] width 17 height 10
click at [0, 0] on input "checkbox" at bounding box center [0, 0] width 0 height 0
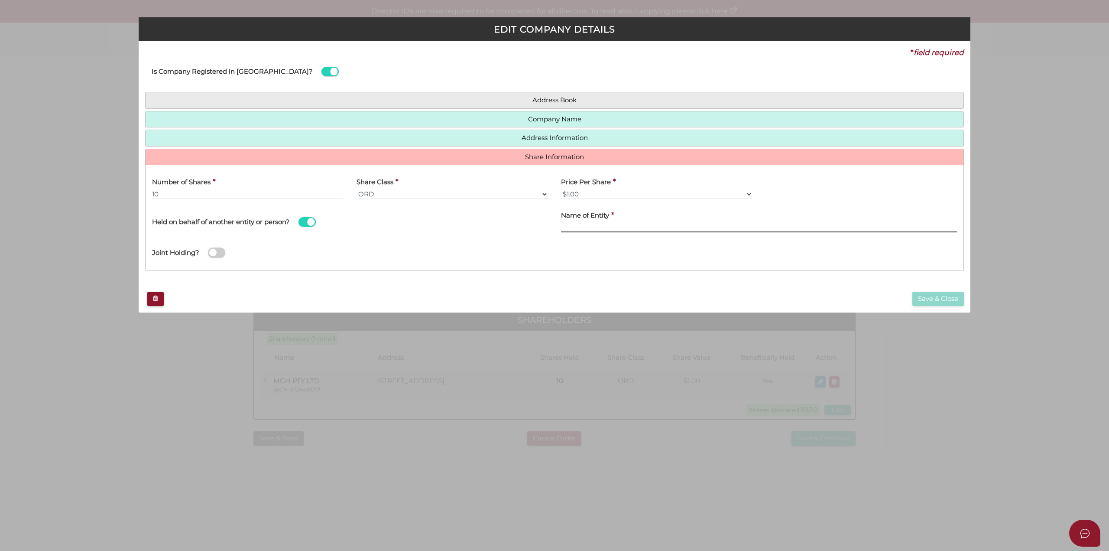
click at [572, 224] on input "text" at bounding box center [759, 228] width 396 height 10
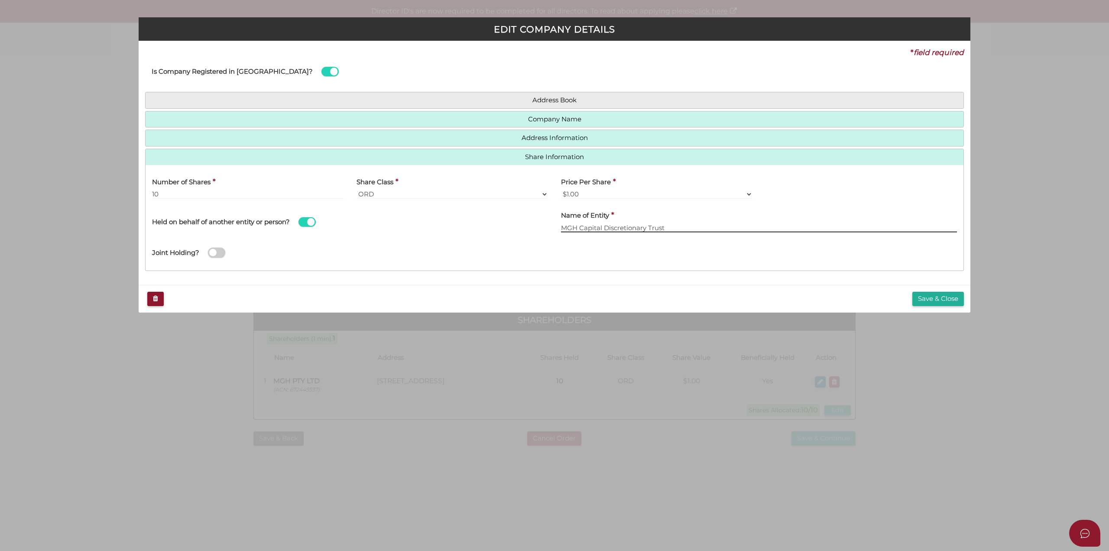
type input "MGH Capital Discretionary Trust"
click at [936, 299] on button "Save & Close" at bounding box center [939, 299] width 52 height 14
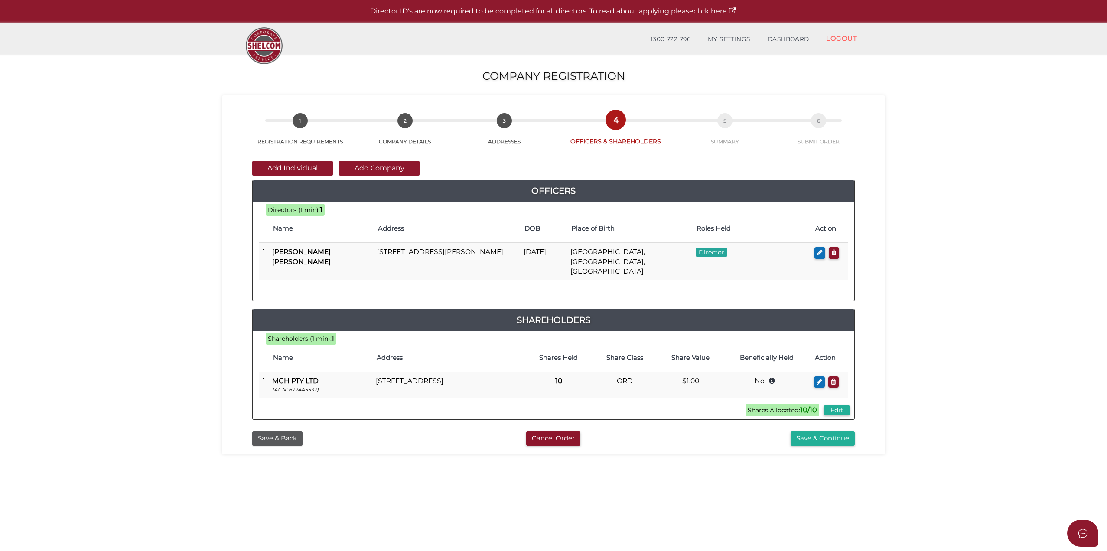
click at [808, 431] on button "Save & Continue" at bounding box center [822, 438] width 64 height 14
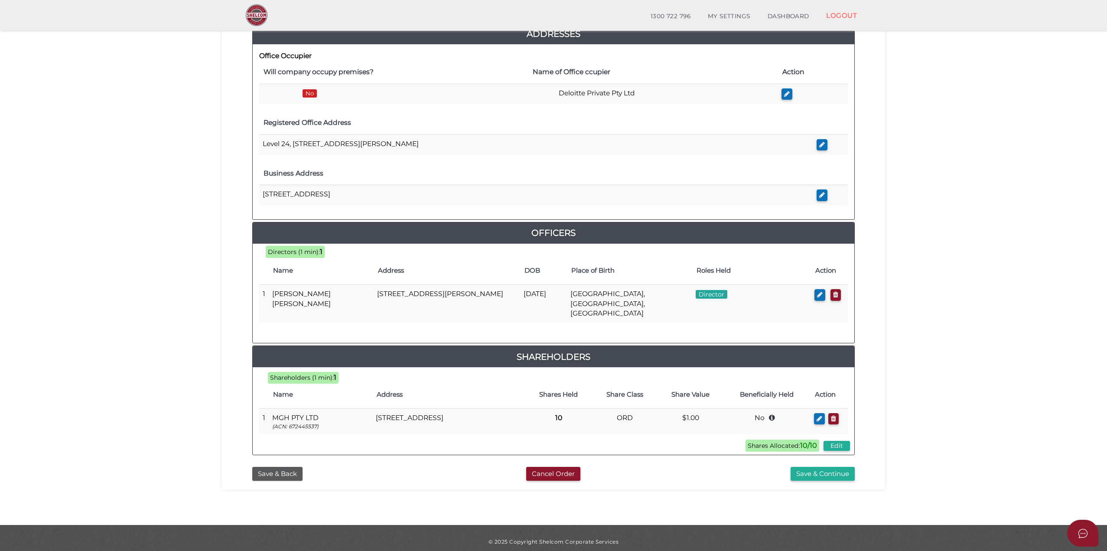
scroll to position [43, 0]
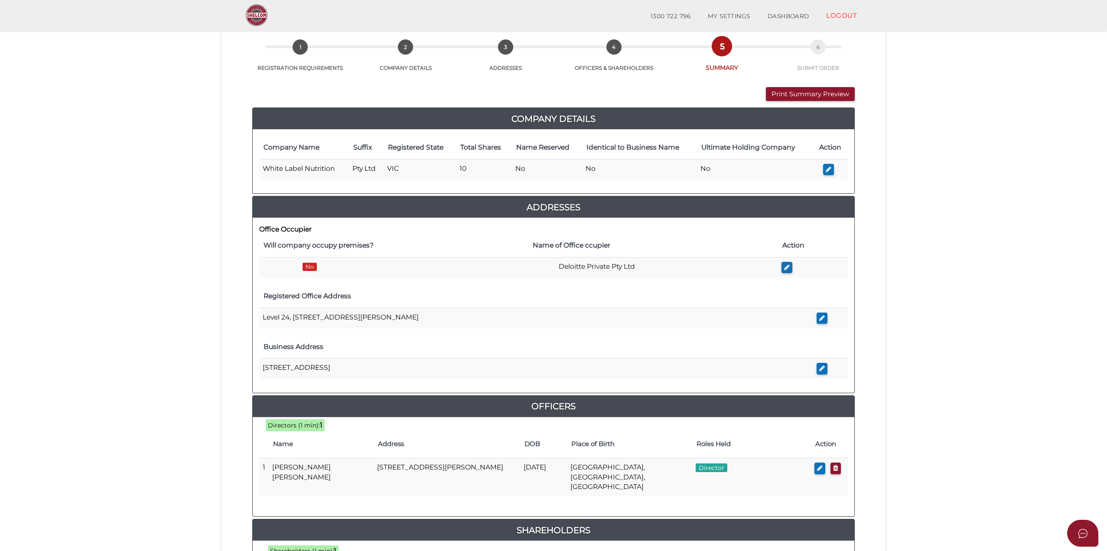
click at [810, 93] on button "Print Summary Preview" at bounding box center [810, 94] width 89 height 14
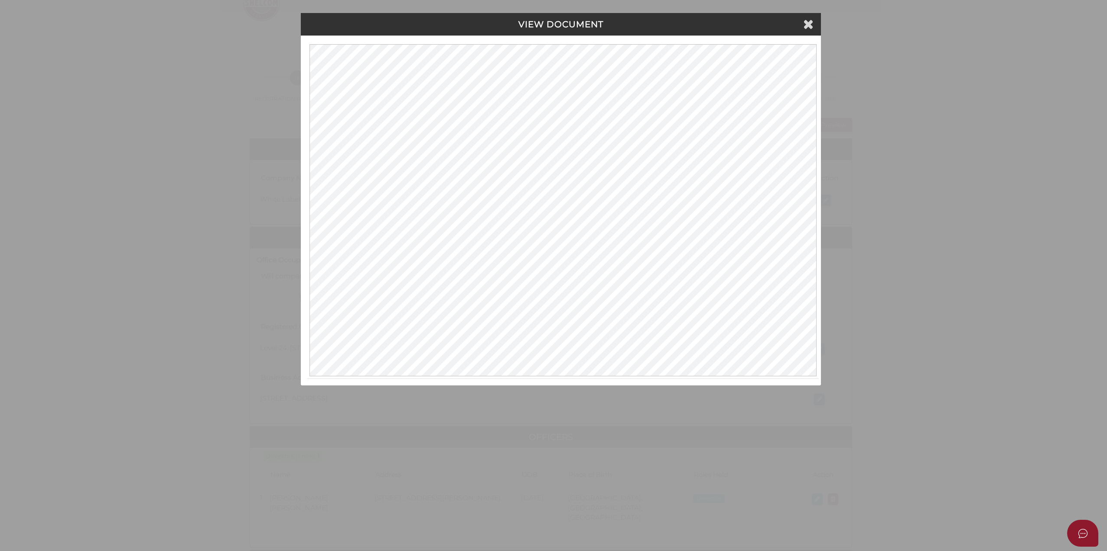
scroll to position [0, 0]
click at [809, 29] on icon at bounding box center [809, 23] width 10 height 13
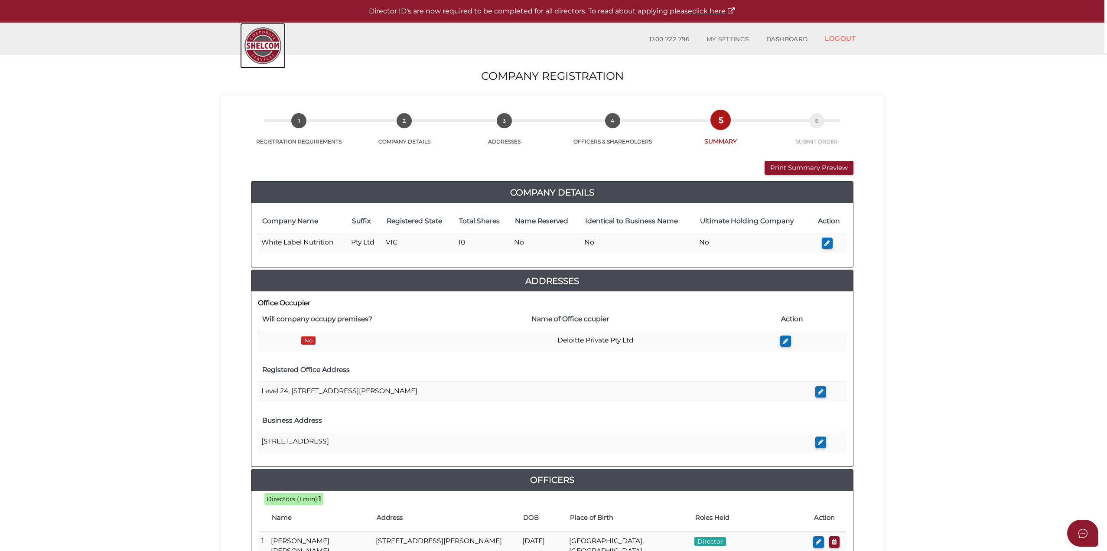
click at [257, 48] on img at bounding box center [262, 45] width 45 height 45
